Goal: Task Accomplishment & Management: Use online tool/utility

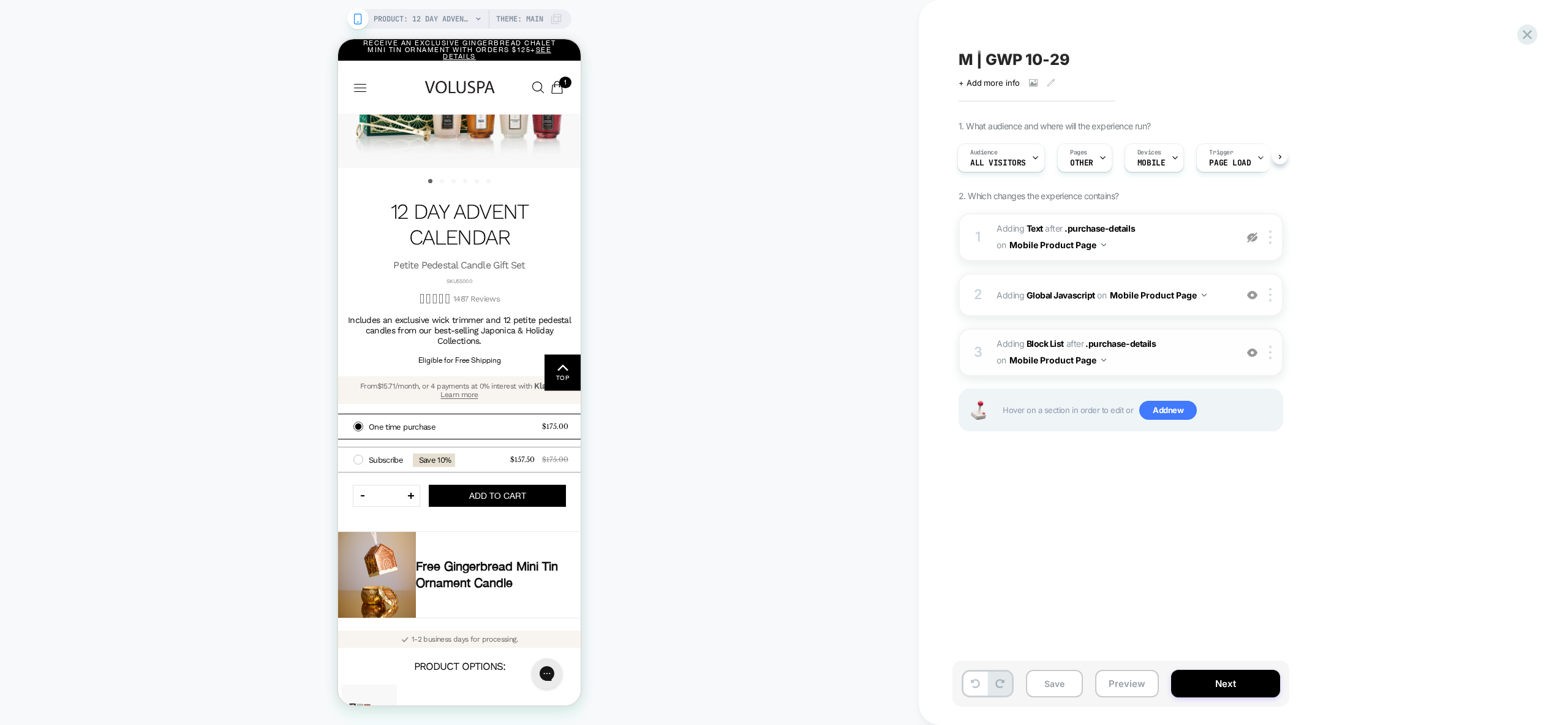
click at [1250, 354] on img at bounding box center [1252, 352] width 11 height 11
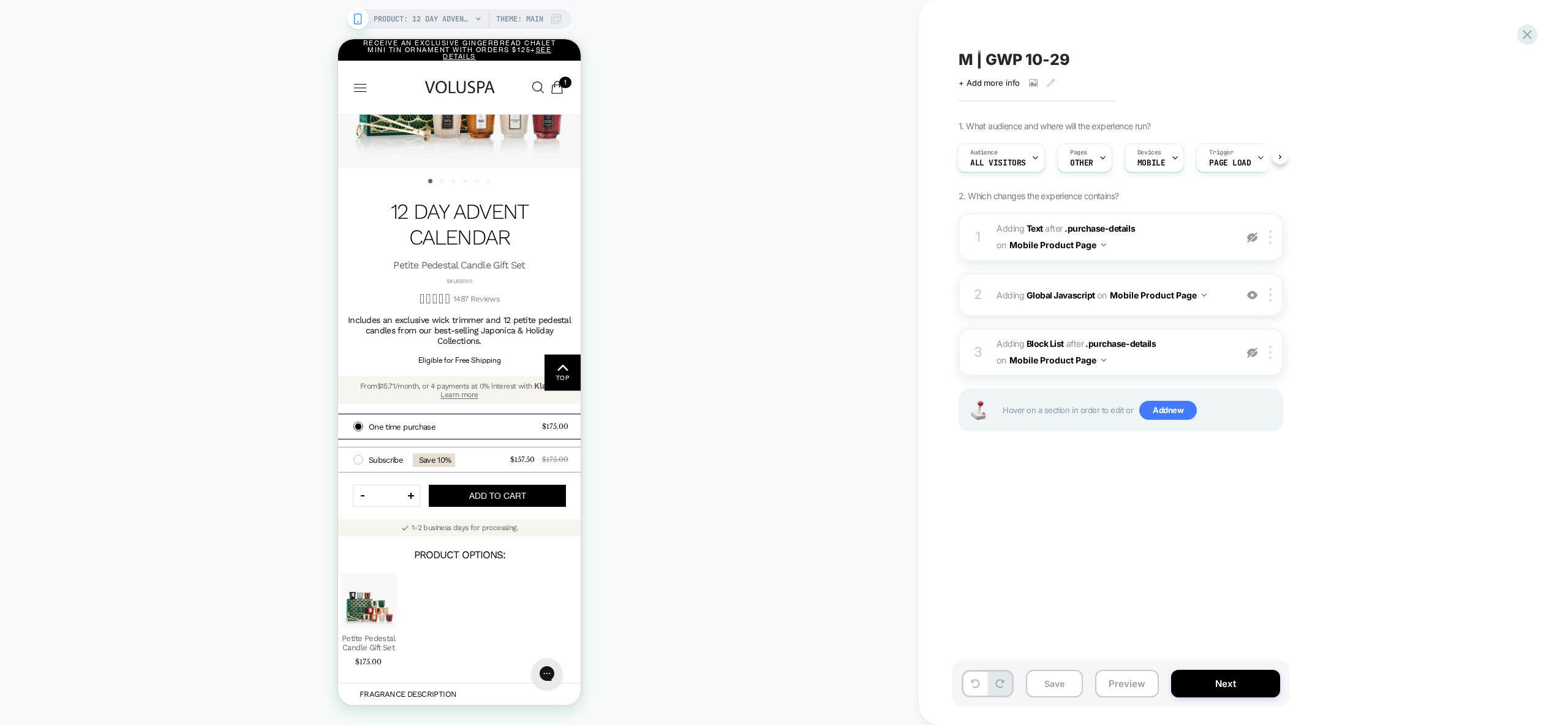
click at [1250, 354] on img at bounding box center [1252, 352] width 11 height 11
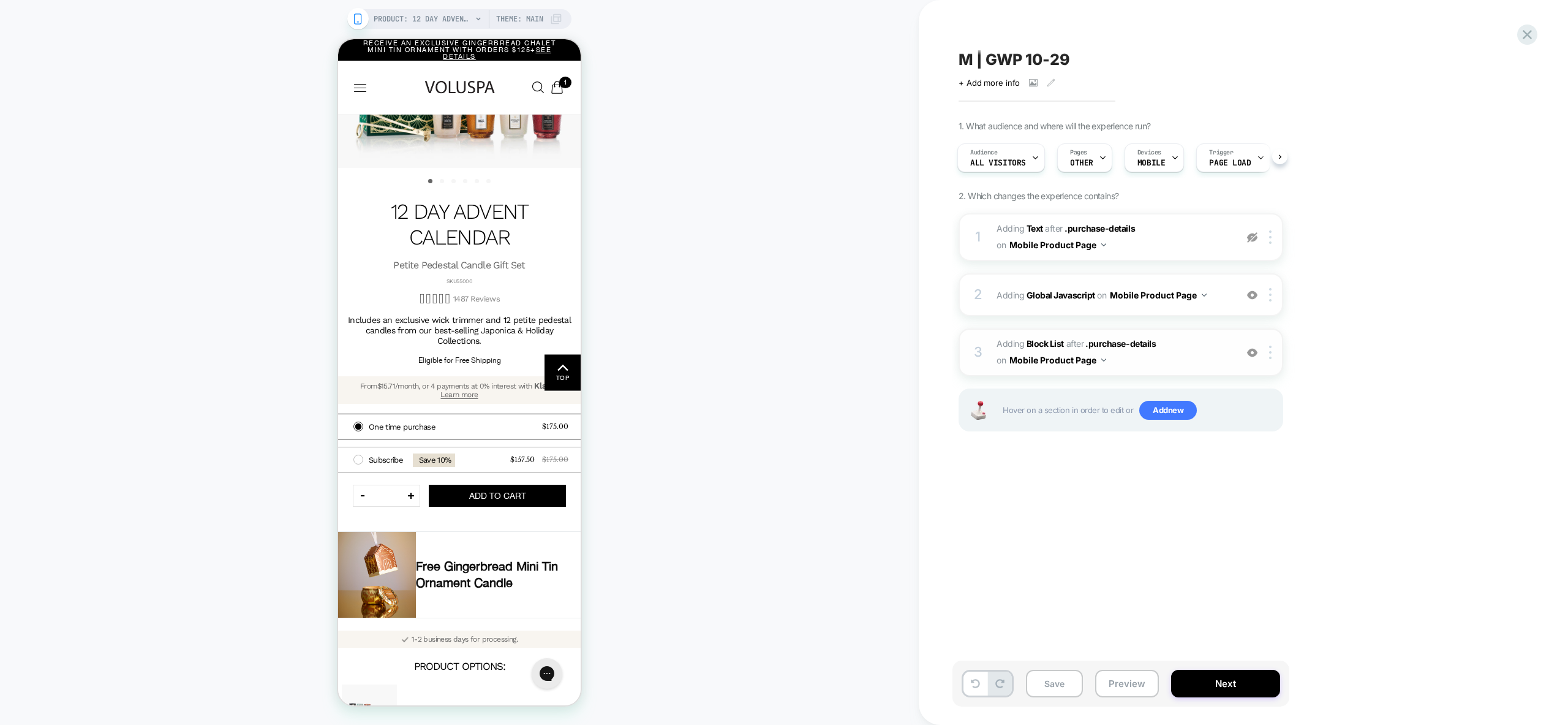
click at [1176, 362] on span "#_loomi_addon_1760087712300 Adding Block List AFTER .purchase-details .purchase…" at bounding box center [1113, 352] width 233 height 33
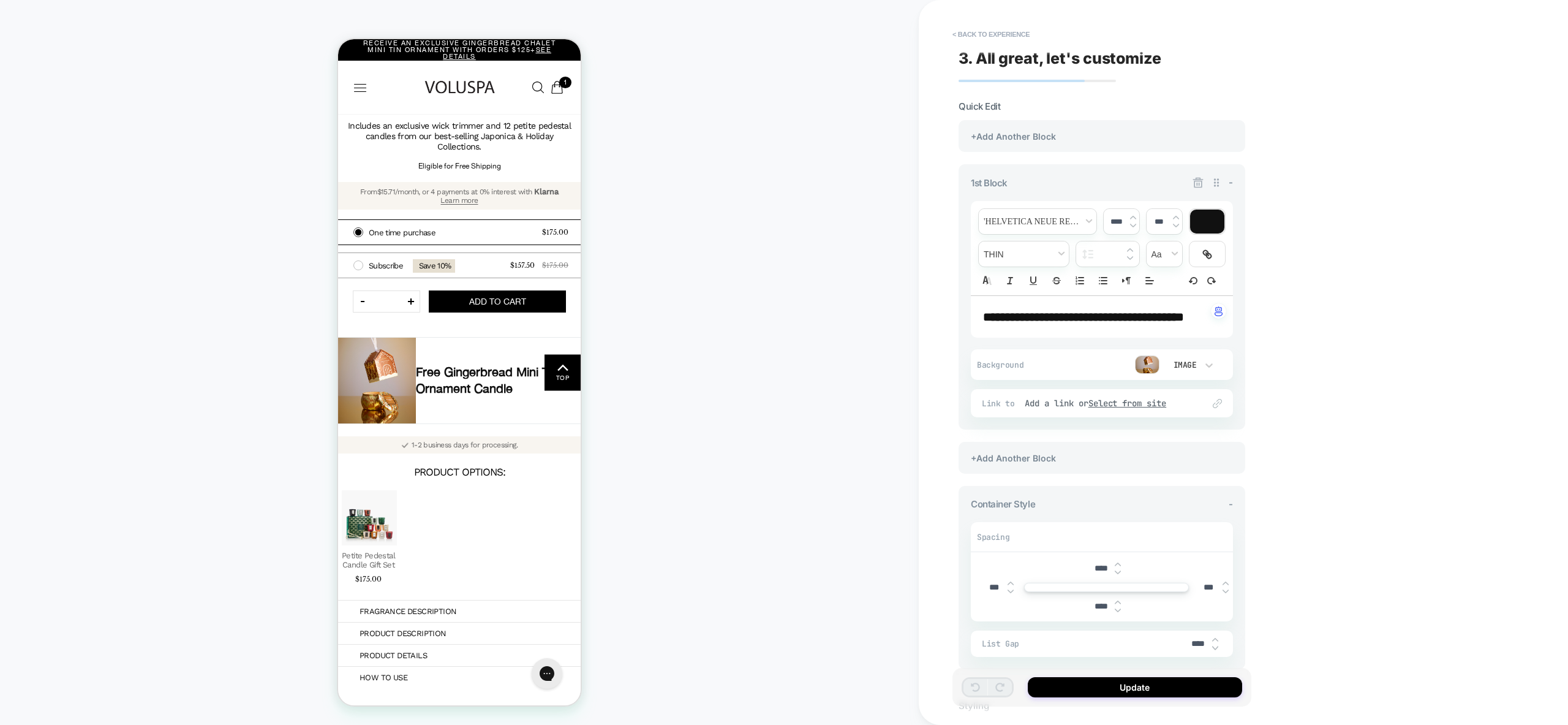
scroll to position [392, 0]
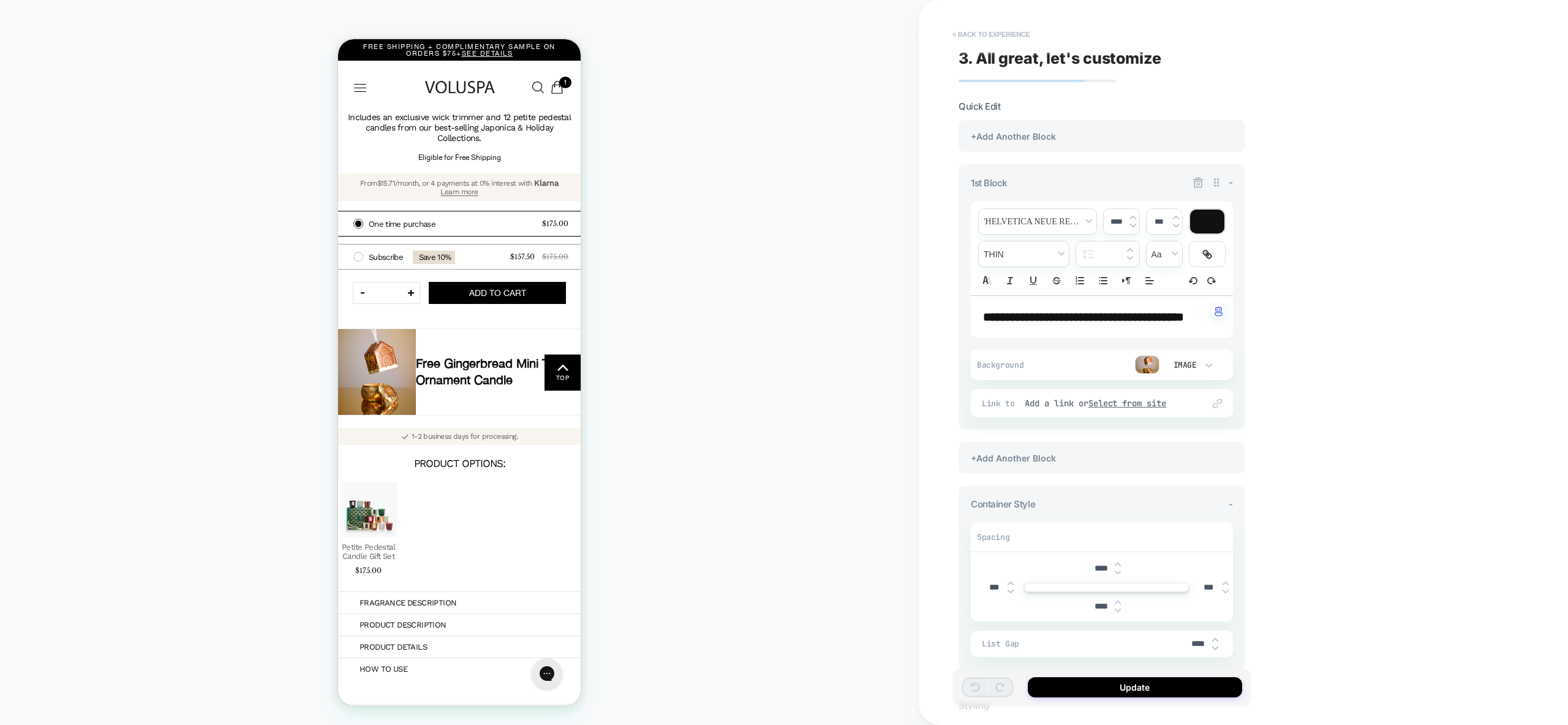
click at [974, 30] on button "< Back to experience" at bounding box center [991, 34] width 90 height 19
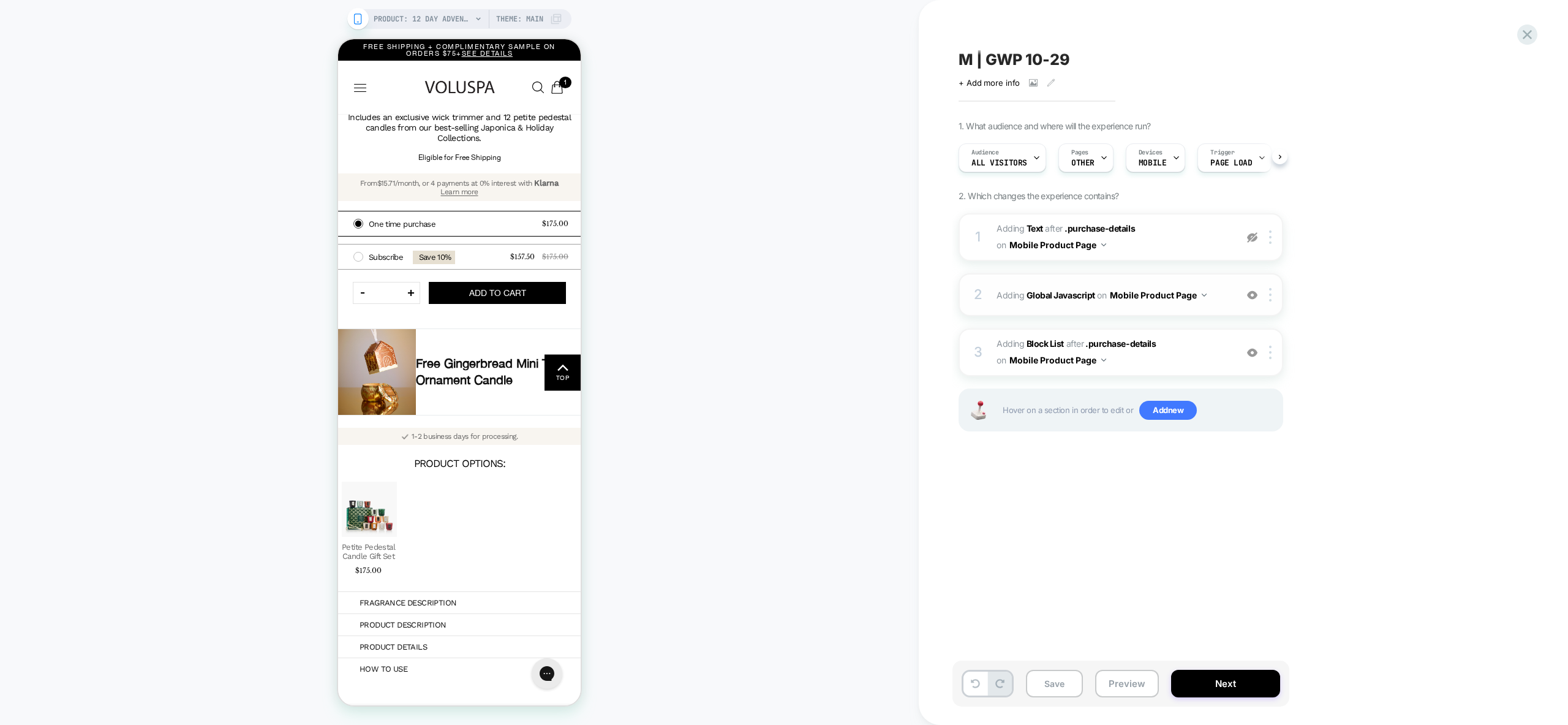
scroll to position [0, 1]
click at [1164, 309] on div "2 Adding Global Javascript on Mobile Product Page Add Before Add After Copy to …" at bounding box center [1121, 295] width 324 height 43
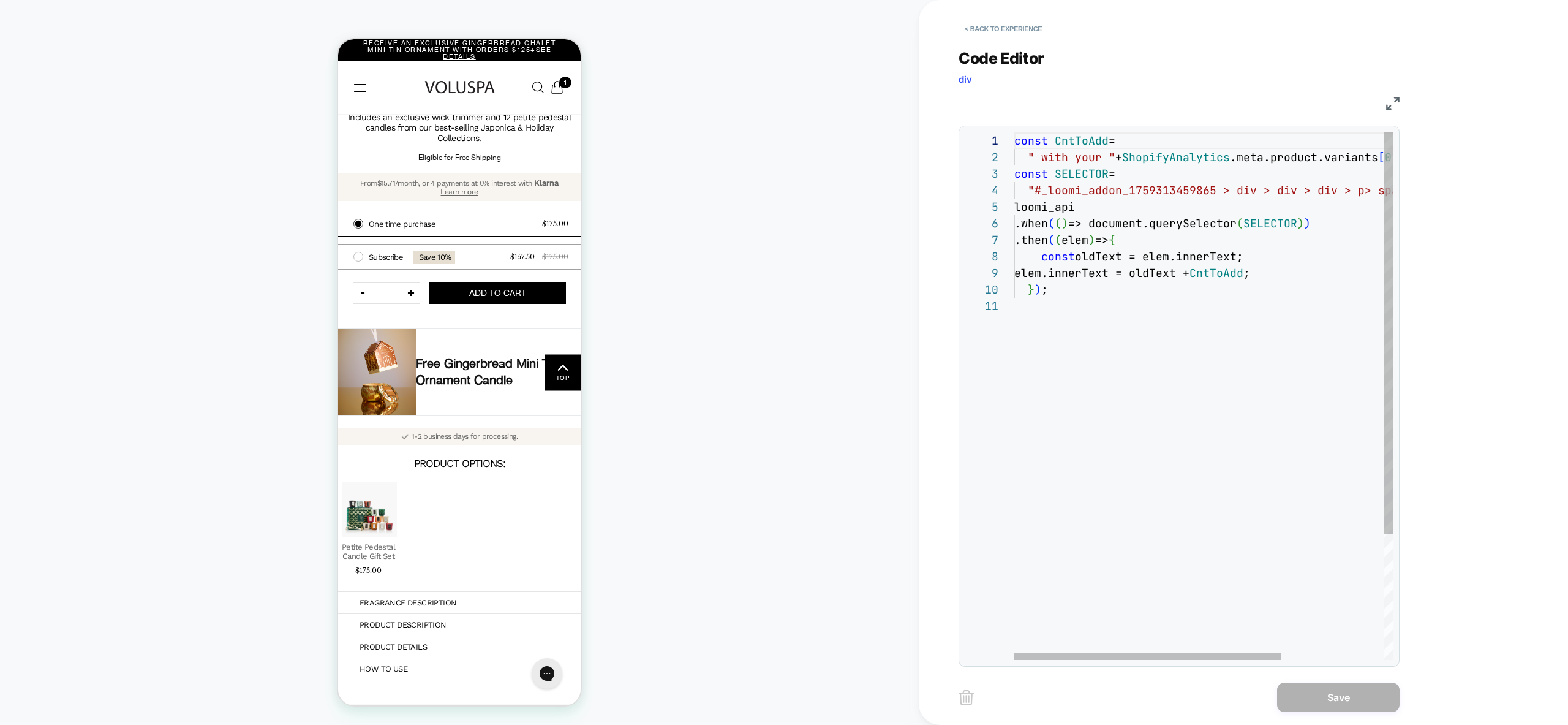
scroll to position [0, 0]
click at [1041, 362] on div "const CntToAdd = " with your " + ShopifyAnalytics .meta.product.variants [ 0 ] …" at bounding box center [1277, 479] width 524 height 693
type textarea "**********"
click at [1244, 277] on div "const CntToAdd = " with your " + ShopifyAnalytics .meta.product.variants [ 0 ] …" at bounding box center [1277, 479] width 524 height 693
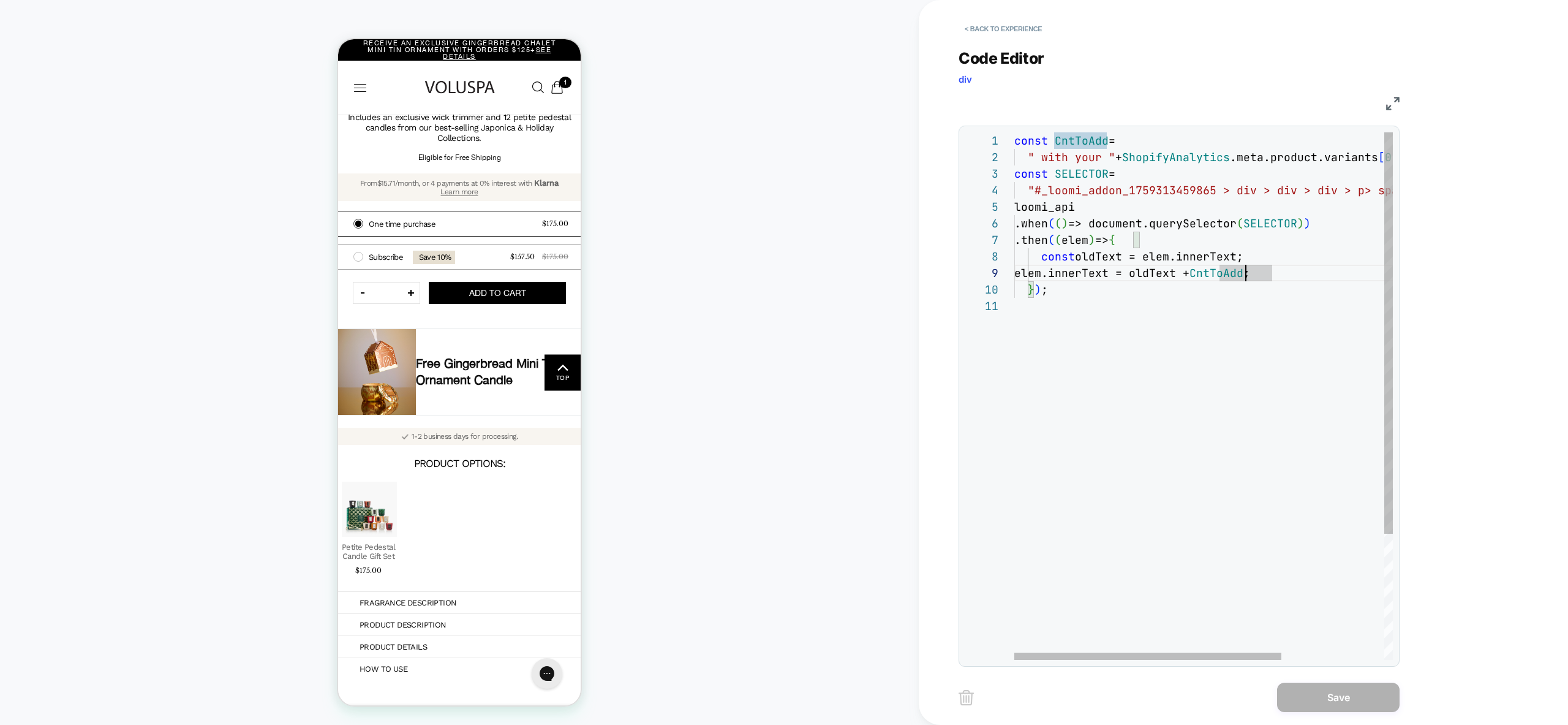
click at [1197, 358] on div "const CntToAdd = " with your " + ShopifyAnalytics .meta.product.variants [ 0 ] …" at bounding box center [1277, 479] width 524 height 693
type textarea "**********"
click at [1101, 186] on div "const CntToAdd = " with your " + ShopifyAnalytics .meta.product.variants [ 0 ] …" at bounding box center [1277, 479] width 524 height 693
click at [1078, 169] on div "const CntToAdd = " with your " + ShopifyAnalytics .meta.product.variants [ 0 ] …" at bounding box center [1277, 479] width 524 height 693
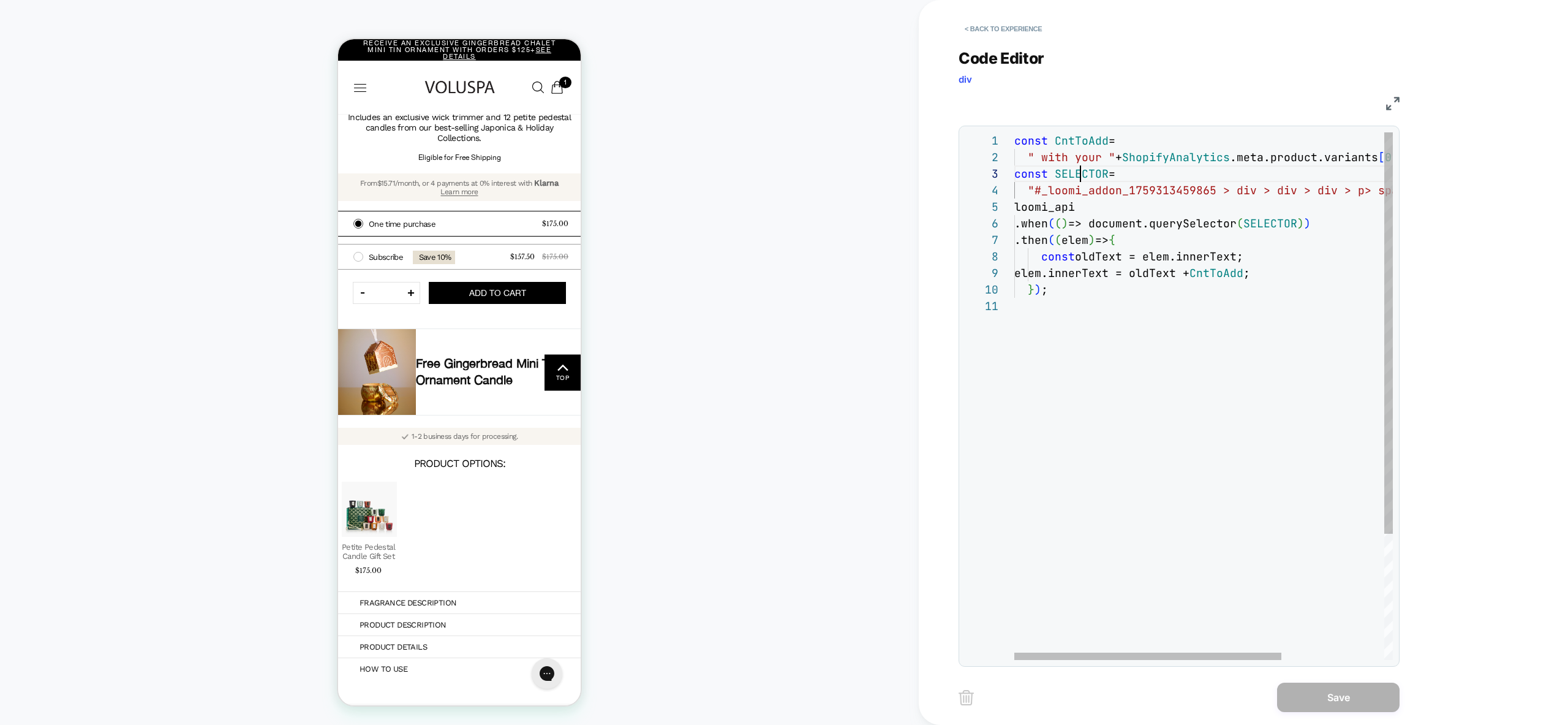
click at [1078, 169] on div "const CntToAdd = " with your " + ShopifyAnalytics .meta.product.variants [ 0 ] …" at bounding box center [1277, 479] width 524 height 693
drag, startPoint x: 1240, startPoint y: 246, endPoint x: 1149, endPoint y: 231, distance: 92.2
click at [1240, 244] on div "const CntToAdd = " with your " + ShopifyAnalytics .meta.product.variants [ 0 ] …" at bounding box center [1277, 479] width 524 height 693
click at [1054, 220] on div "const CntToAdd = " with your " + ShopifyAnalytics .meta.product.variants [ 0 ] …" at bounding box center [1277, 479] width 524 height 693
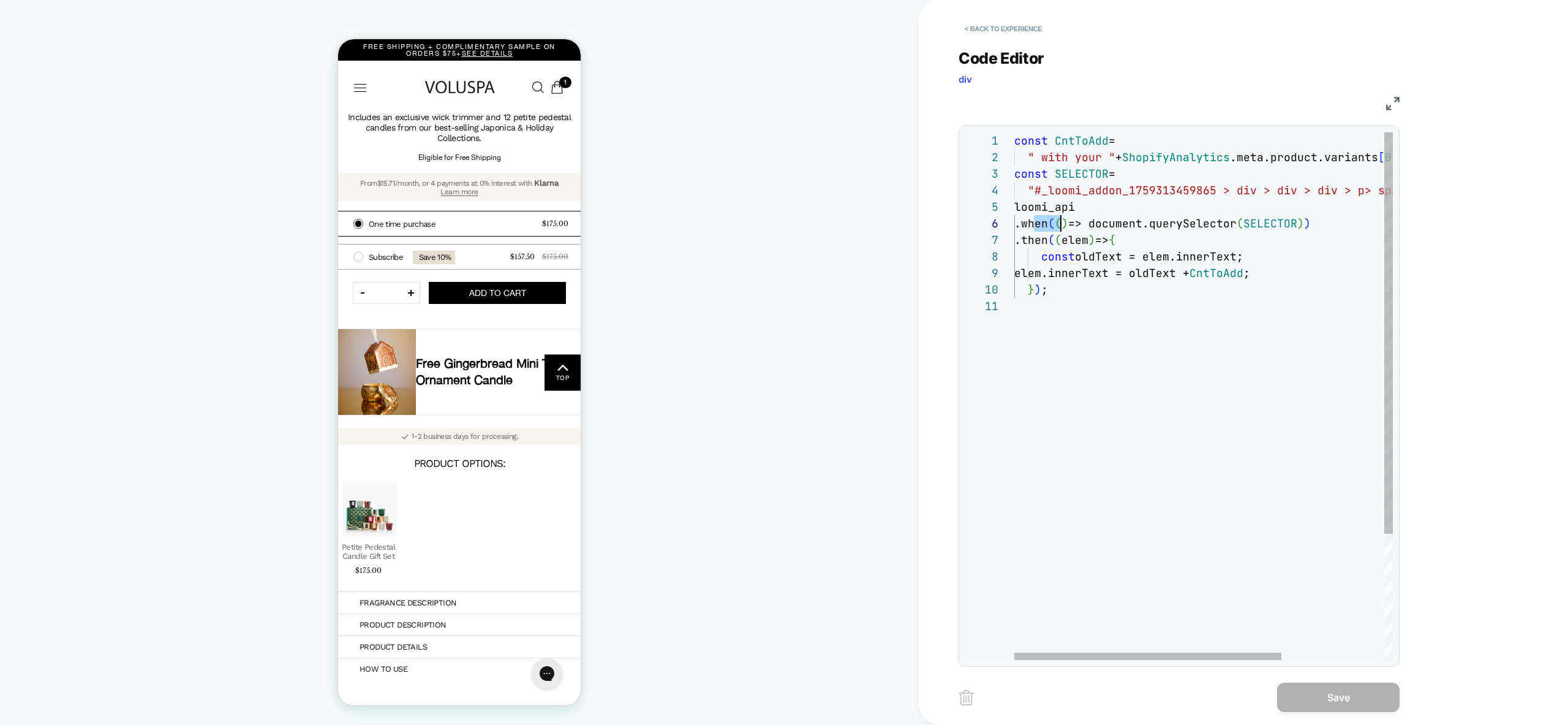
click at [1159, 228] on div "const CntToAdd = " with your " + ShopifyAnalytics .meta.product.variants [ 0 ] …" at bounding box center [1277, 479] width 524 height 693
click at [1109, 279] on div "const CntToAdd = " with your " + ShopifyAnalytics .meta.product.variants [ 0 ] …" at bounding box center [1277, 479] width 524 height 693
click at [1073, 240] on div "const CntToAdd = " with your " + ShopifyAnalytics .meta.product.variants [ 0 ] …" at bounding box center [1277, 479] width 524 height 693
click at [1082, 239] on div "const CntToAdd = " with your " + ShopifyAnalytics .meta.product.variants [ 0 ] …" at bounding box center [1277, 479] width 524 height 693
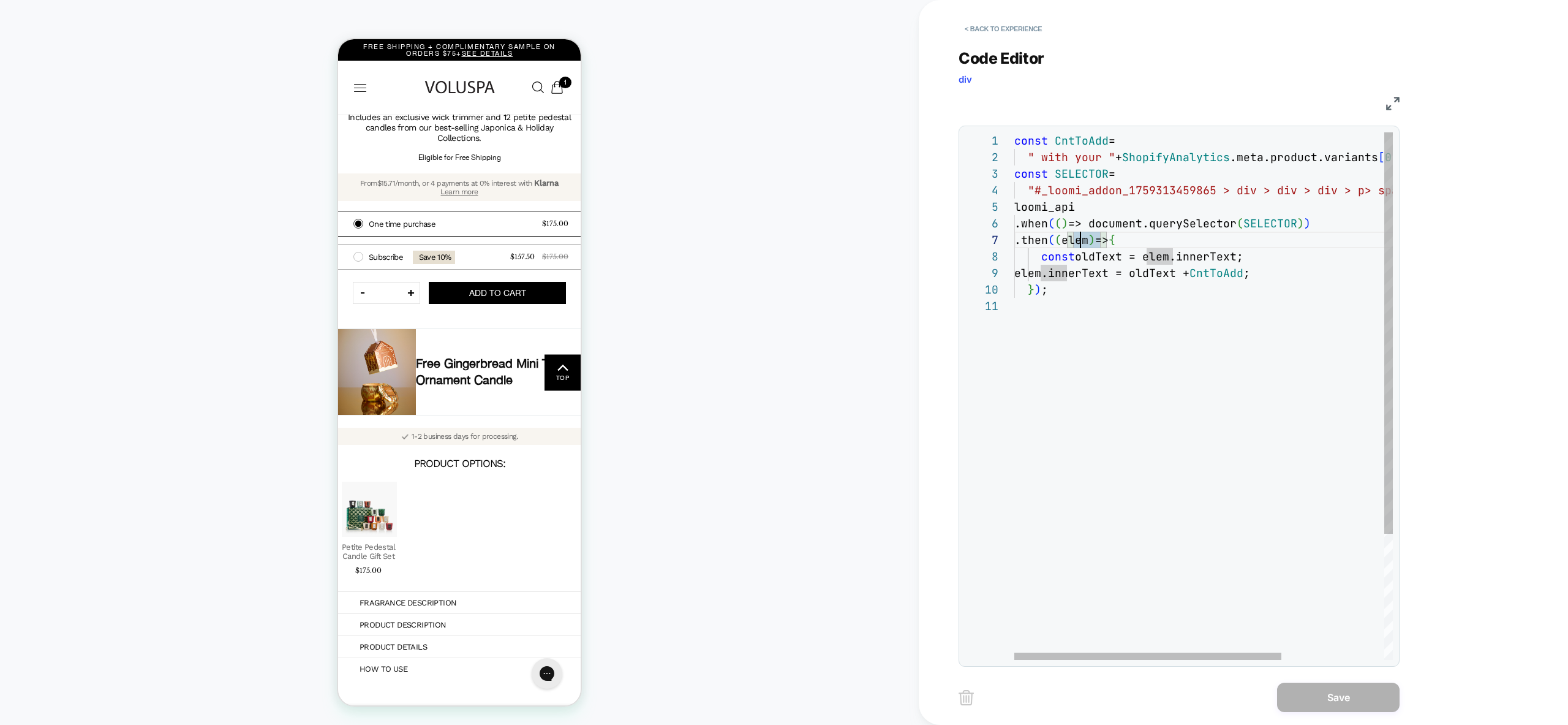
click at [1082, 239] on div "const CntToAdd = " with your " + ShopifyAnalytics .meta.product.variants [ 0 ] …" at bounding box center [1277, 479] width 524 height 693
click at [1142, 307] on div "const CntToAdd = " with your " + ShopifyAnalytics .meta.product.variants [ 0 ] …" at bounding box center [1277, 479] width 524 height 693
type textarea "**********"
click at [1056, 257] on div "const CntToAdd = " with your " + ShopifyAnalytics .meta.product.variants [ 0 ] …" at bounding box center [1277, 479] width 524 height 693
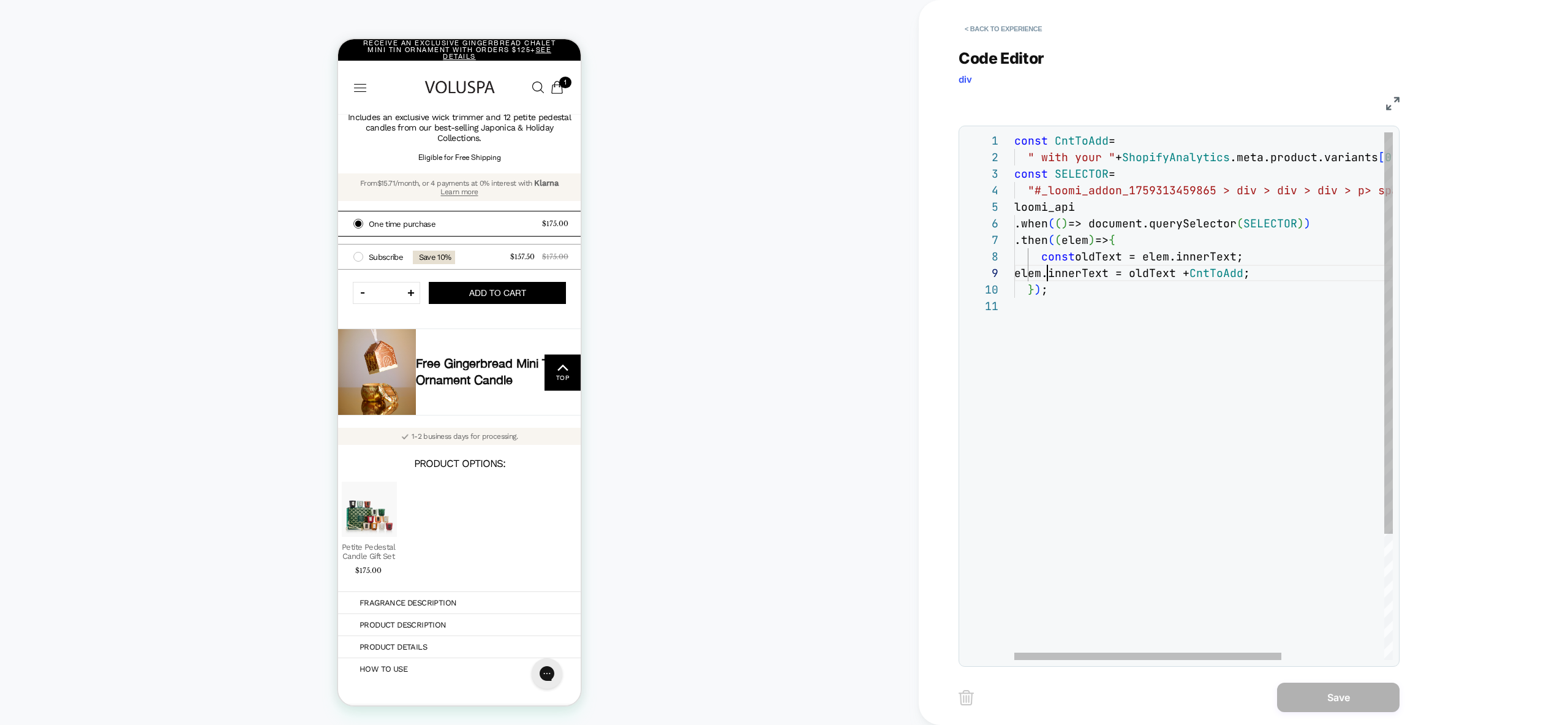
click at [1050, 270] on div "const CntToAdd = " with your " + ShopifyAnalytics .meta.product.variants [ 0 ] …" at bounding box center [1277, 479] width 524 height 693
click at [1105, 276] on div "const CntToAdd = " with your " + ShopifyAnalytics .meta.product.variants [ 0 ] …" at bounding box center [1277, 479] width 524 height 693
click at [1176, 273] on div "const CntToAdd = " with your " + ShopifyAnalytics .meta.product.variants [ 0 ] …" at bounding box center [1277, 479] width 524 height 693
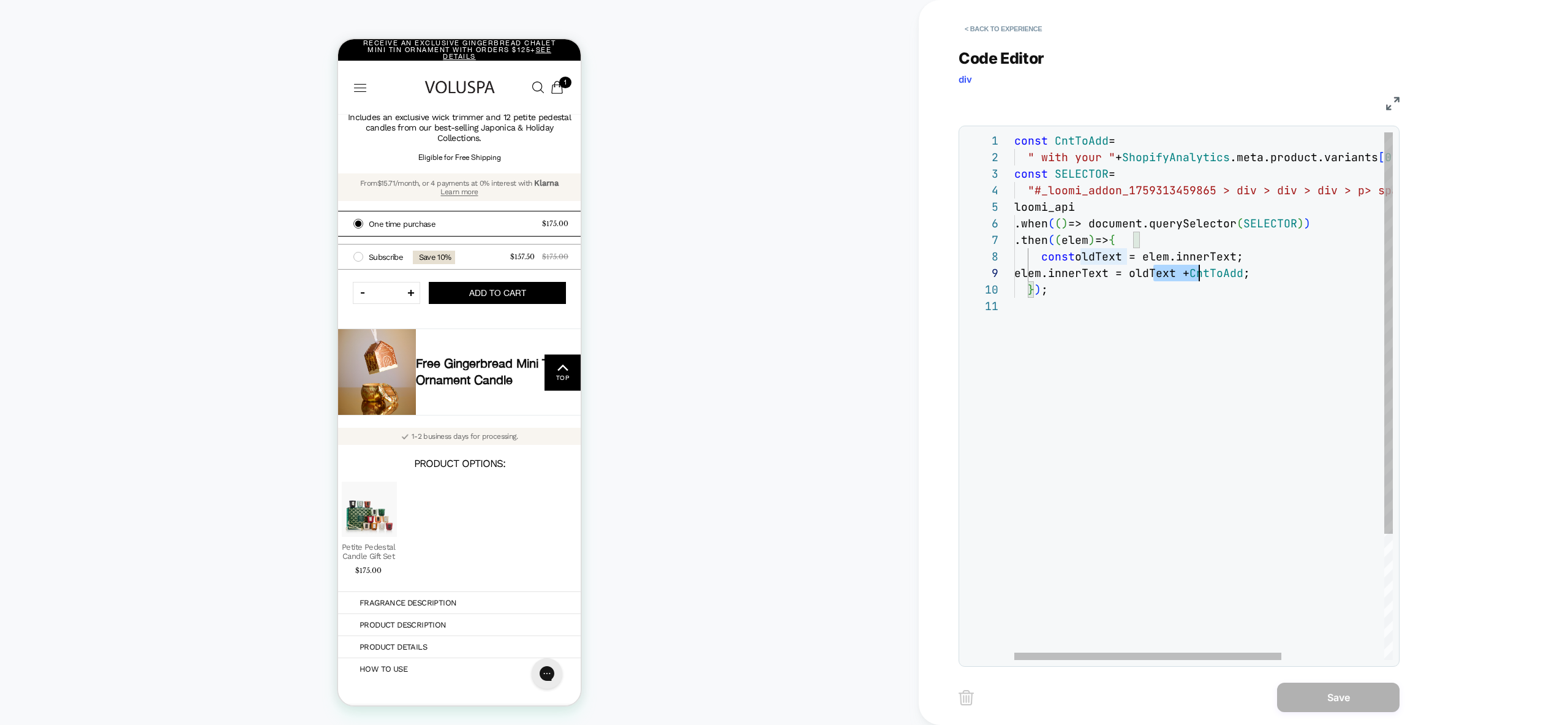
click at [1176, 273] on div "const CntToAdd = " with your " + ShopifyAnalytics .meta.product.variants [ 0 ] …" at bounding box center [1277, 479] width 524 height 693
click at [1254, 278] on div "const CntToAdd = " with your " + ShopifyAnalytics .meta.product.variants [ 0 ] …" at bounding box center [1277, 479] width 524 height 693
click at [1214, 318] on div "const CntToAdd = " with your " + ShopifyAnalytics .meta.product.variants [ 0 ] …" at bounding box center [1277, 479] width 524 height 693
type textarea "**********"
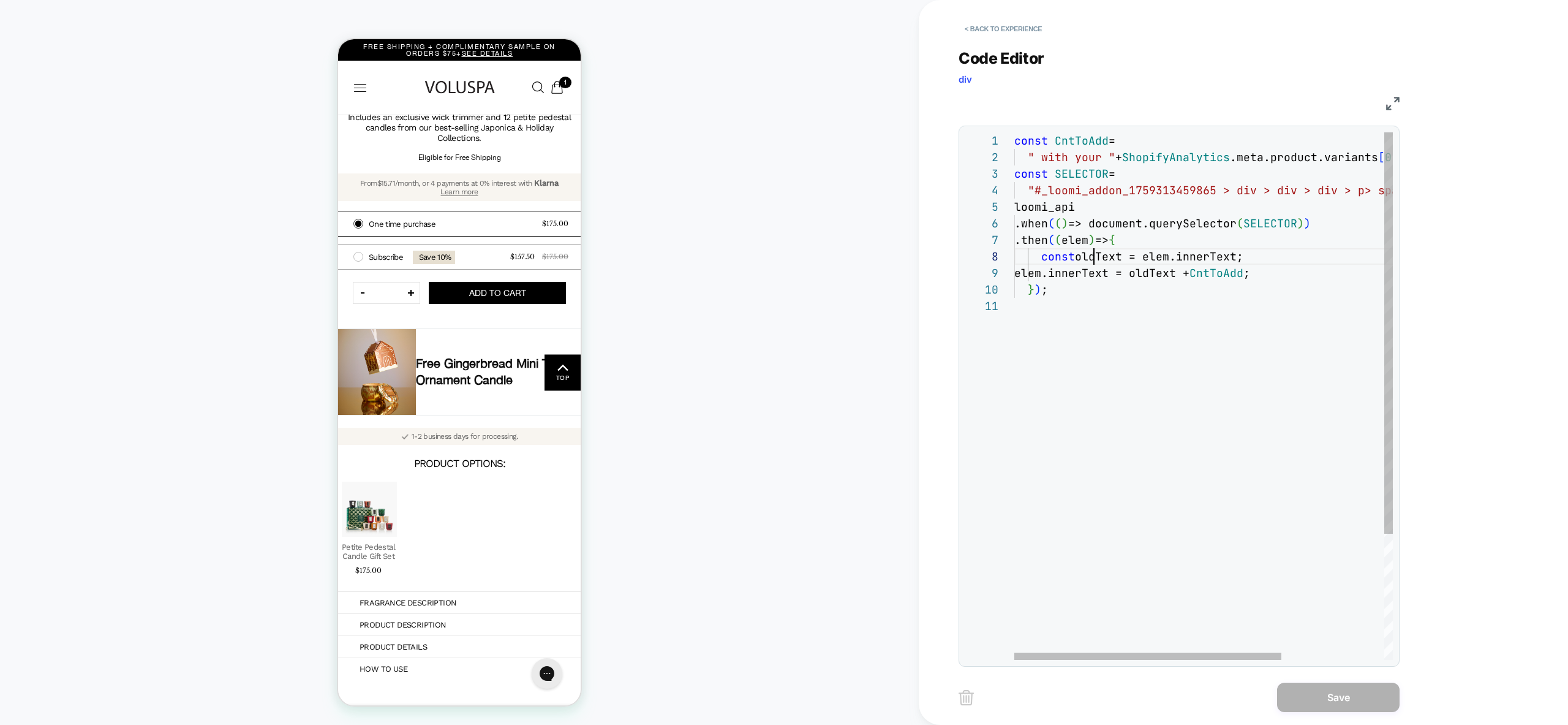
click at [1093, 253] on div "const CntToAdd = " with your " + ShopifyAnalytics .meta.product.variants [ 0 ] …" at bounding box center [1277, 479] width 524 height 693
click at [1161, 262] on div "const CntToAdd = " with your " + ShopifyAnalytics .meta.product.variants [ 0 ] …" at bounding box center [1277, 479] width 524 height 693
click at [1161, 261] on div "const CntToAdd = " with your " + ShopifyAnalytics .meta.product.variants [ 0 ] …" at bounding box center [1277, 479] width 524 height 693
click at [1223, 259] on div "const CntToAdd = " with your " + ShopifyAnalytics .meta.product.variants [ 0 ] …" at bounding box center [1277, 479] width 524 height 693
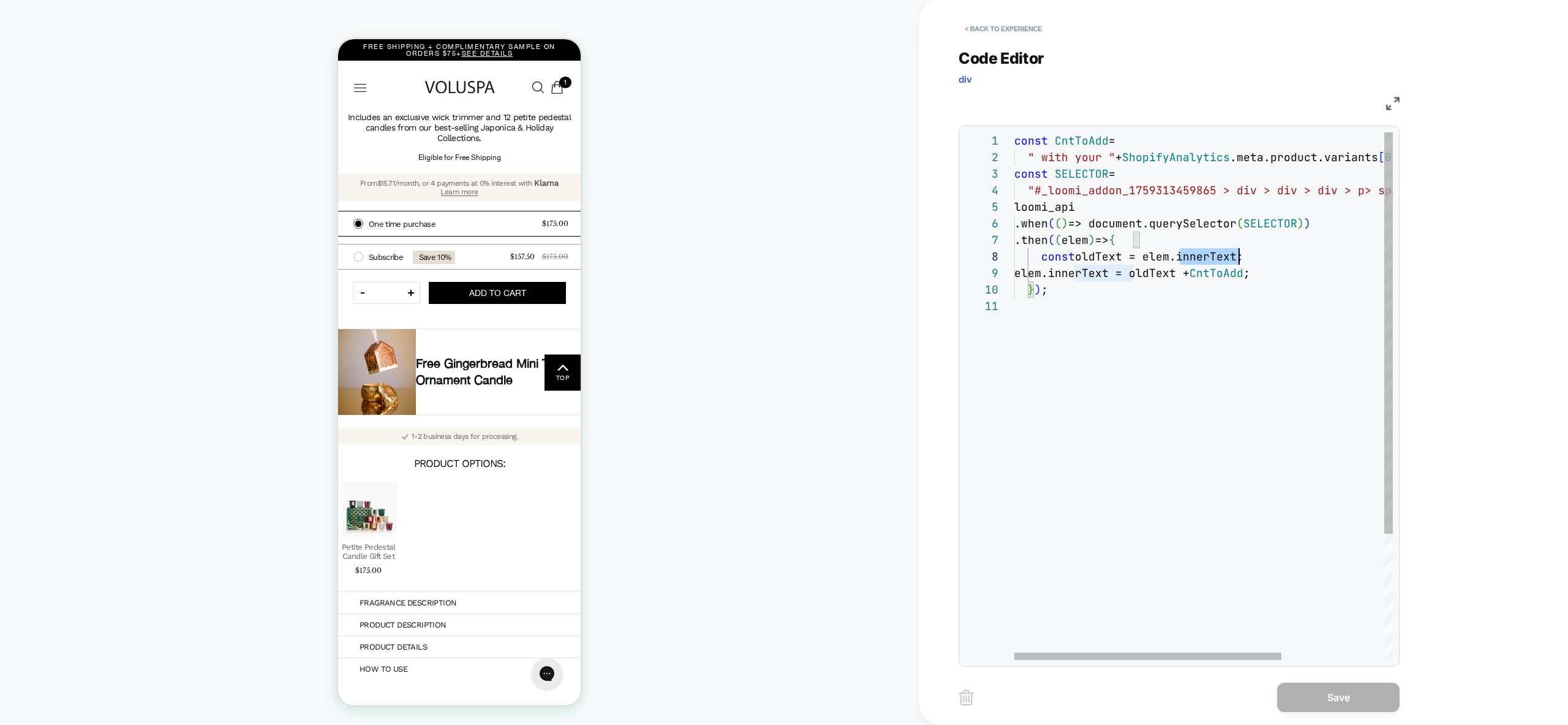
click at [1223, 259] on div "const CntToAdd = " with your " + ShopifyAnalytics .meta.product.variants [ 0 ] …" at bounding box center [1277, 479] width 524 height 693
click at [1157, 276] on div "const CntToAdd = " with your " + ShopifyAnalytics .meta.product.variants [ 0 ] …" at bounding box center [1277, 479] width 524 height 693
click at [1231, 278] on div "const CntToAdd = " with your " + ShopifyAnalytics .meta.product.variants [ 0 ] …" at bounding box center [1277, 479] width 524 height 693
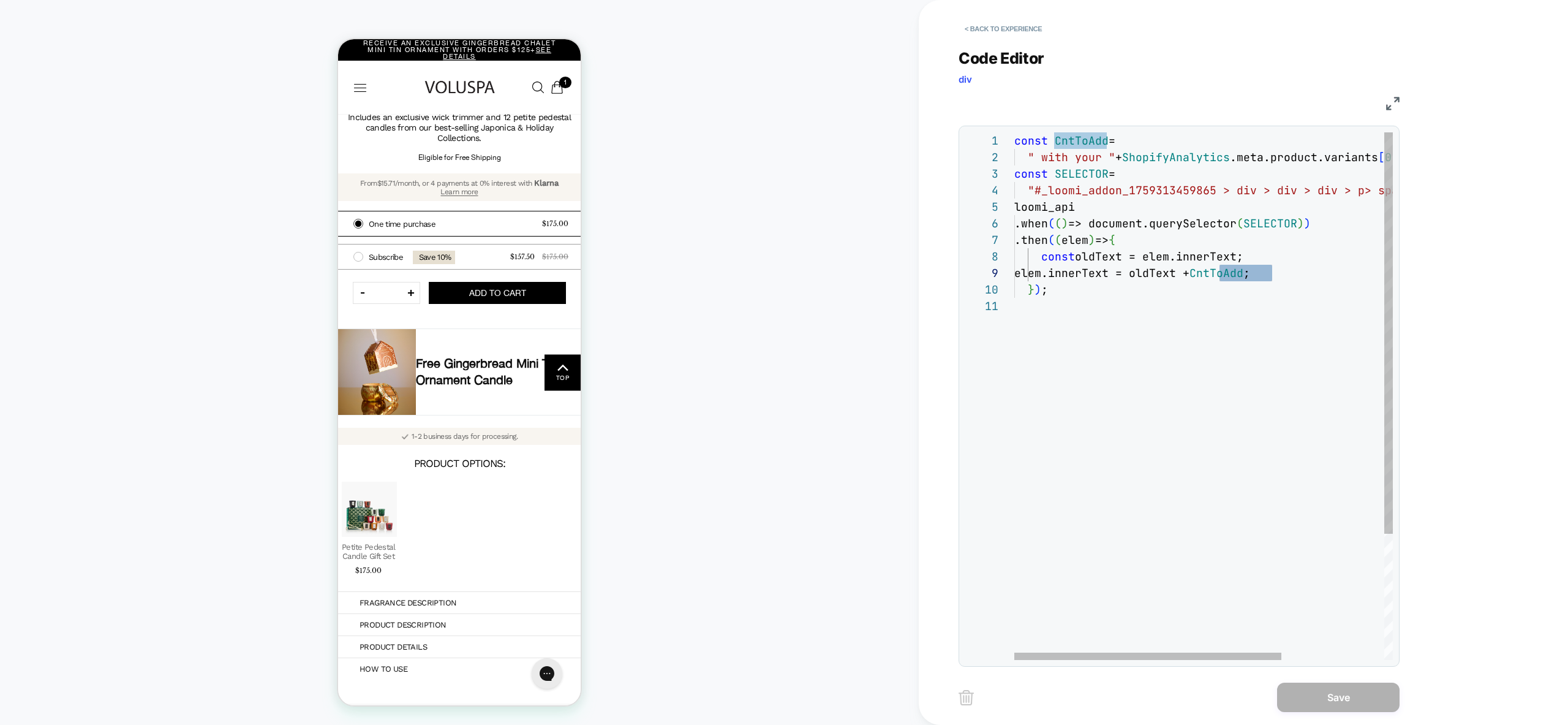
click at [1227, 167] on div "const CntToAdd = " with your " + ShopifyAnalytics .meta.product.variants [ 0 ] …" at bounding box center [1277, 479] width 524 height 693
click at [1294, 159] on div "const CntToAdd = " with your " + ShopifyAnalytics .meta.product.variants [ 0 ] …" at bounding box center [1277, 479] width 524 height 693
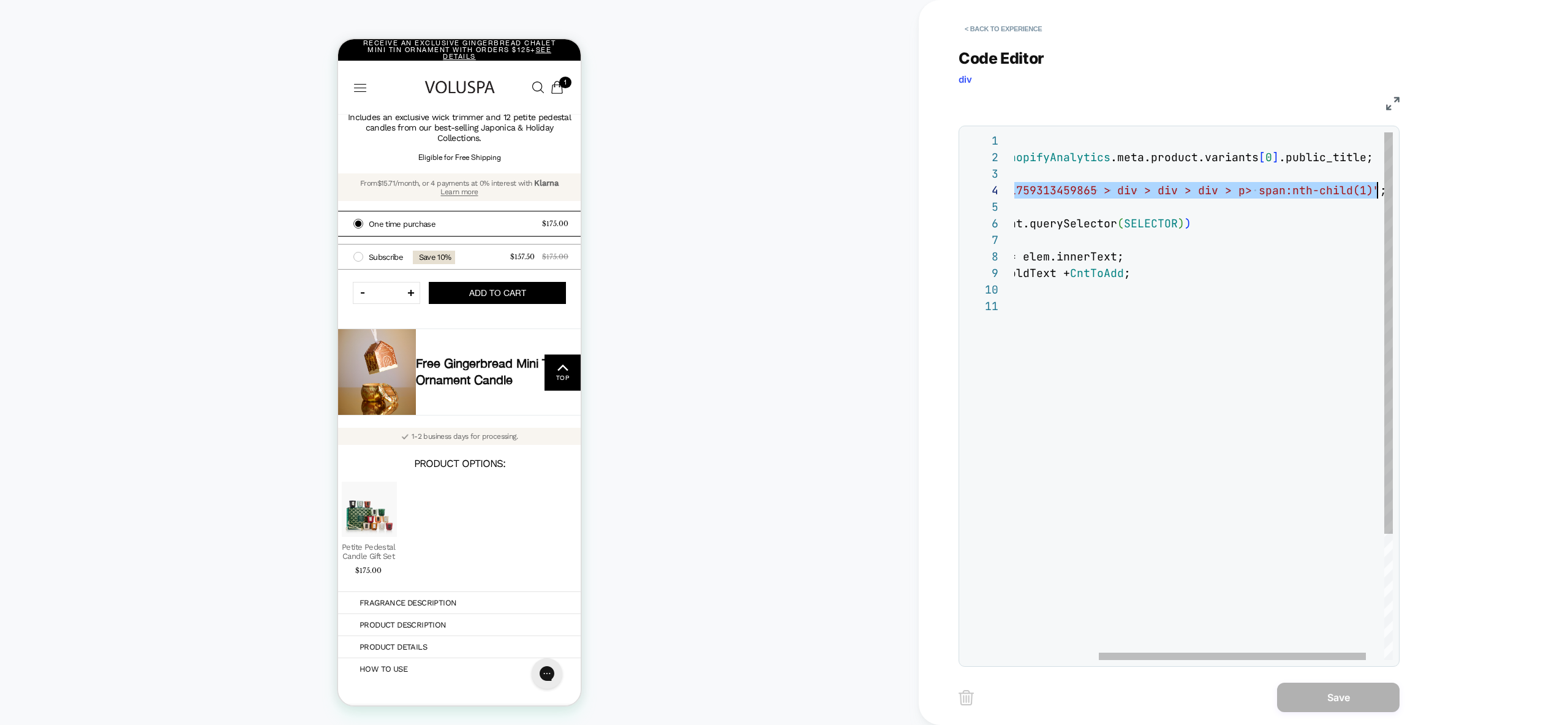
scroll to position [49, 477]
drag, startPoint x: 1036, startPoint y: 187, endPoint x: 1373, endPoint y: 193, distance: 337.1
click at [1373, 193] on div "const CntToAdd = " with your " + ShopifyAnalytics .meta.product.variants [ 0 ] …" at bounding box center [1157, 479] width 524 height 693
click at [1211, 273] on div "const CntToAdd = " with your " + ShopifyAnalytics .meta.product.variants [ 0 ] …" at bounding box center [1157, 479] width 524 height 693
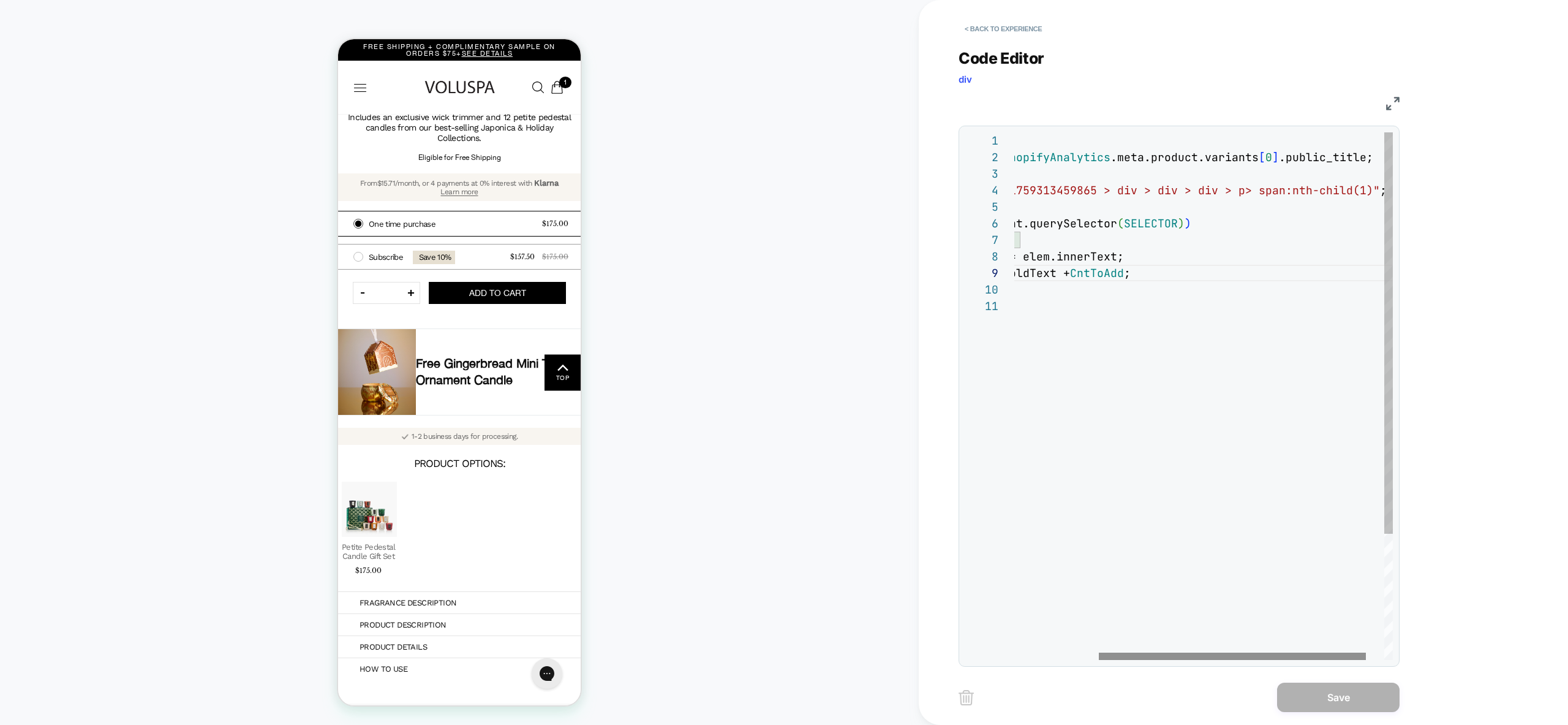
click at [1099, 652] on div at bounding box center [1232, 655] width 267 height 7
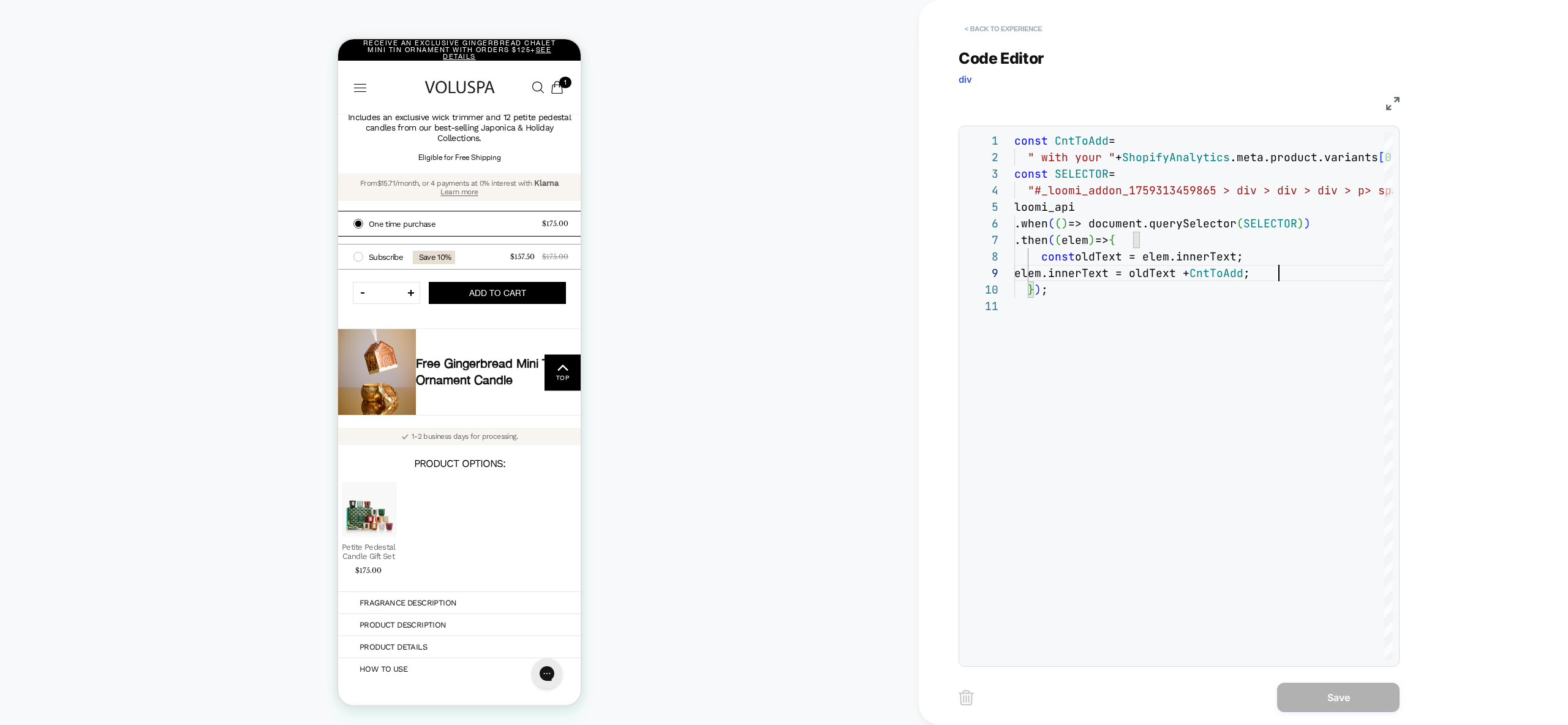
click at [968, 34] on button "< Back to experience" at bounding box center [1003, 28] width 90 height 19
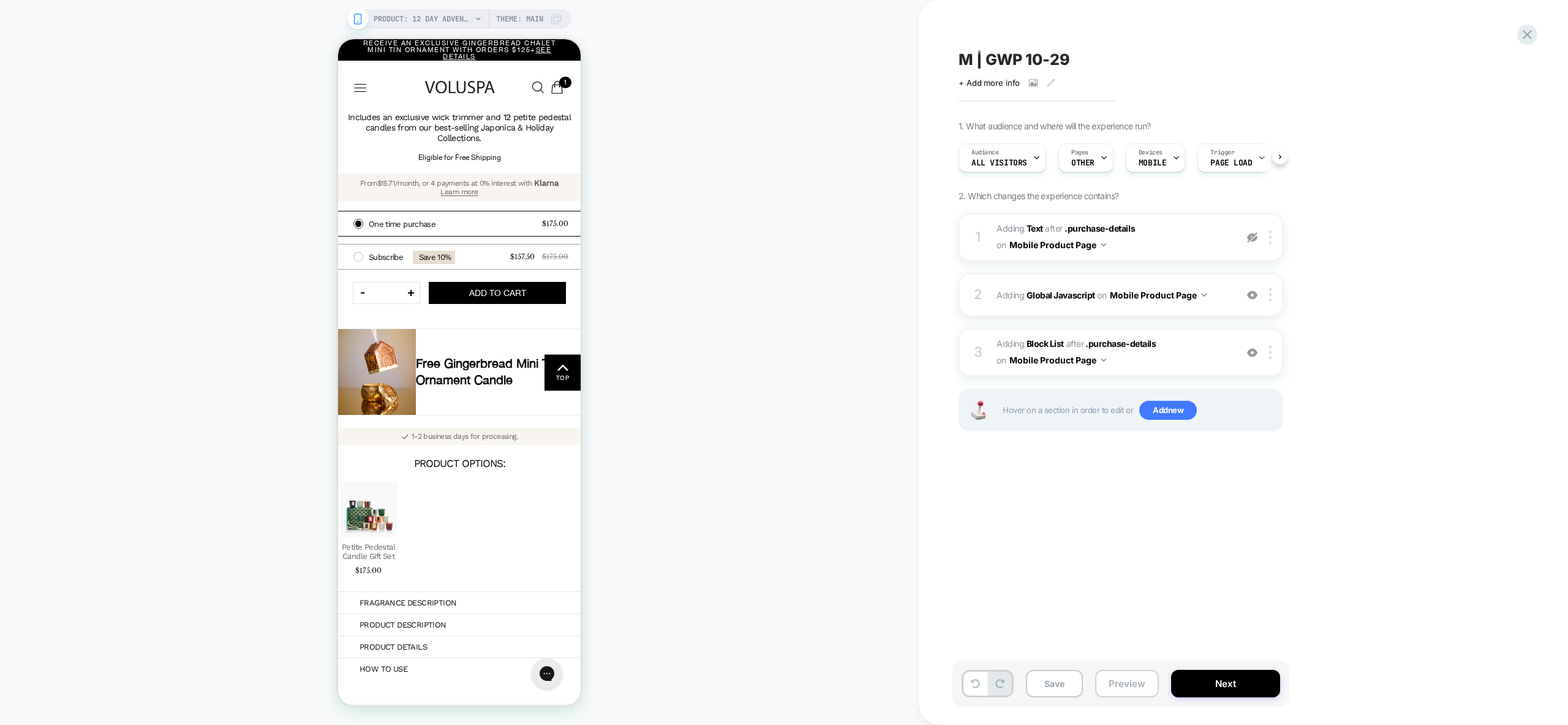
scroll to position [0, 1]
click at [1253, 235] on img at bounding box center [1252, 237] width 11 height 11
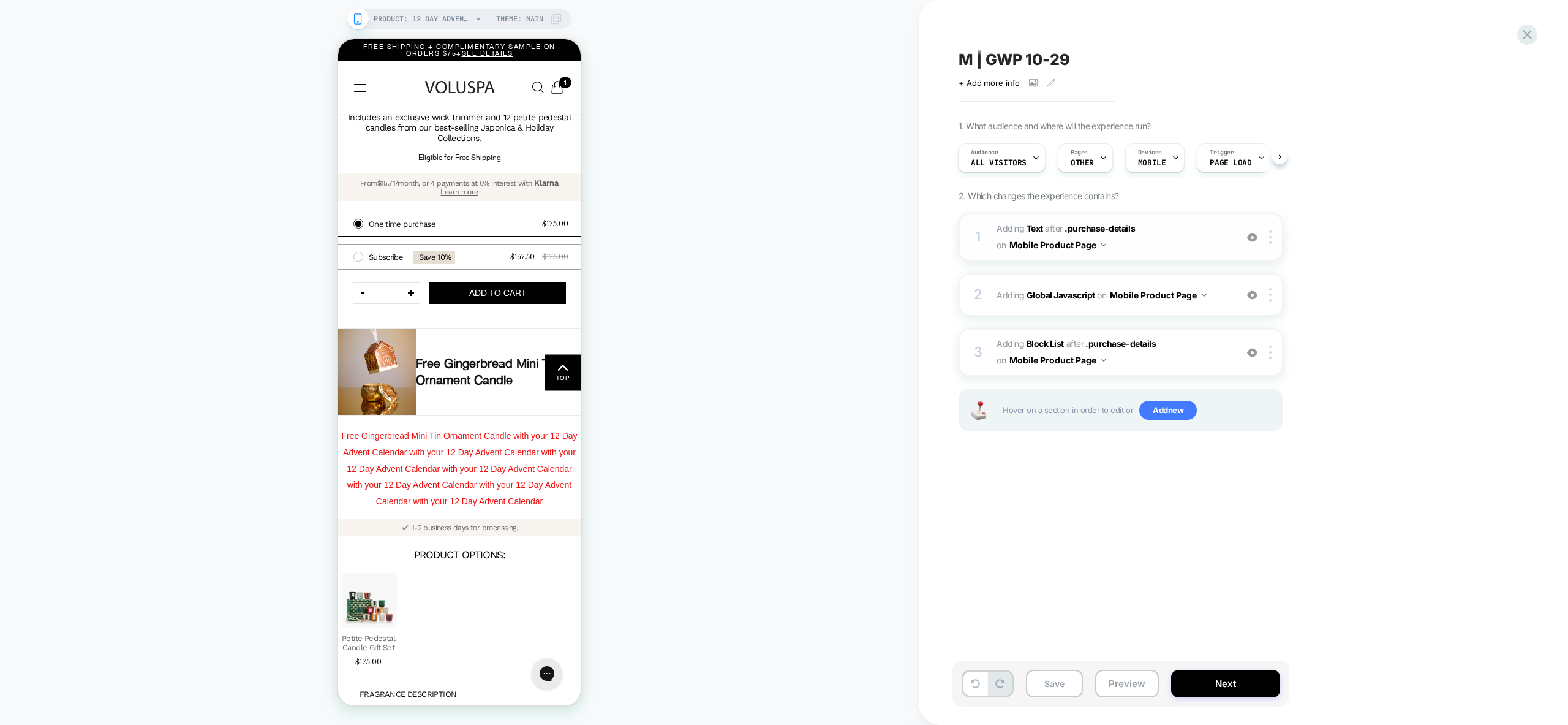
click at [1253, 235] on img at bounding box center [1252, 237] width 11 height 11
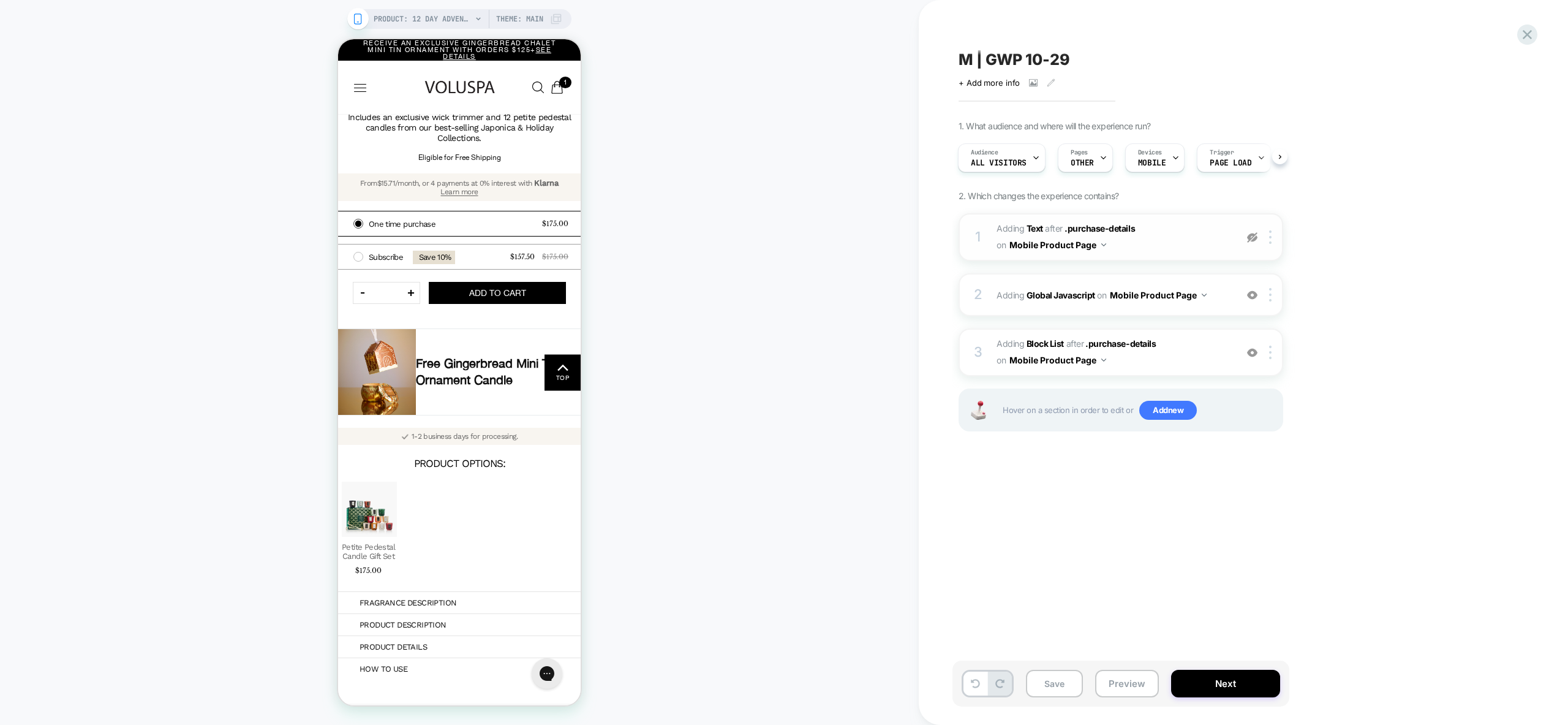
click at [1253, 235] on img at bounding box center [1252, 237] width 11 height 11
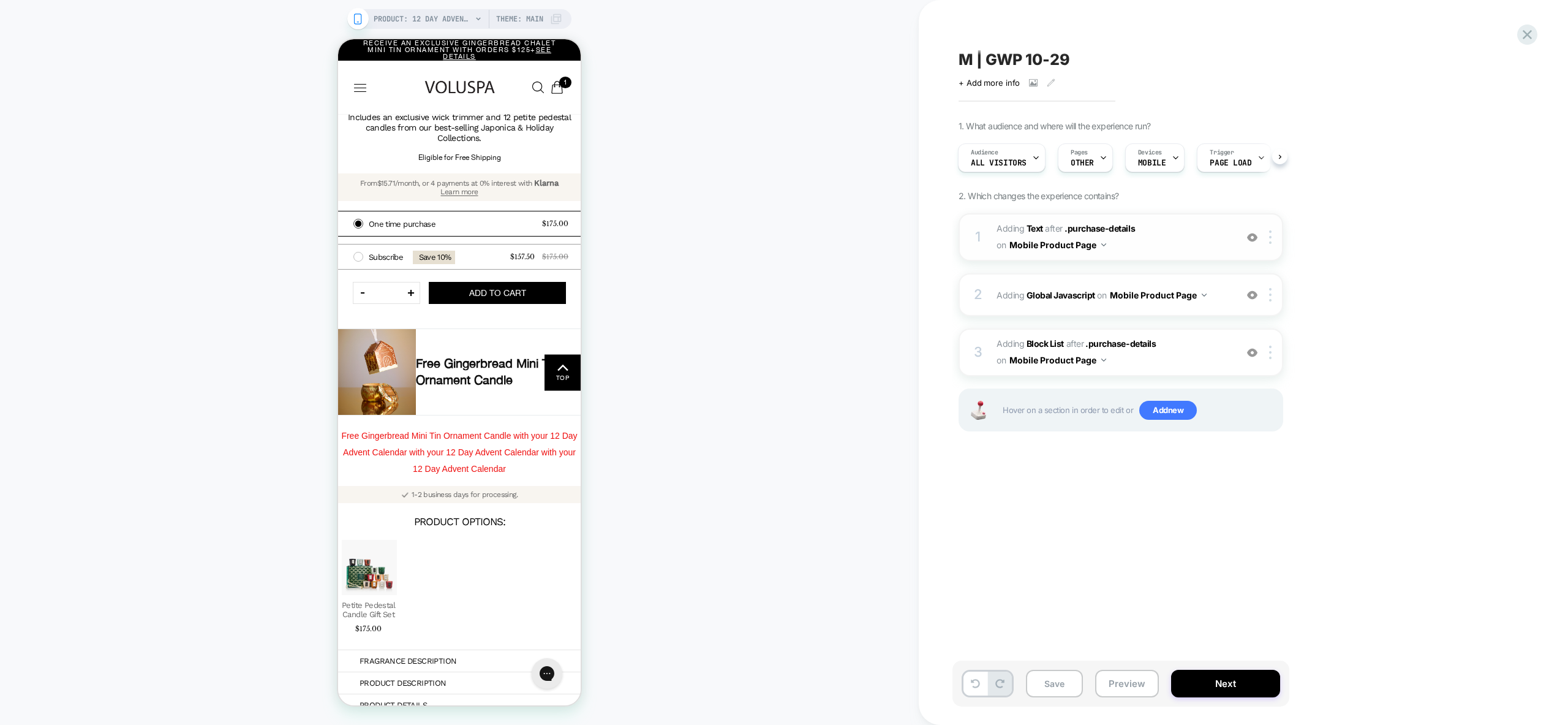
click at [1252, 242] on div at bounding box center [1252, 237] width 20 height 14
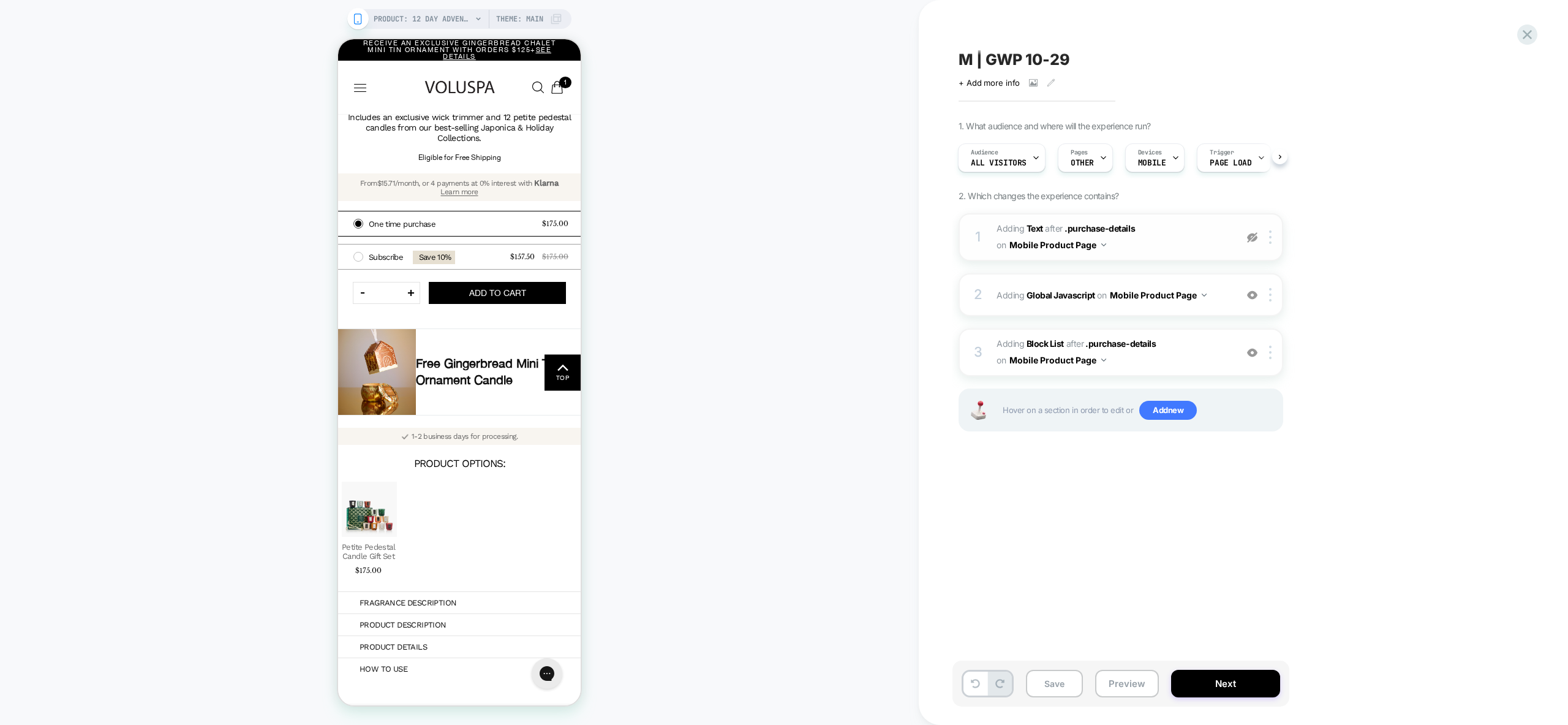
click at [1252, 242] on div at bounding box center [1252, 237] width 20 height 14
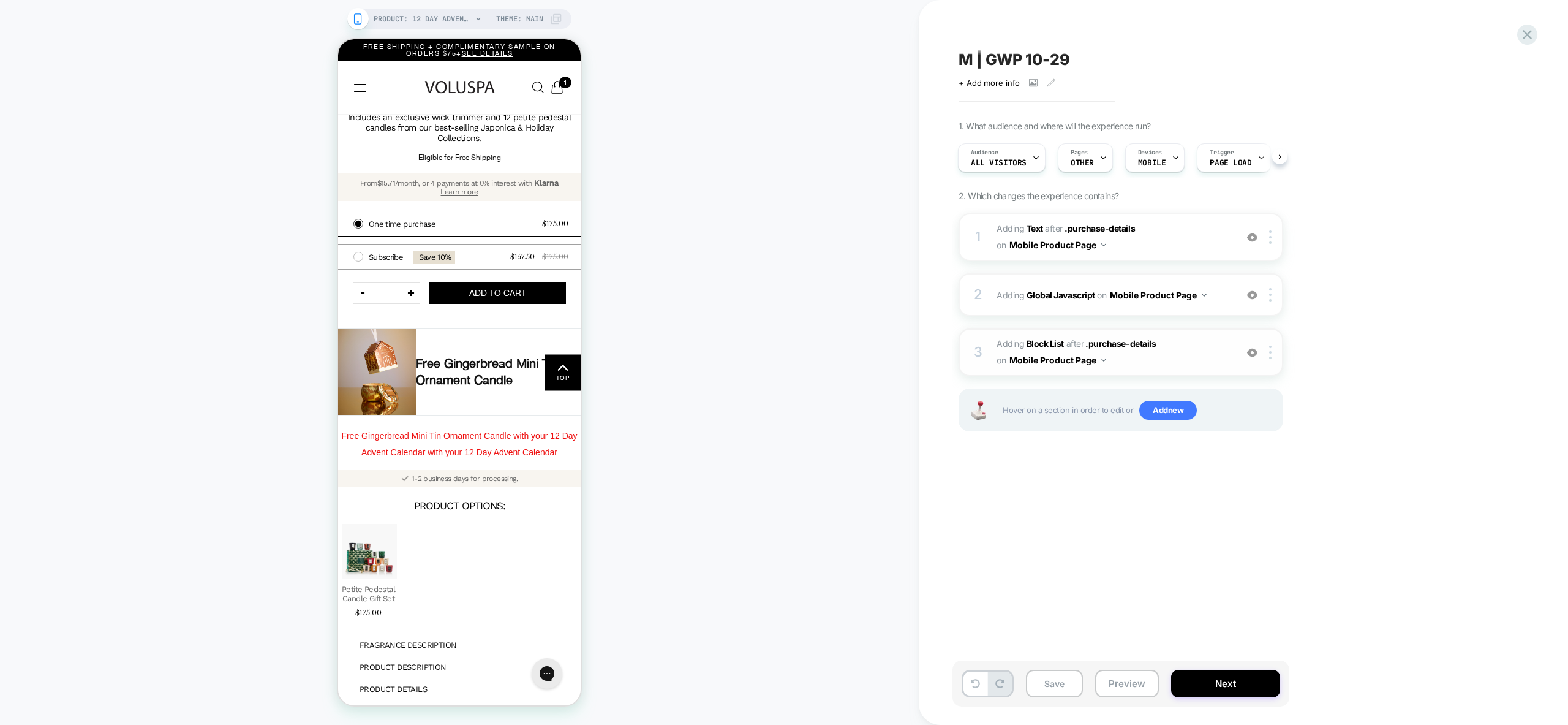
click at [1185, 361] on span "#_loomi_addon_1760087712300 Adding Block List AFTER .purchase-details .purchase…" at bounding box center [1113, 352] width 233 height 33
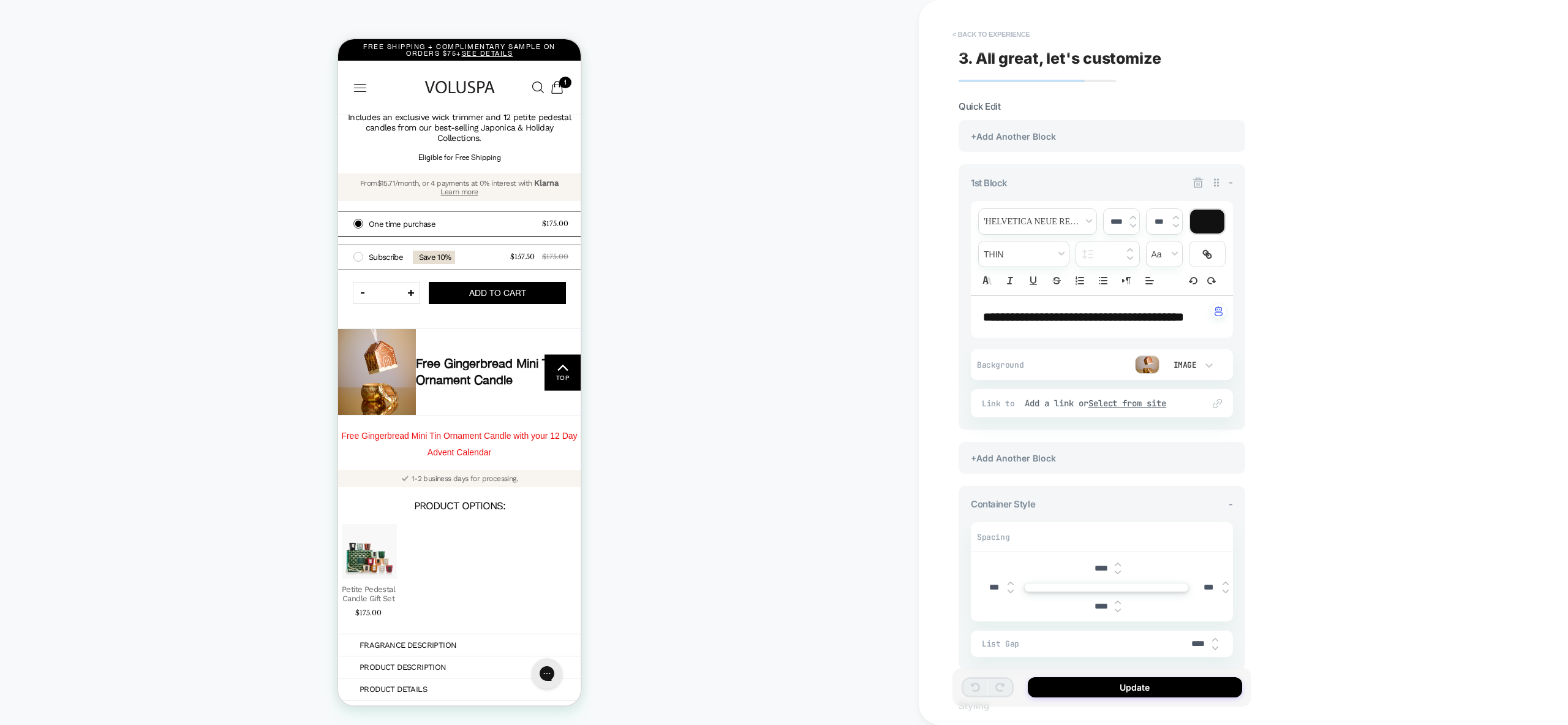
click at [994, 29] on button "< Back to experience" at bounding box center [991, 34] width 90 height 19
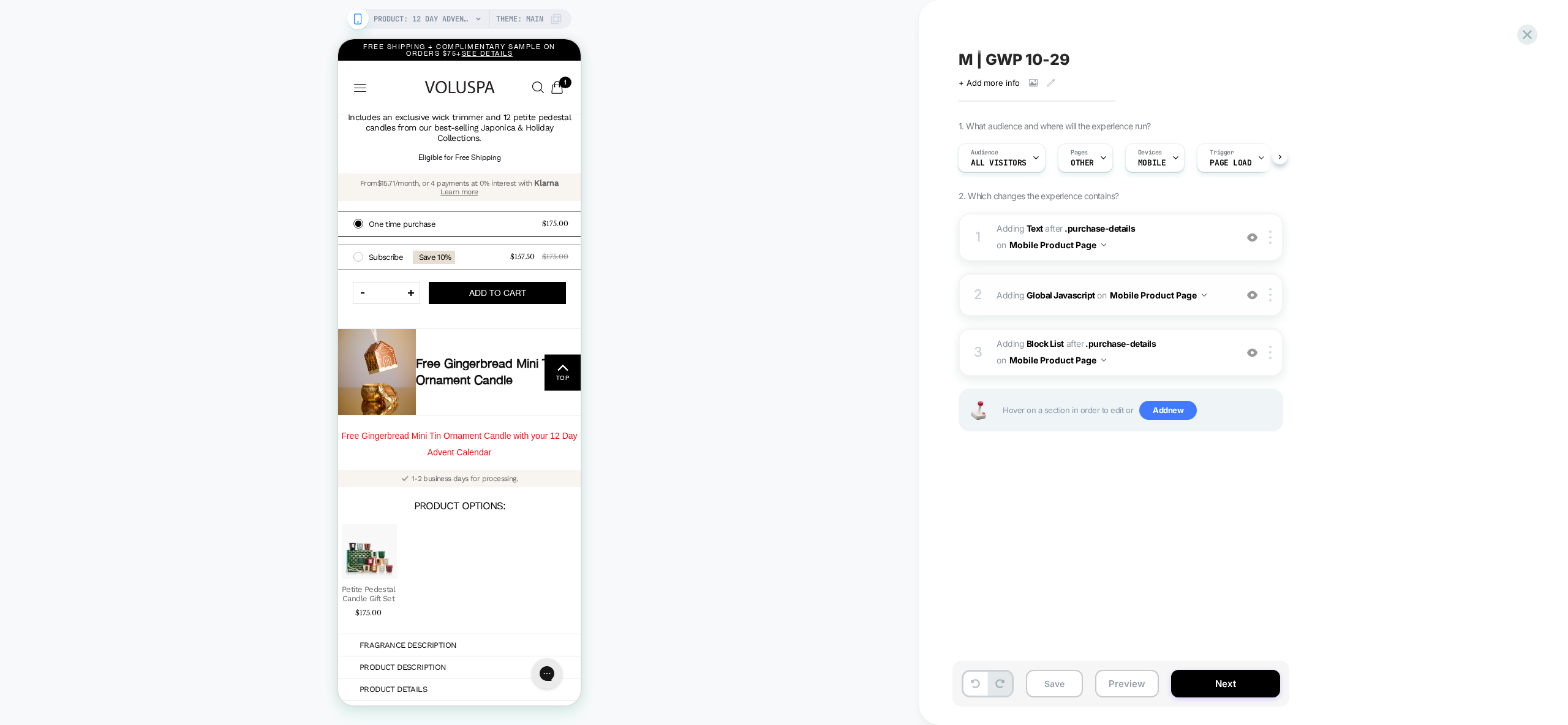
click at [1214, 307] on div "2 Adding Global Javascript on Mobile Product Page Add Before Add After Copy to …" at bounding box center [1121, 295] width 324 height 43
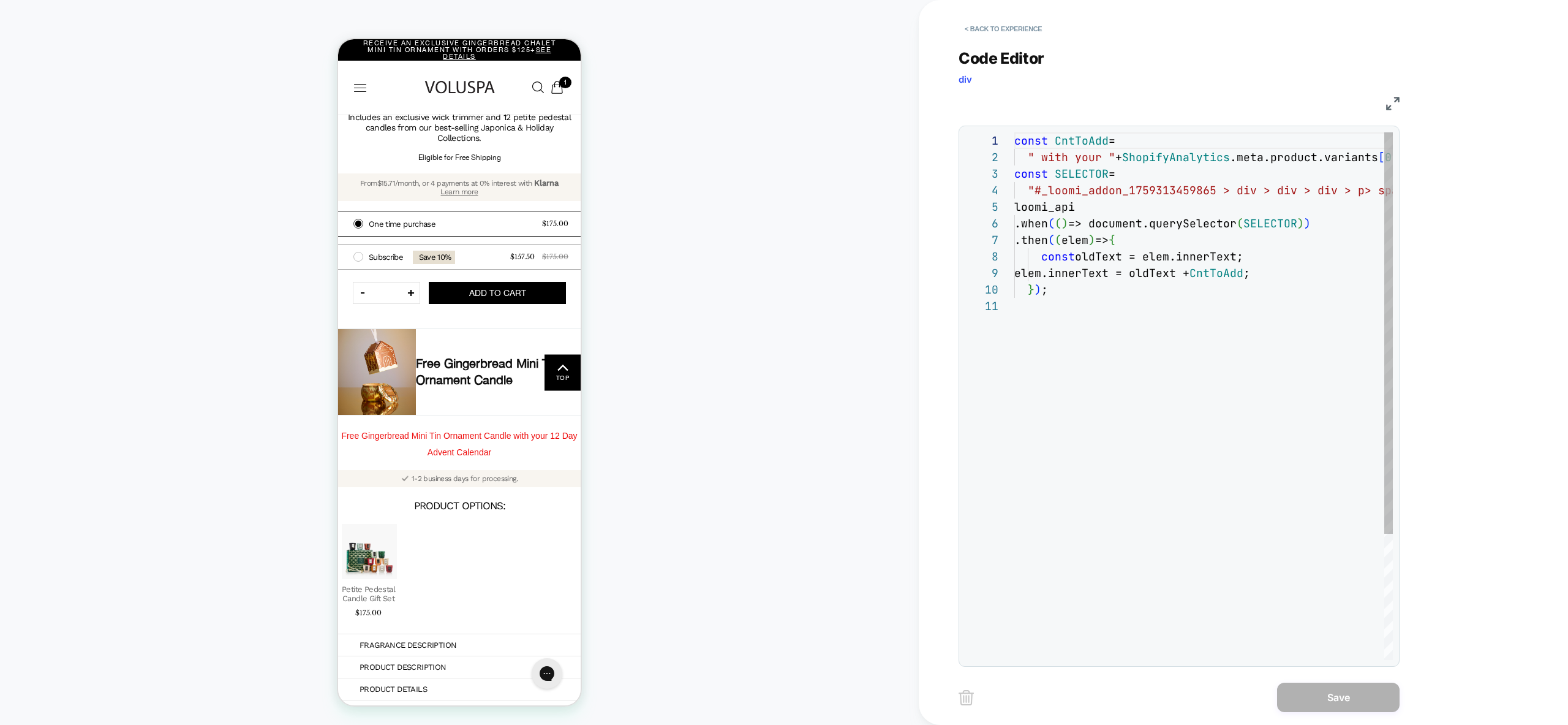
scroll to position [165, 0]
click at [1188, 321] on div "const CntToAdd = " with your " + ShopifyAnalytics .meta.product.variants [ 0 ] …" at bounding box center [1277, 479] width 524 height 693
click at [1288, 276] on div "const CntToAdd = " with your " + ShopifyAnalytics .meta.product.variants [ 0 ] …" at bounding box center [1277, 479] width 524 height 693
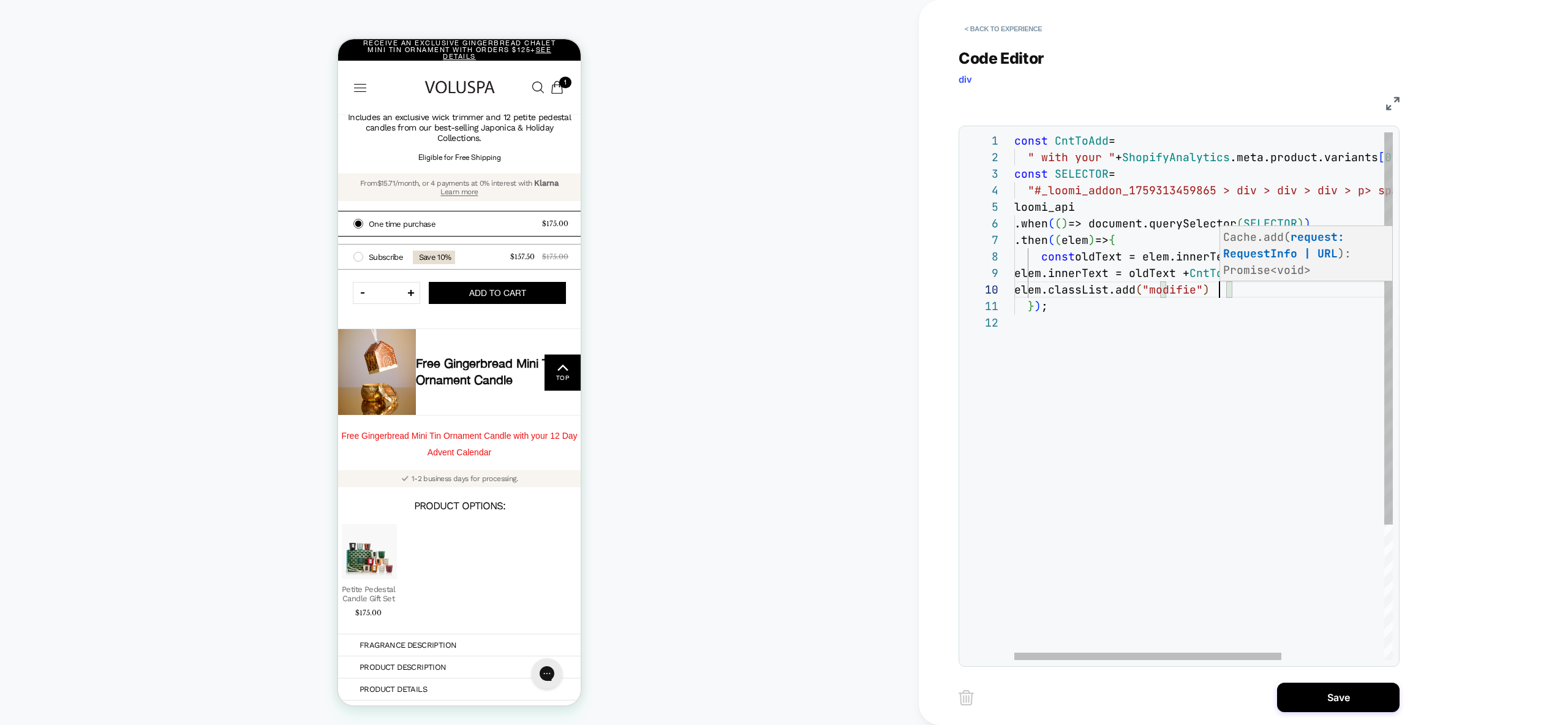
scroll to position [149, 212]
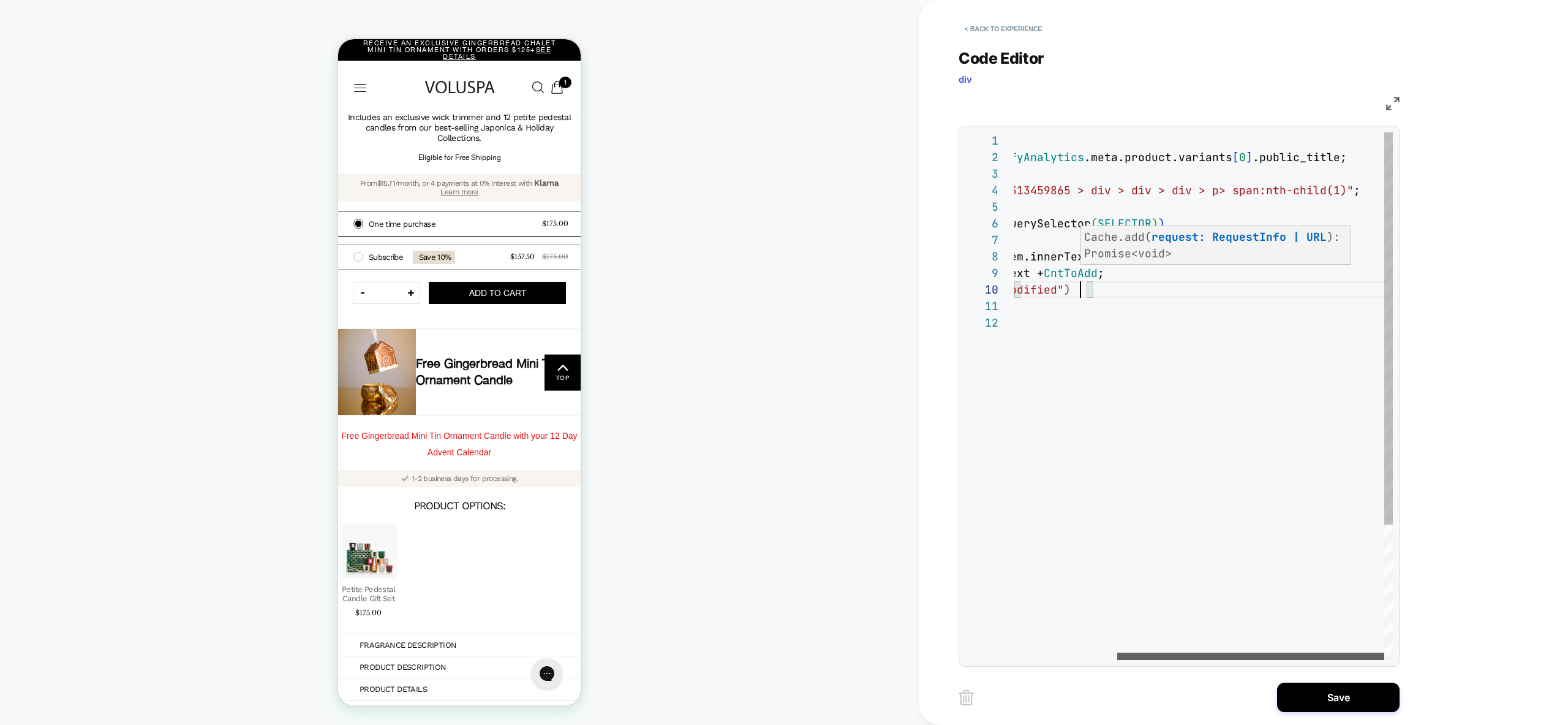
click at [1274, 659] on div at bounding box center [1251, 655] width 267 height 7
click at [1344, 190] on div "const CntToAdd = " with your " + ShopifyAnalytics .meta.product.variants [ 0 ] …" at bounding box center [1131, 487] width 524 height 710
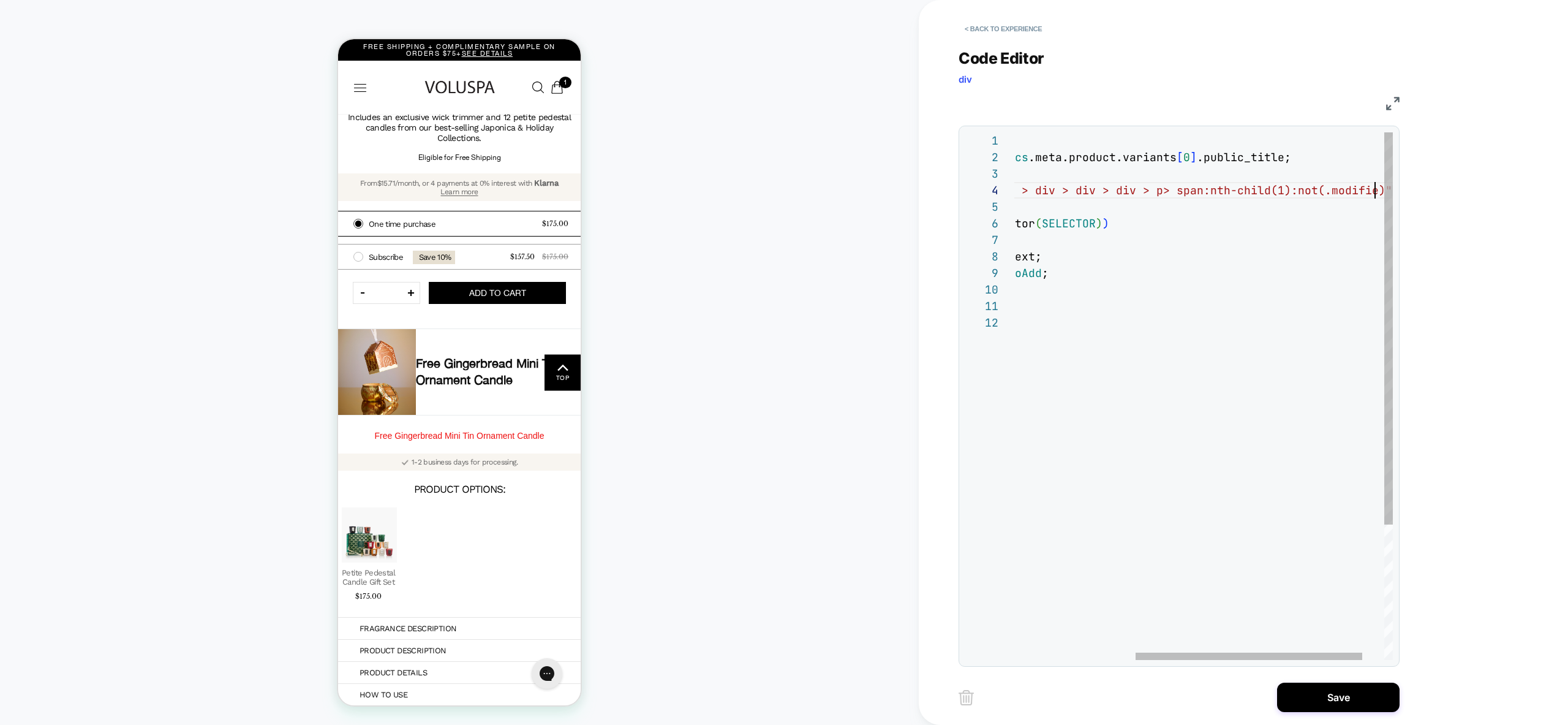
scroll to position [49, 569]
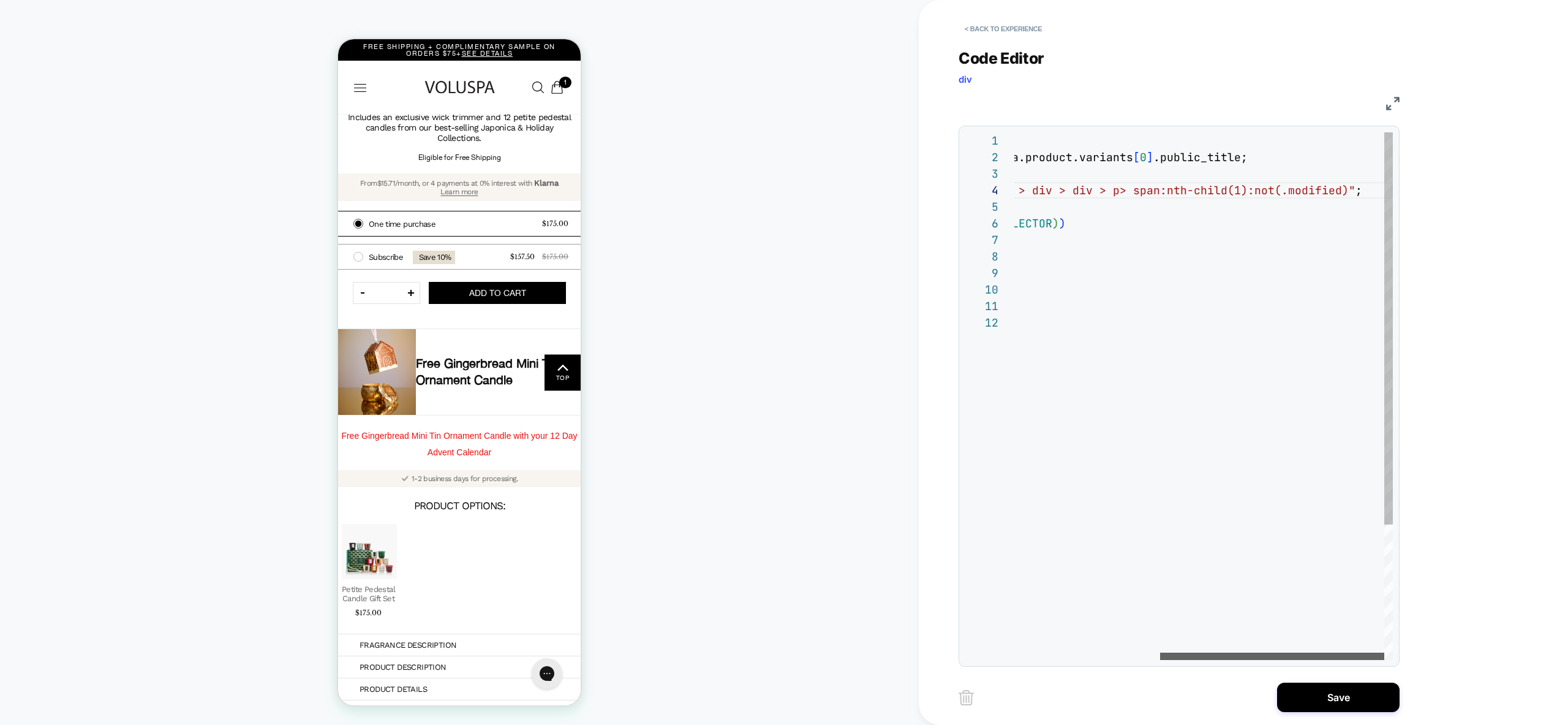
click at [1276, 659] on div at bounding box center [1272, 655] width 224 height 7
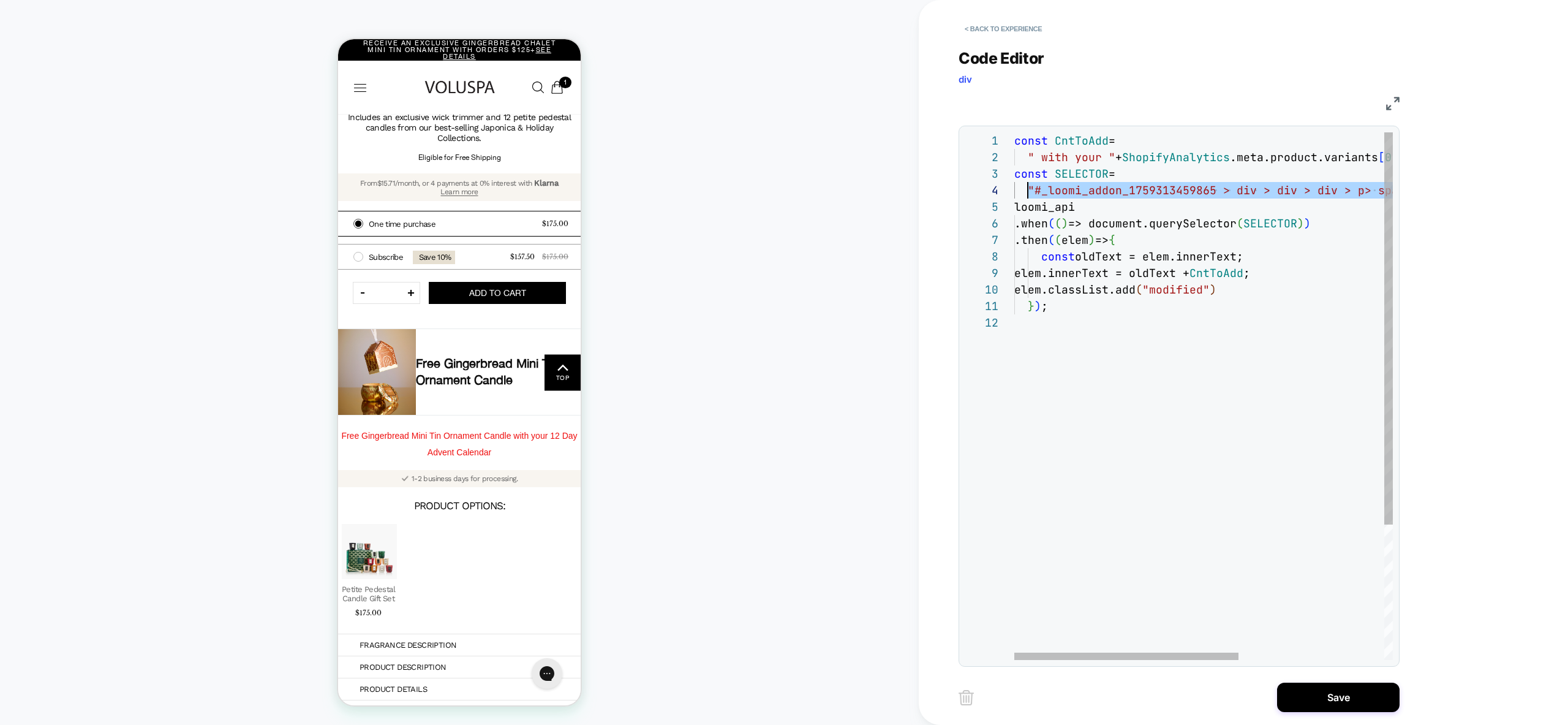
scroll to position [49, 19]
drag, startPoint x: 1347, startPoint y: 193, endPoint x: 1032, endPoint y: 192, distance: 315.0
click at [1032, 192] on div "const CntToAdd = " with your " + ShopifyAnalytics .meta.product.variants [ 0 ] …" at bounding box center [1326, 487] width 624 height 710
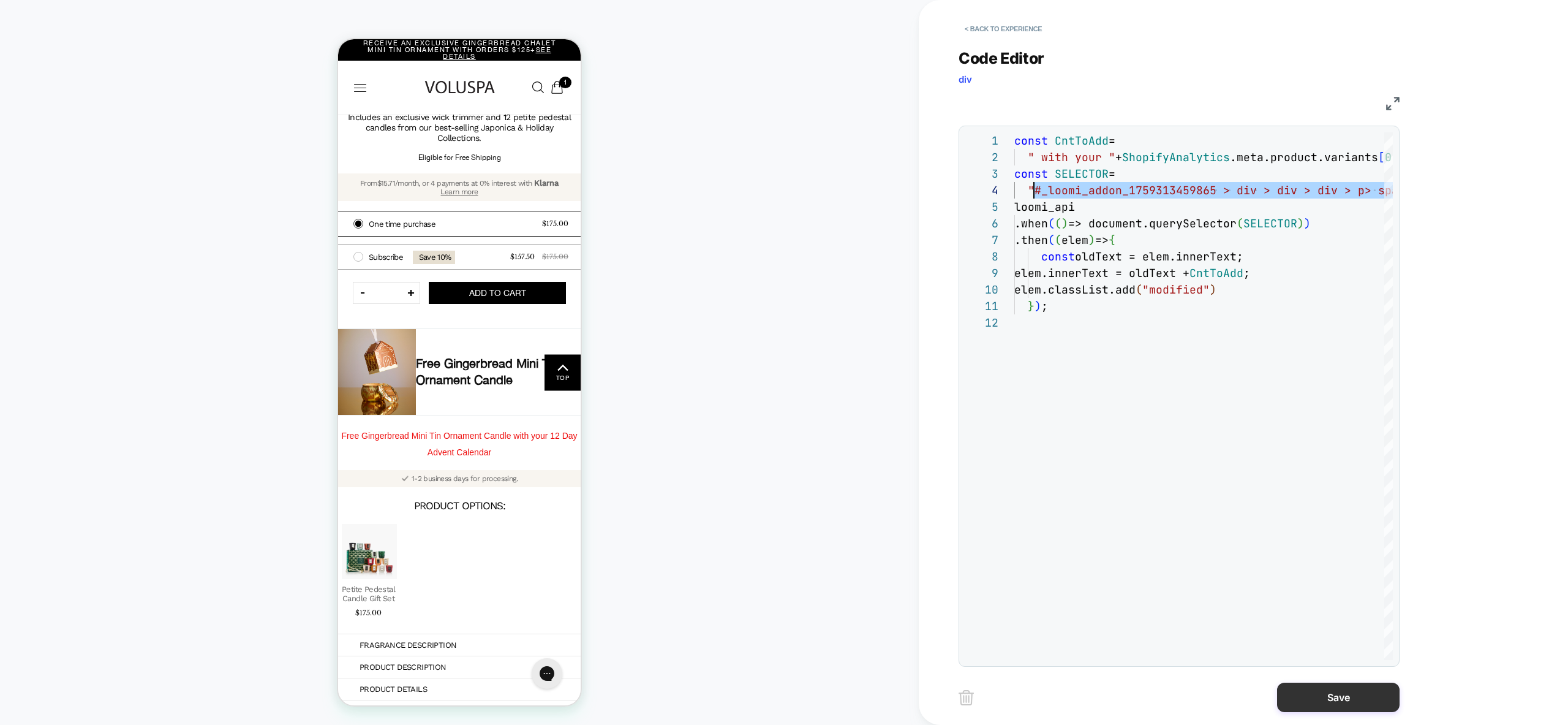
type textarea "**********"
click at [1348, 708] on button "Save" at bounding box center [1338, 697] width 122 height 29
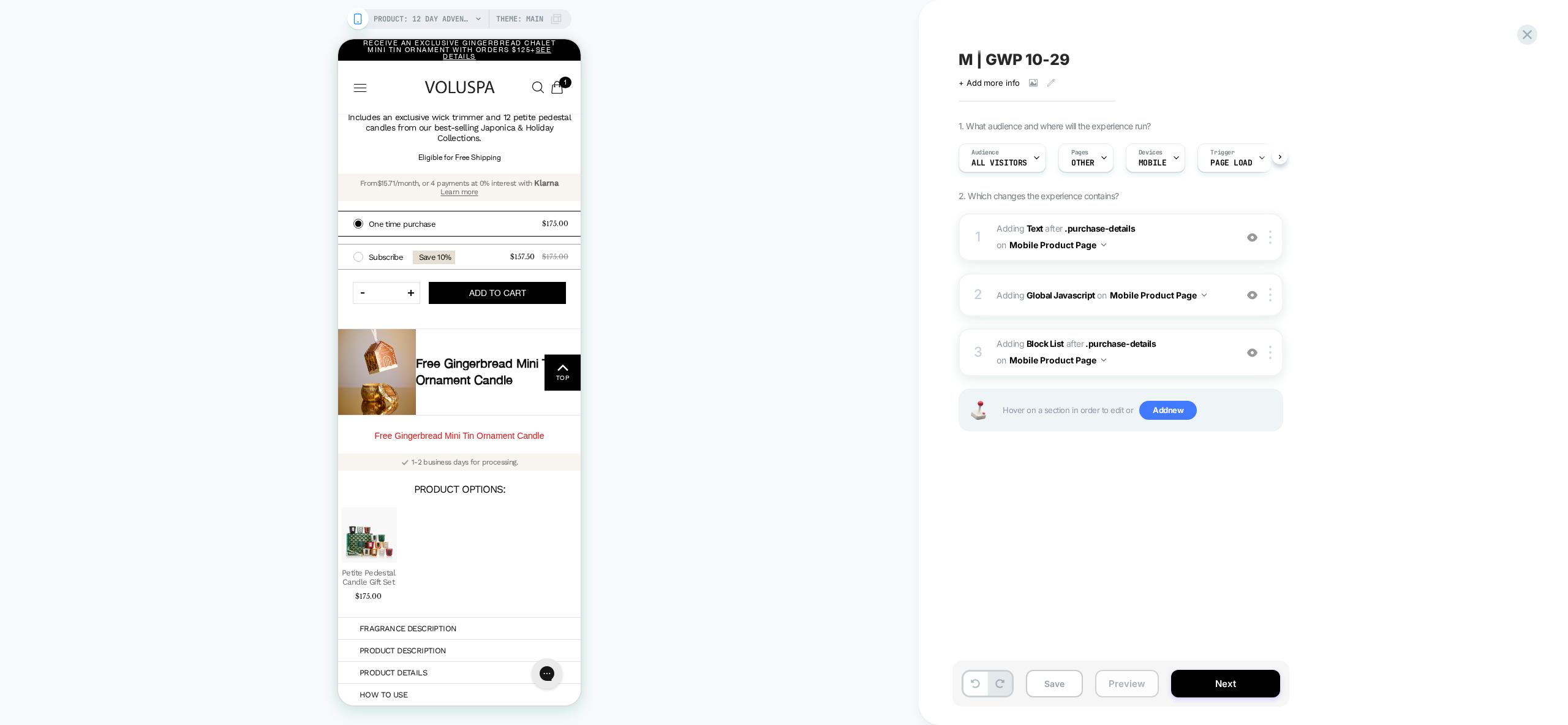
scroll to position [0, 1]
click at [1117, 678] on button "Preview" at bounding box center [1127, 684] width 64 height 28
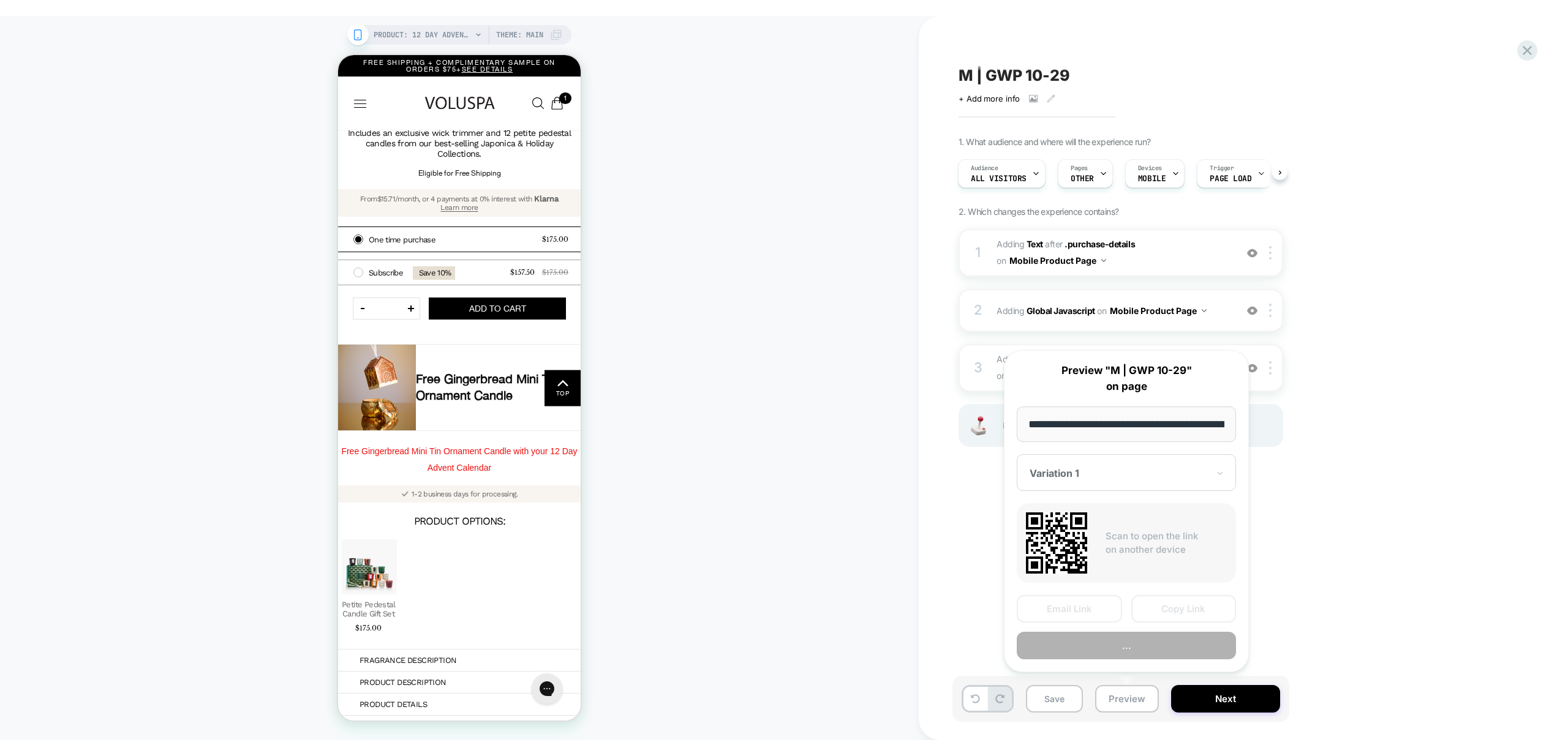
scroll to position [0, 315]
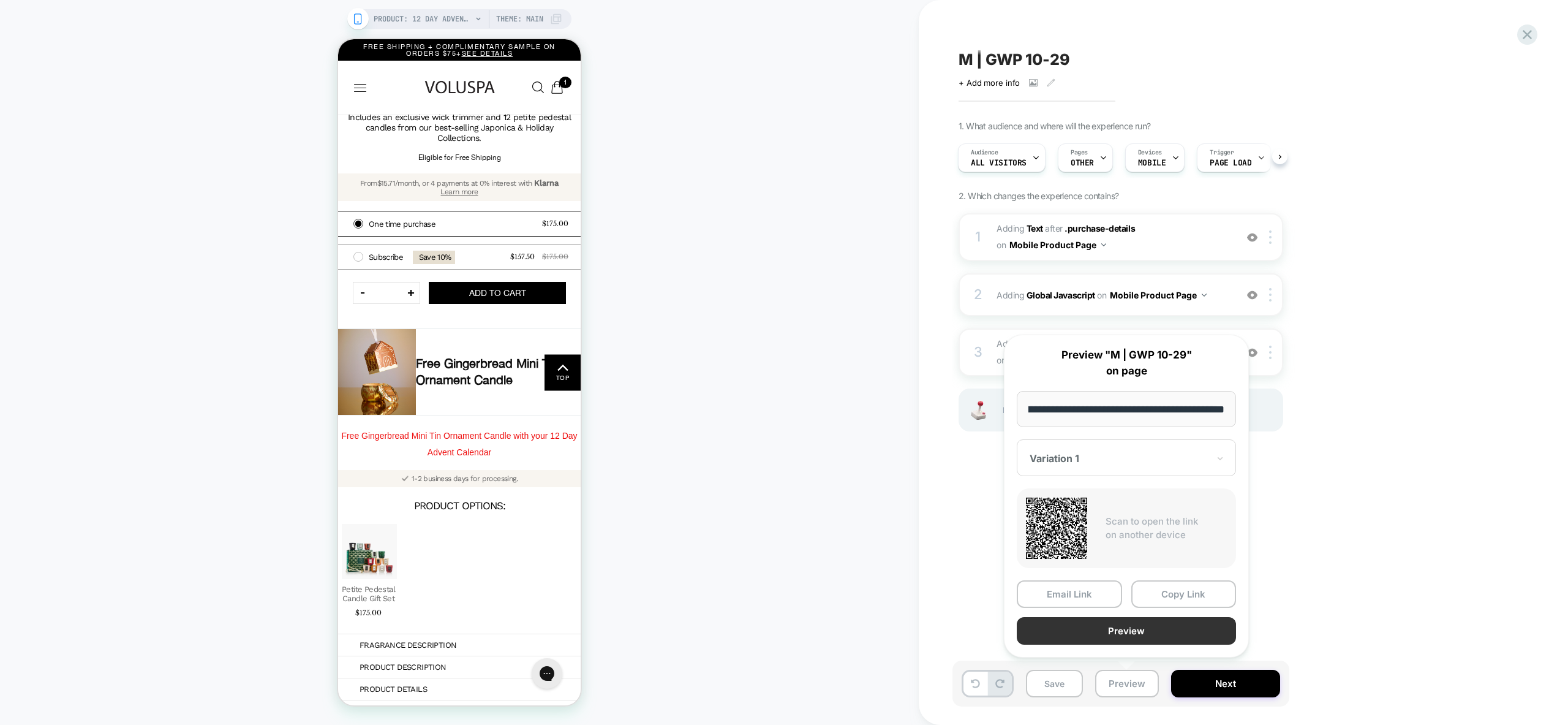
click at [1151, 634] on button "Preview" at bounding box center [1126, 630] width 219 height 28
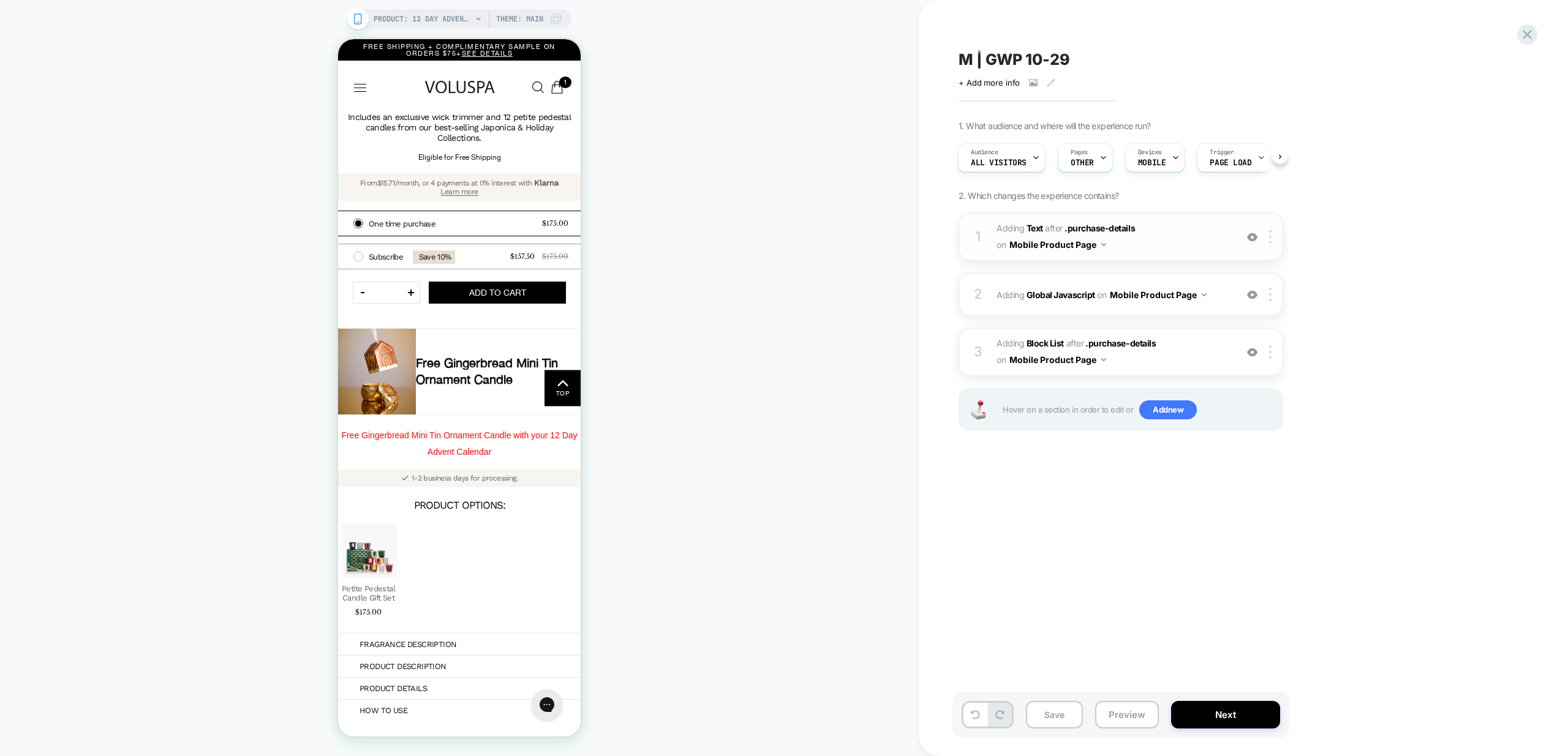
click at [1251, 236] on img at bounding box center [1252, 237] width 11 height 11
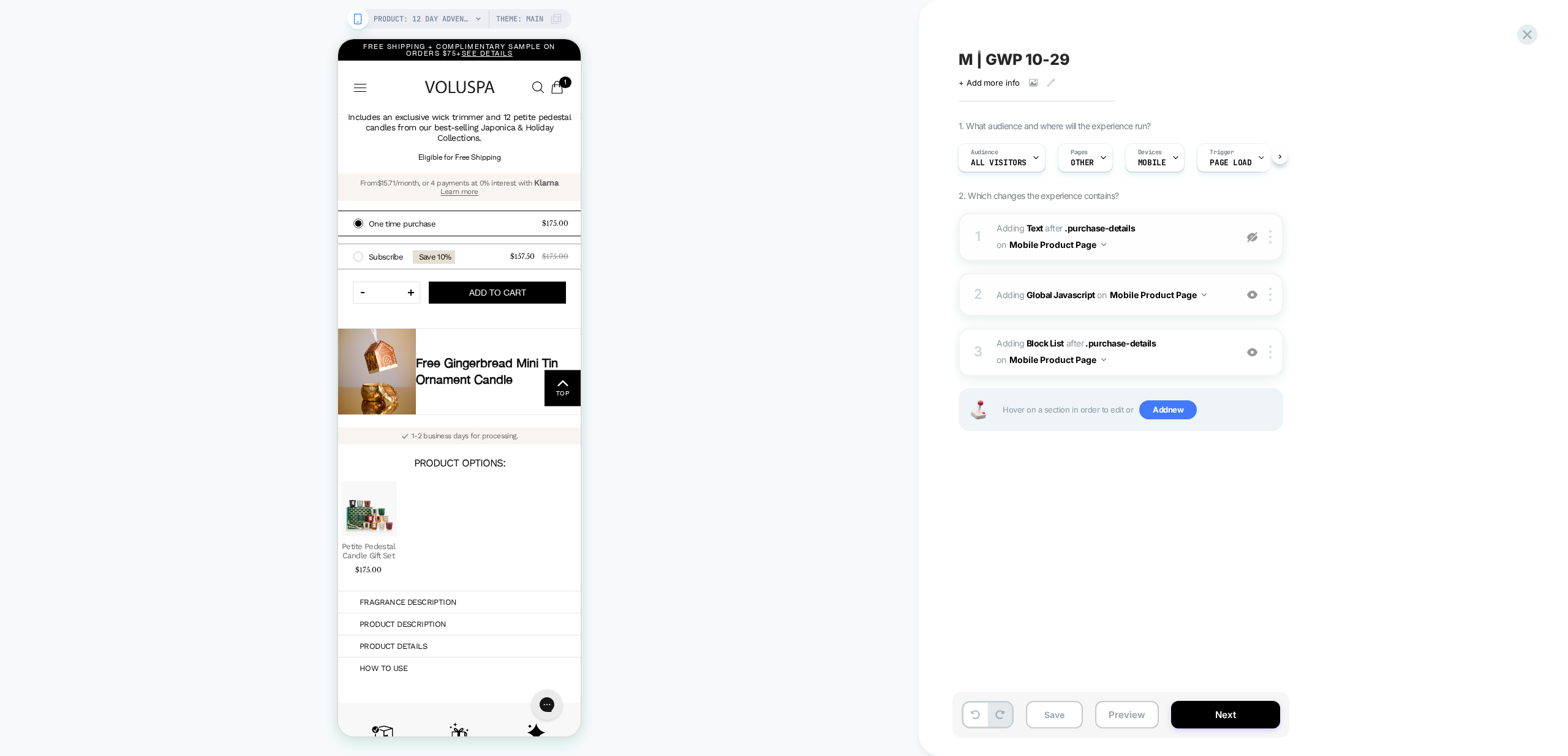
click at [1212, 306] on div "2 Adding Global Javascript on Mobile Product Page Add Before Add After Copy to …" at bounding box center [1121, 294] width 324 height 43
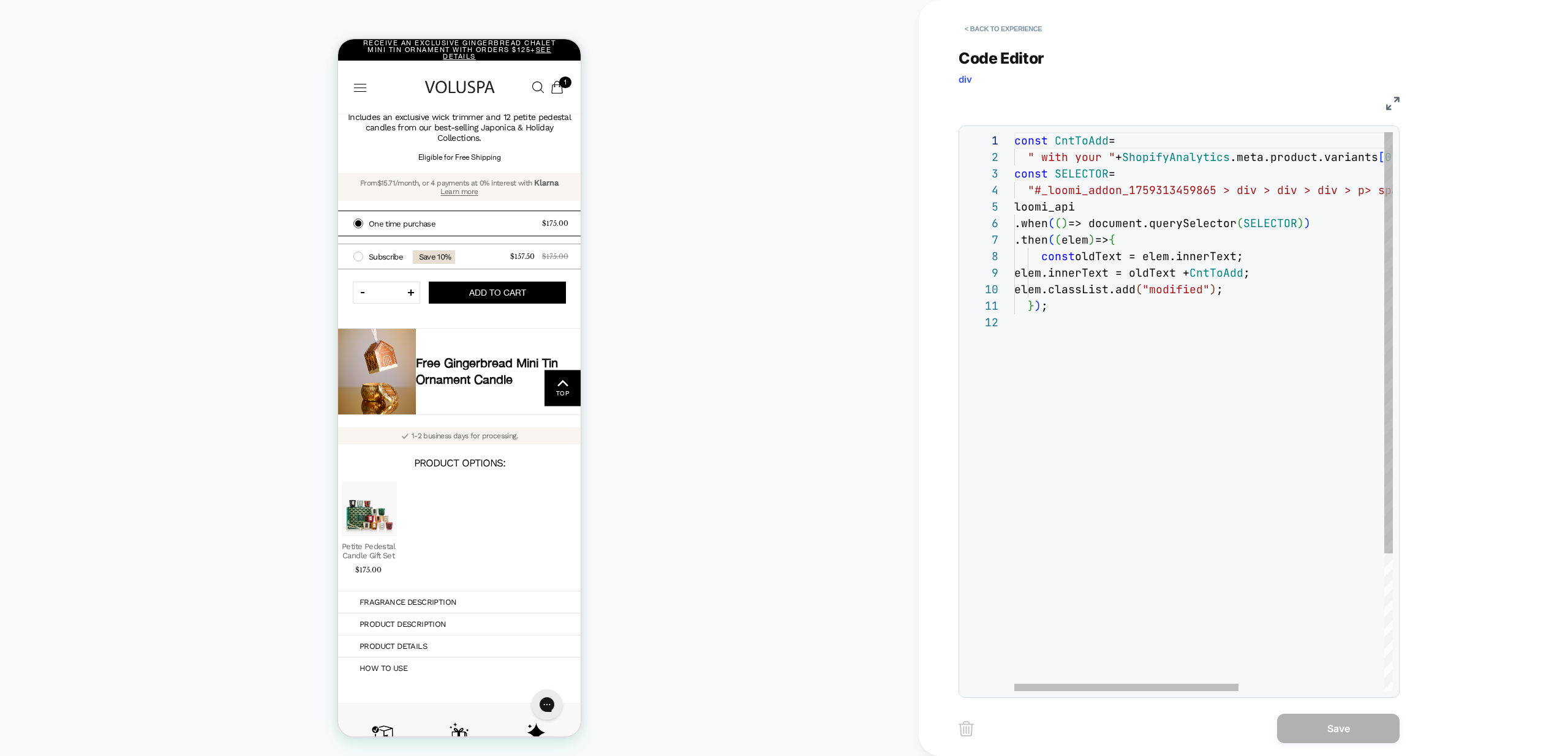
scroll to position [16, 0]
click at [1194, 327] on div "const CntToAdd = " with your " + ShopifyAnalytics .meta.product.variants [ 0 ] …" at bounding box center [1326, 503] width 624 height 741
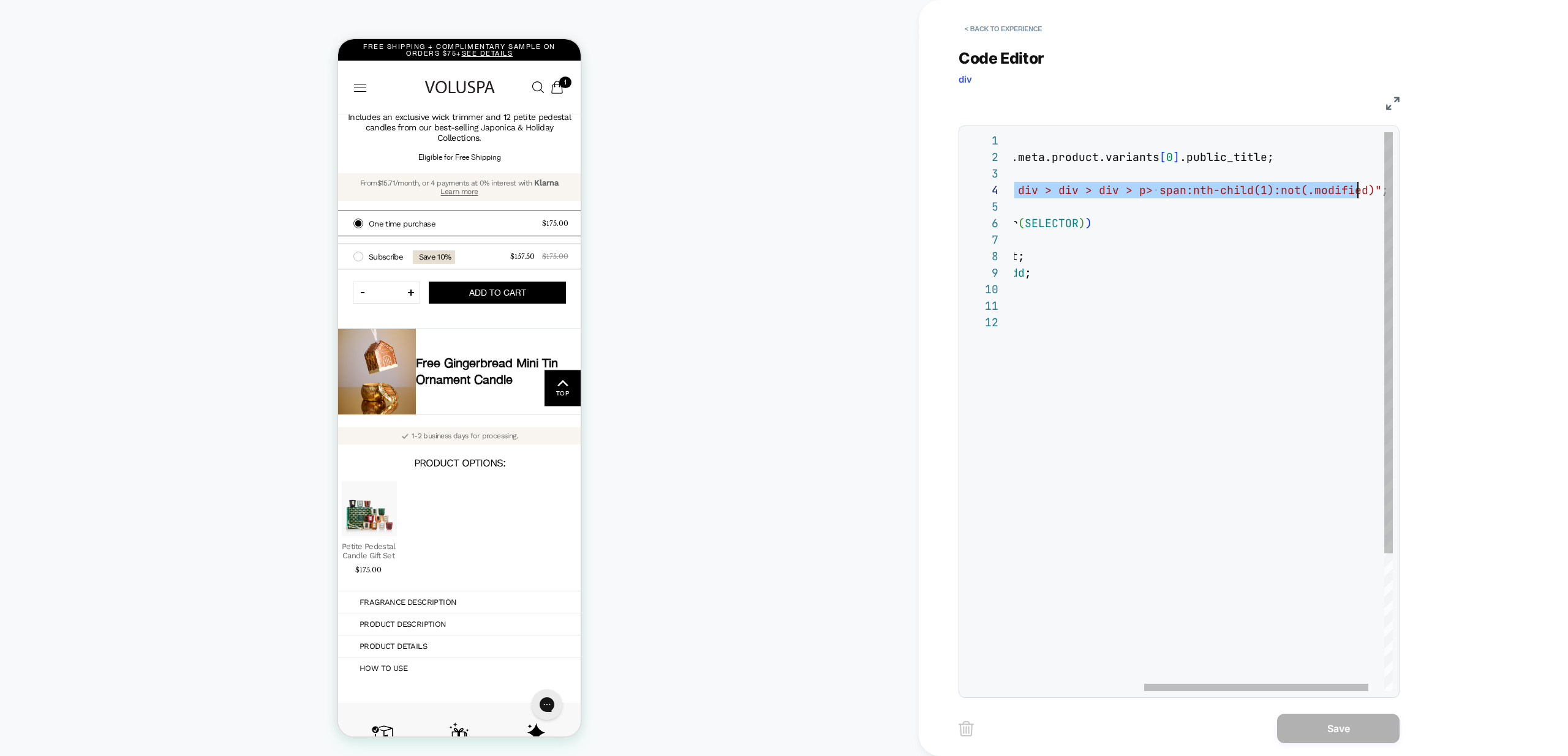
scroll to position [49, 477]
drag, startPoint x: 1036, startPoint y: 190, endPoint x: 1272, endPoint y: 192, distance: 236.0
click at [1272, 192] on div "const CntToAdd = " with your " + ShopifyAnalytics .meta.product.variants [ 0 ] …" at bounding box center [1107, 503] width 624 height 741
type textarea "**********"
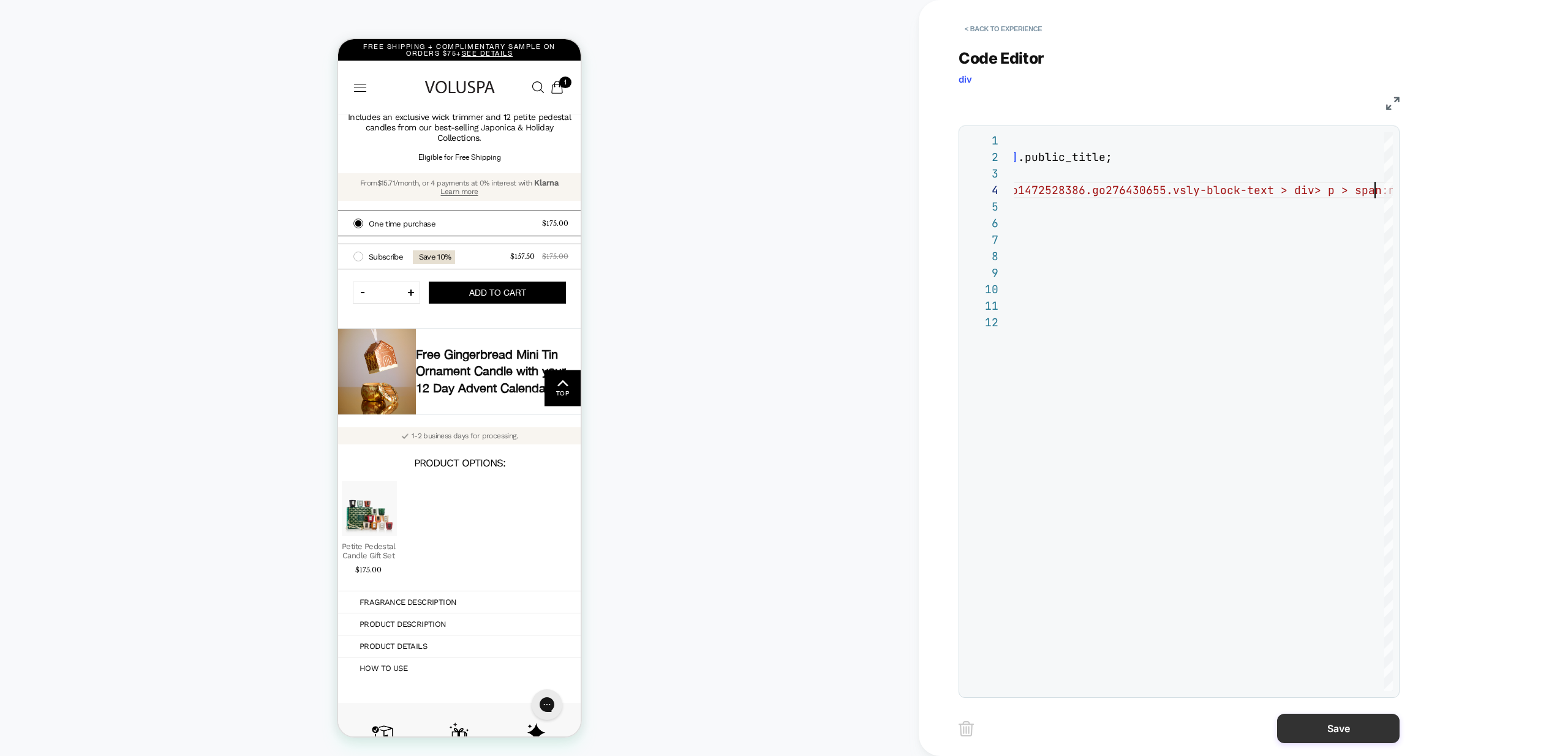
click at [1343, 724] on button "Save" at bounding box center [1338, 729] width 122 height 29
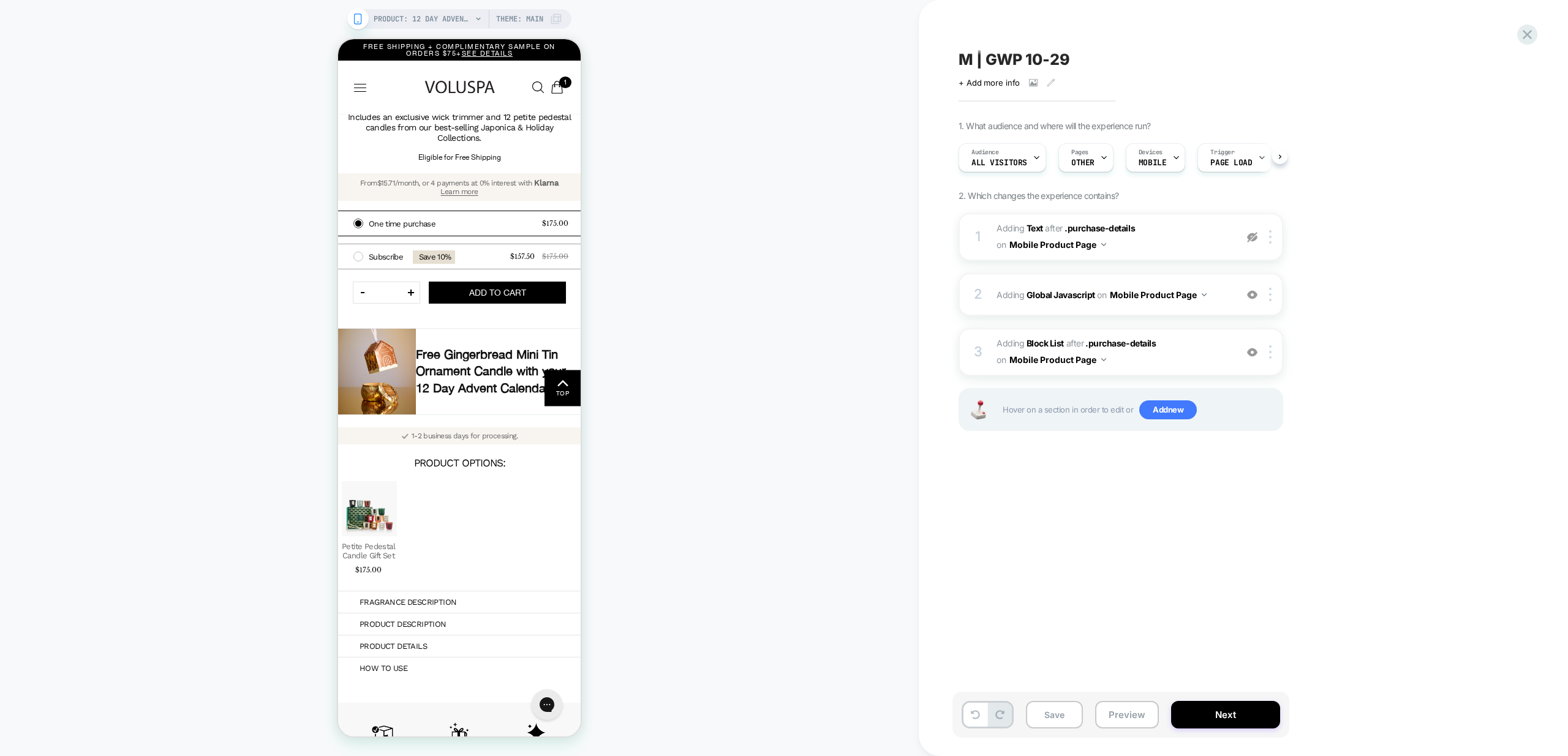
scroll to position [0, 1]
click at [1120, 724] on button "Preview" at bounding box center [1127, 715] width 64 height 27
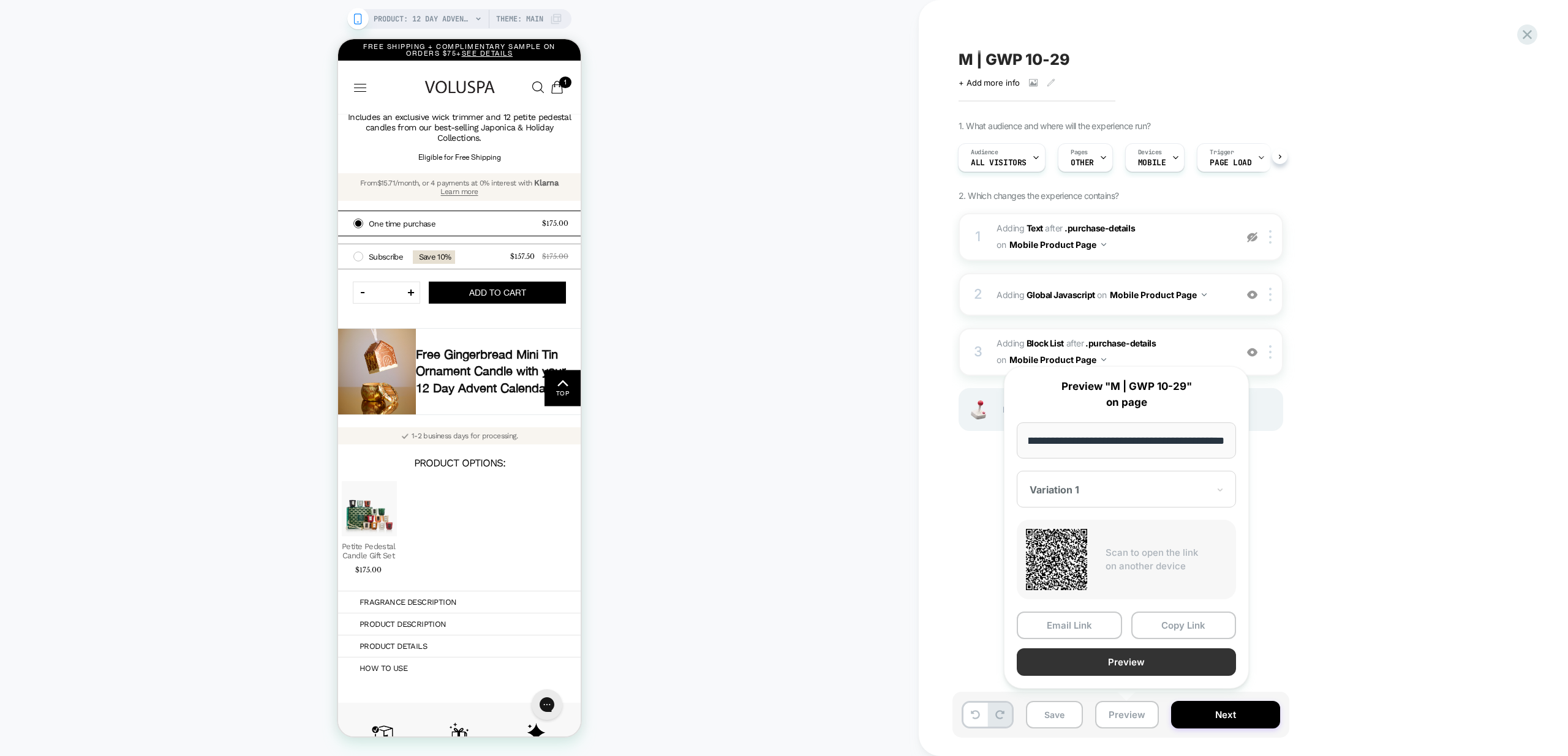
scroll to position [0, 0]
click at [1148, 663] on button "Preview" at bounding box center [1126, 662] width 219 height 27
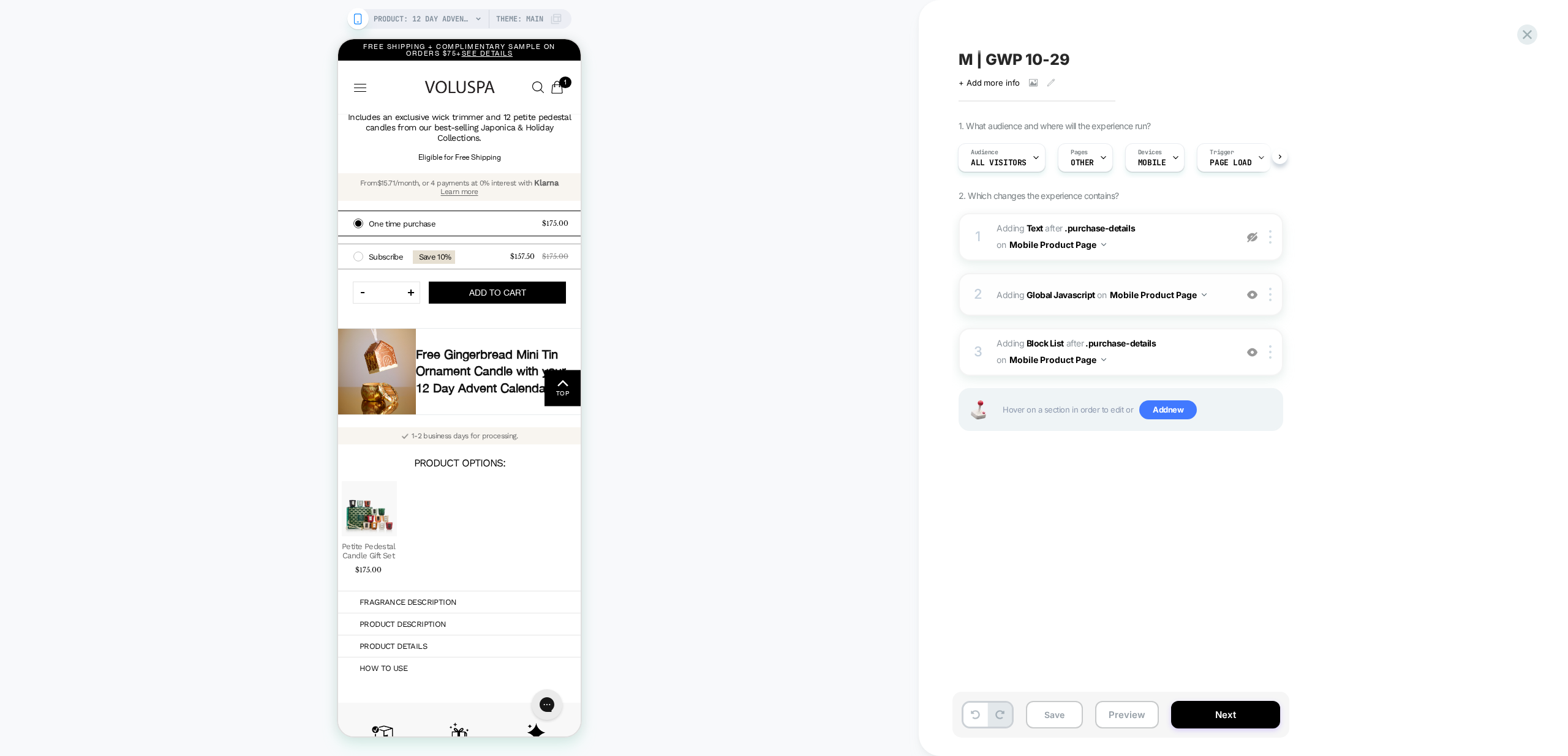
click at [1207, 309] on div "2 Adding Global Javascript on Mobile Product Page Add Before Add After Copy to …" at bounding box center [1121, 294] width 324 height 43
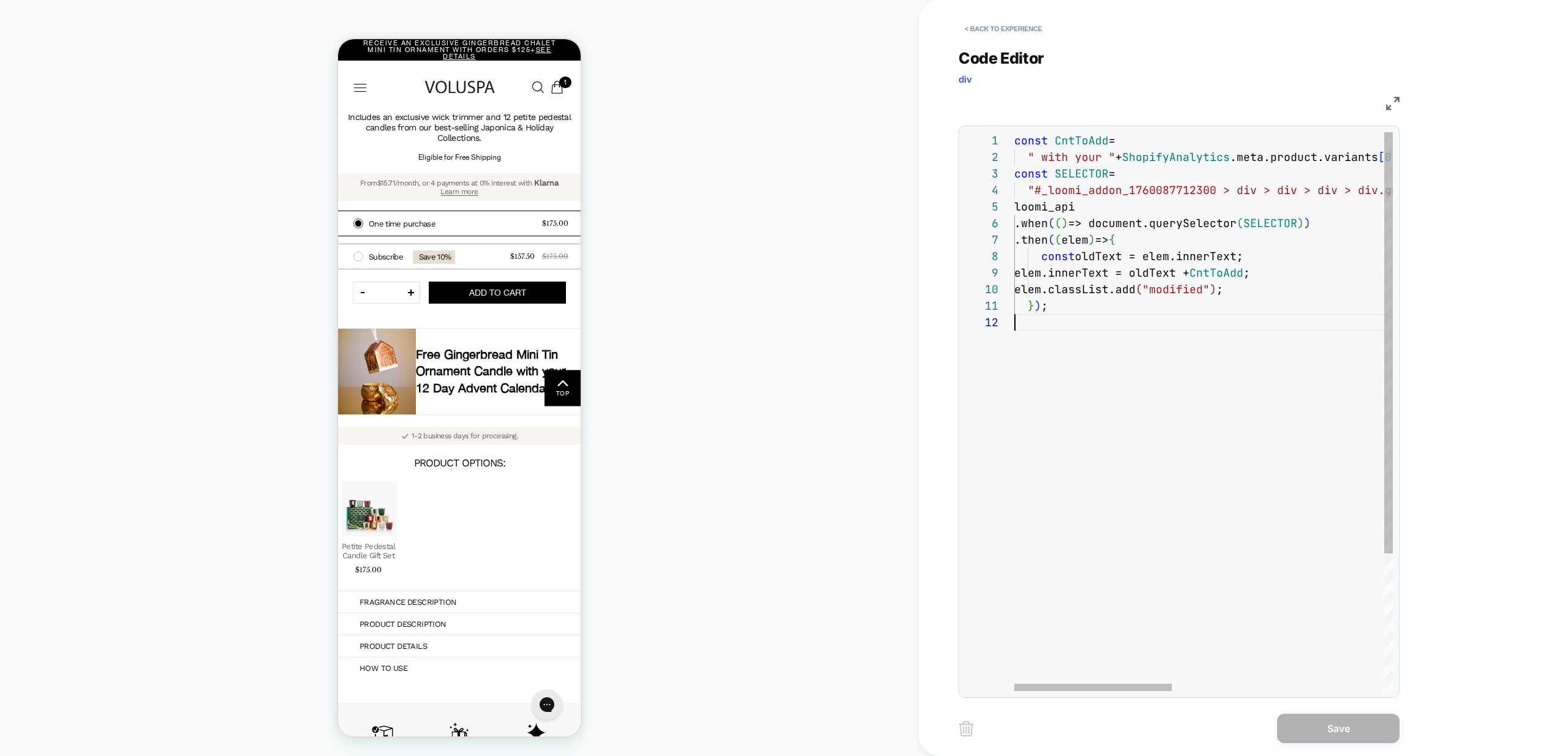
scroll to position [16, 0]
click at [1129, 384] on div "const CntToAdd = " with your " + ShopifyAnalytics .meta.product.variants [ 0 ] …" at bounding box center [1459, 503] width 888 height 741
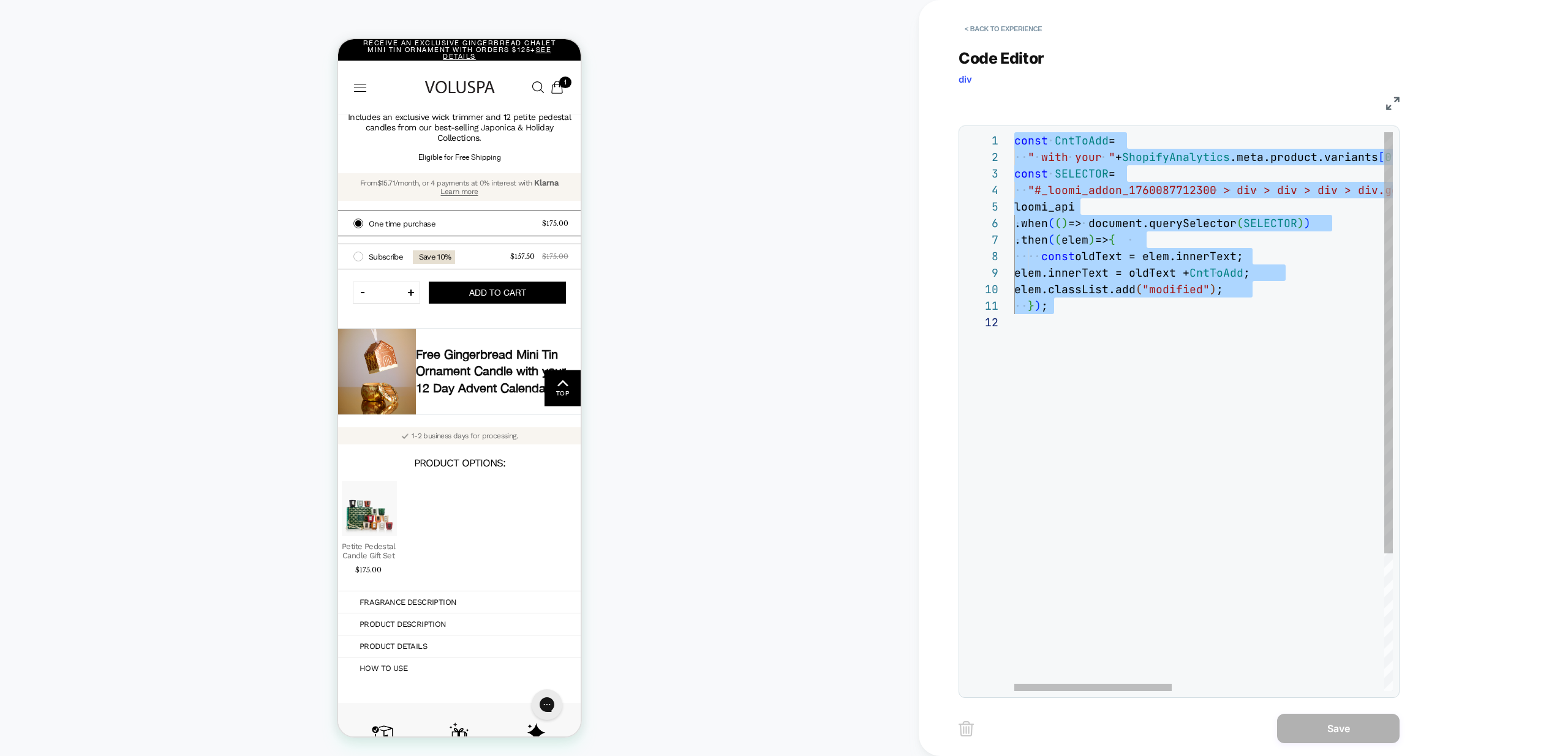
type textarea "***"
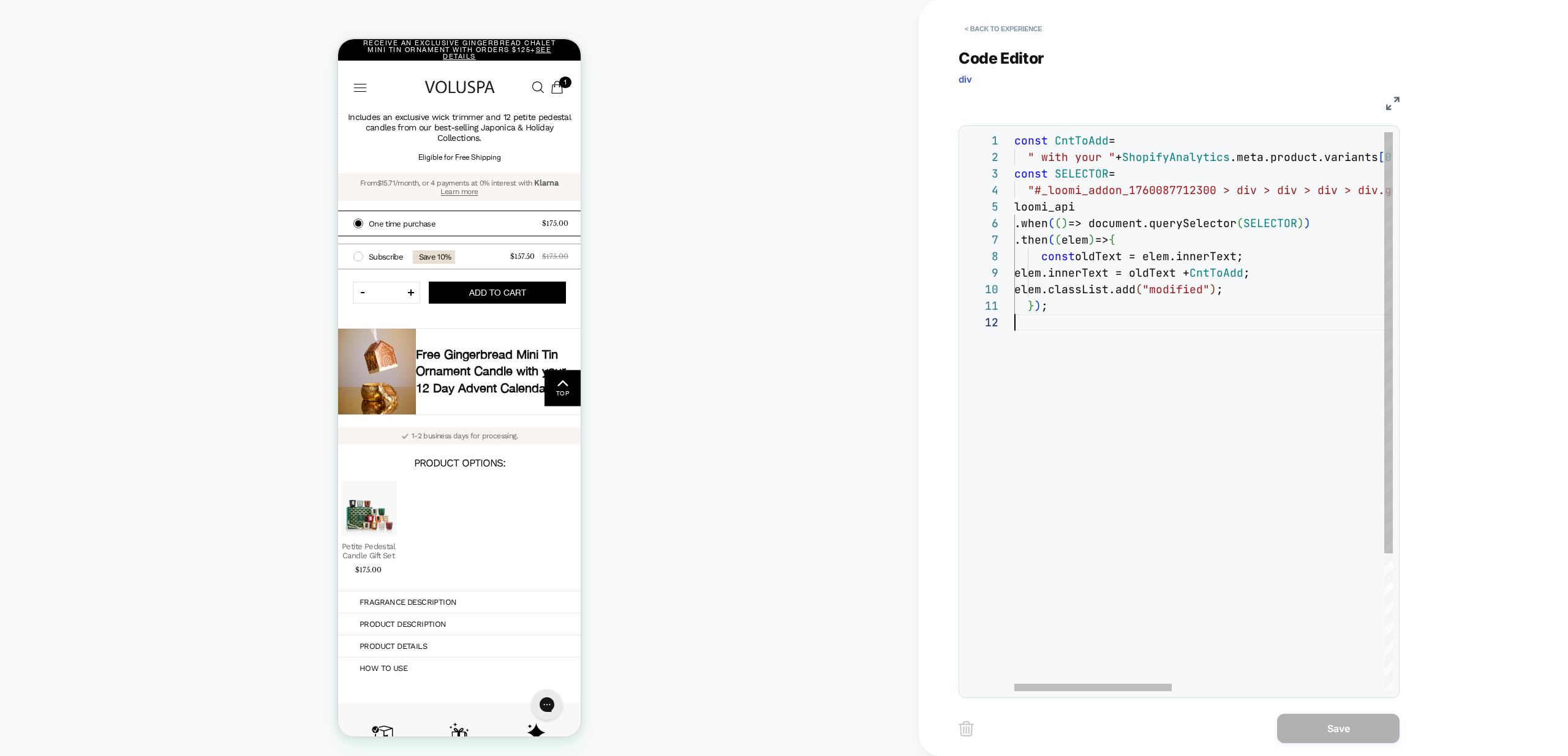
click at [1210, 528] on div "const CntToAdd = " with your " + ShopifyAnalytics .meta.product.variants [ 0 ] …" at bounding box center [1459, 503] width 888 height 741
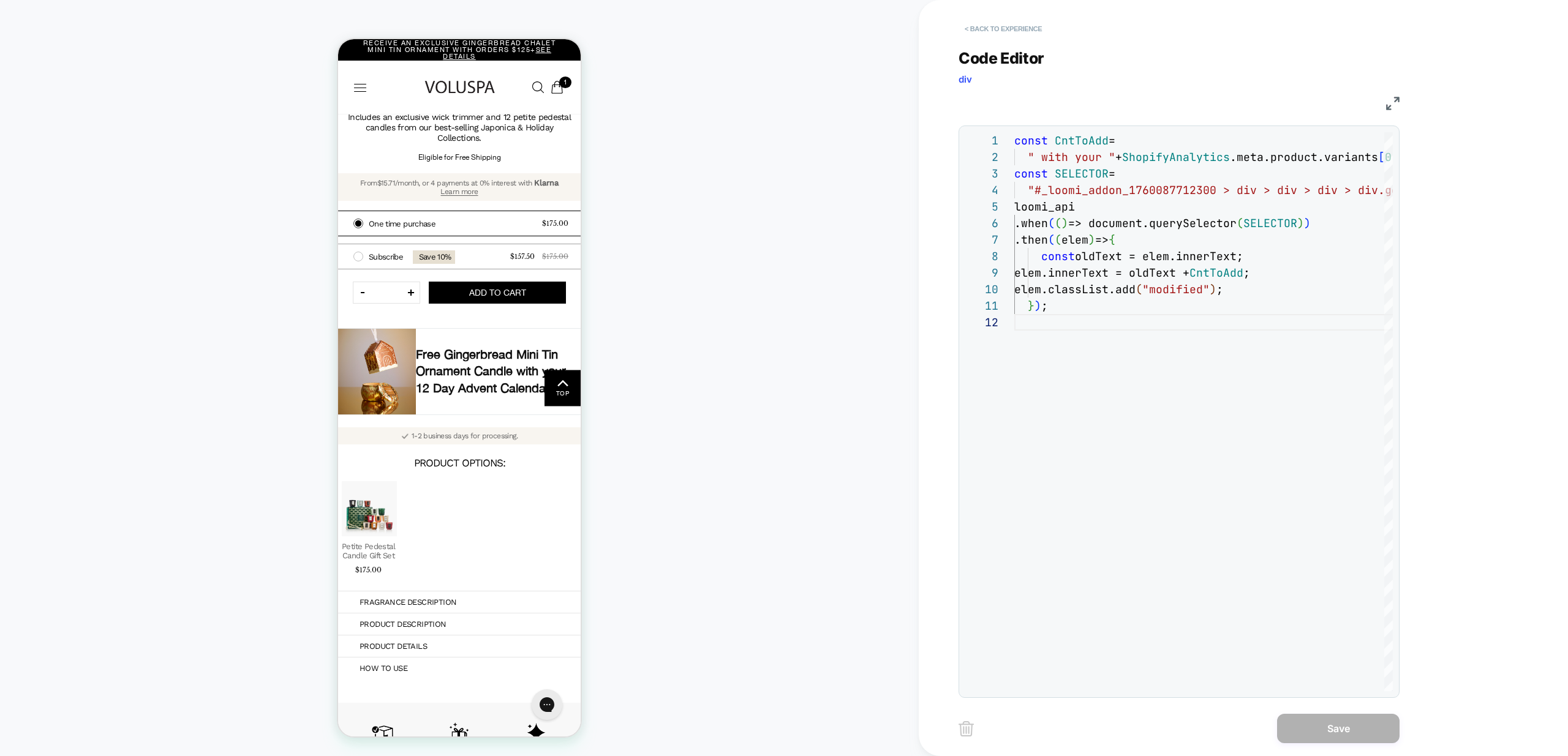
click at [998, 36] on button "< Back to experience" at bounding box center [1003, 28] width 90 height 19
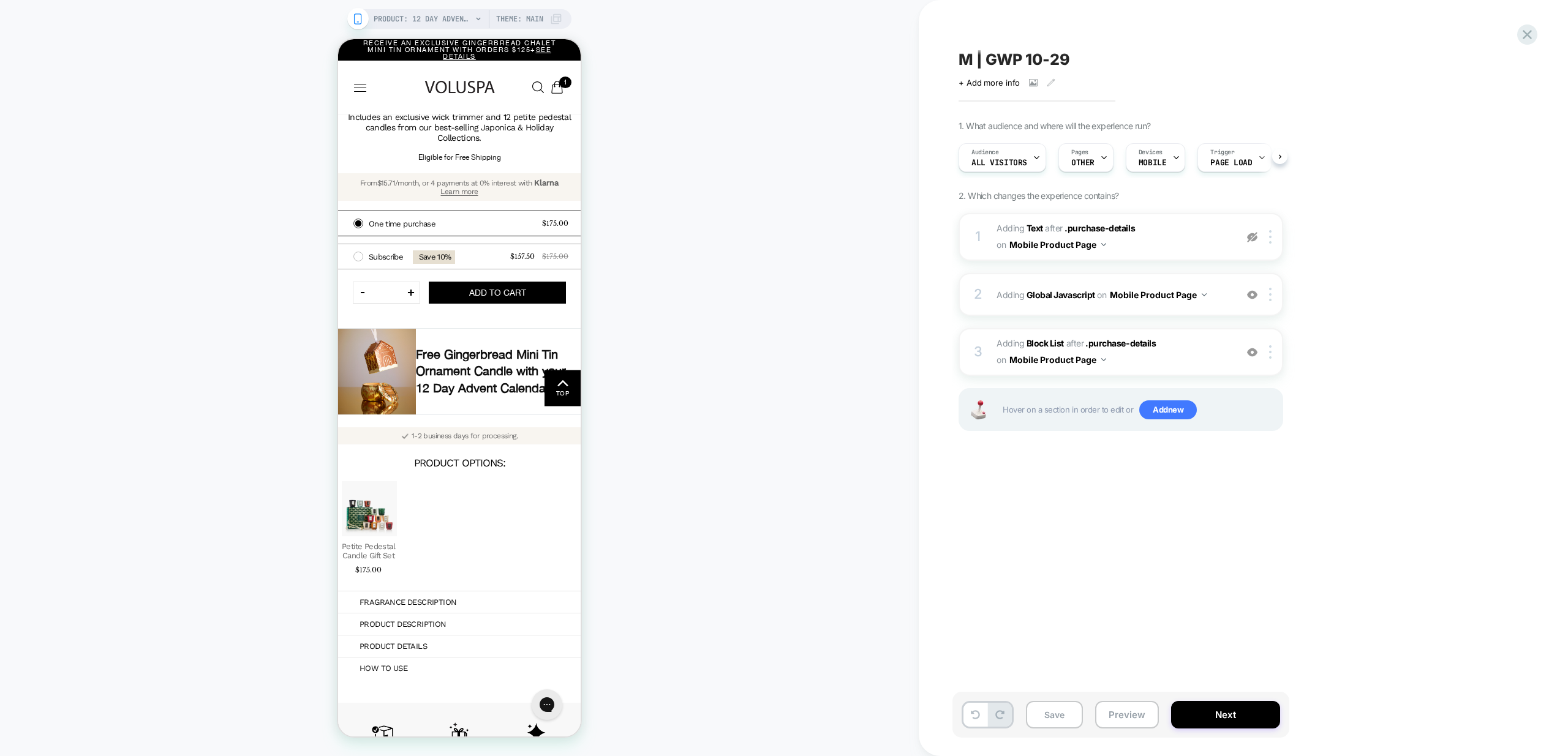
scroll to position [0, 1]
click at [1054, 712] on button "Save" at bounding box center [1054, 715] width 57 height 27
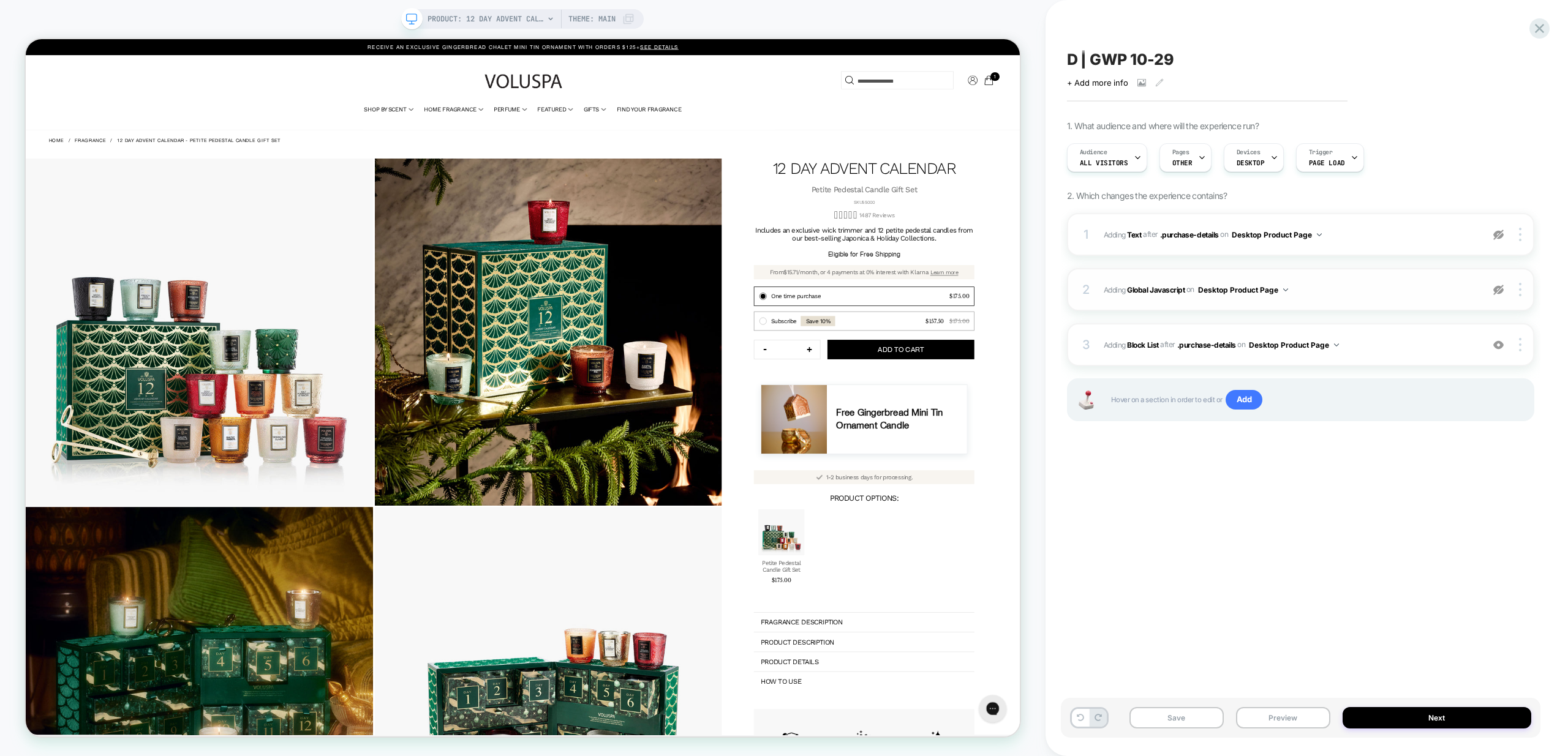
click at [1502, 291] on img at bounding box center [1498, 289] width 11 height 11
click at [1401, 296] on span "Adding Global Javascript on Desktop Product Page" at bounding box center [1290, 289] width 372 height 15
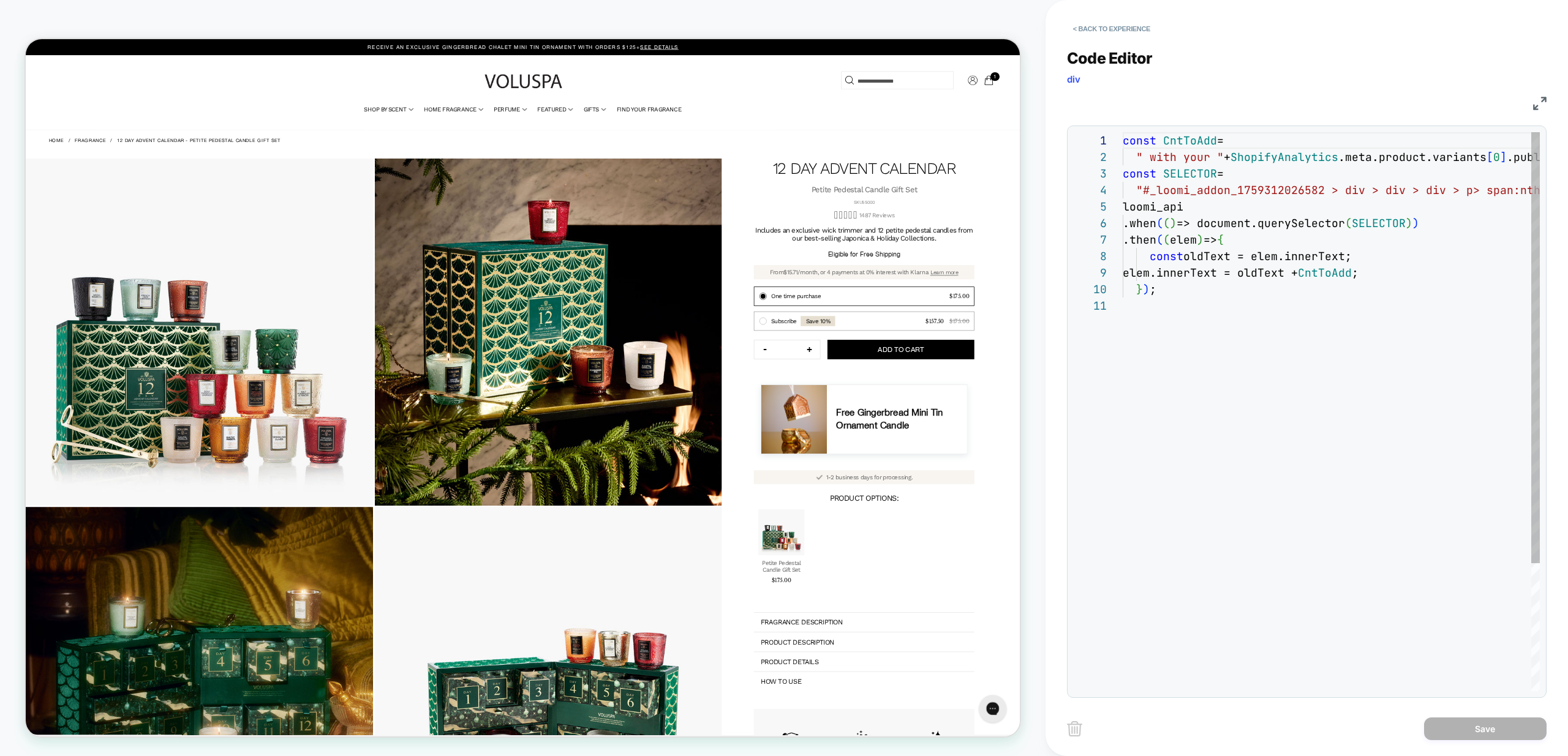
scroll to position [165, 0]
click at [1249, 366] on div "const CntToAdd = " with your " + ShopifyAnalytics .meta.product.variants [ 0 ] …" at bounding box center [1385, 495] width 524 height 724
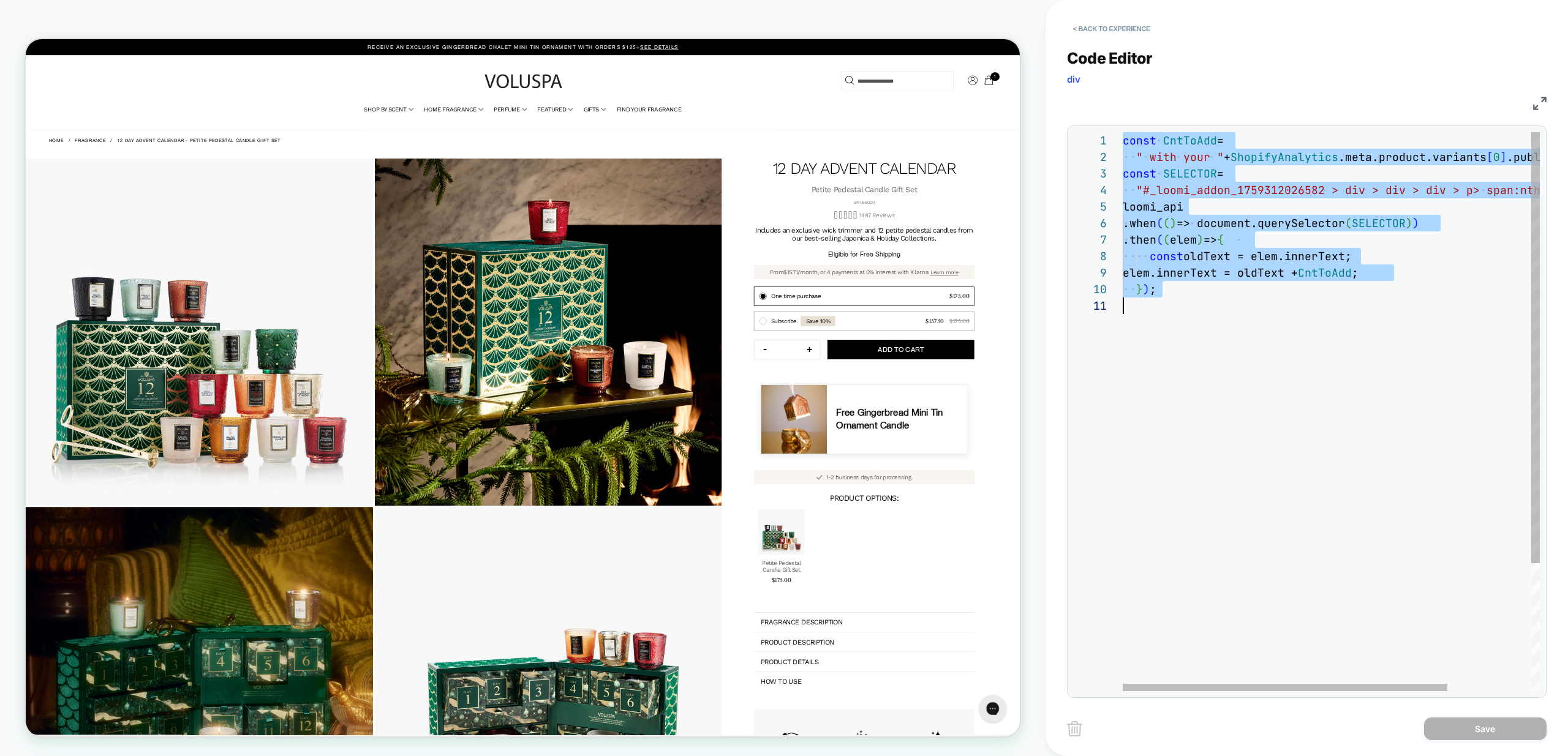
type textarea "***"
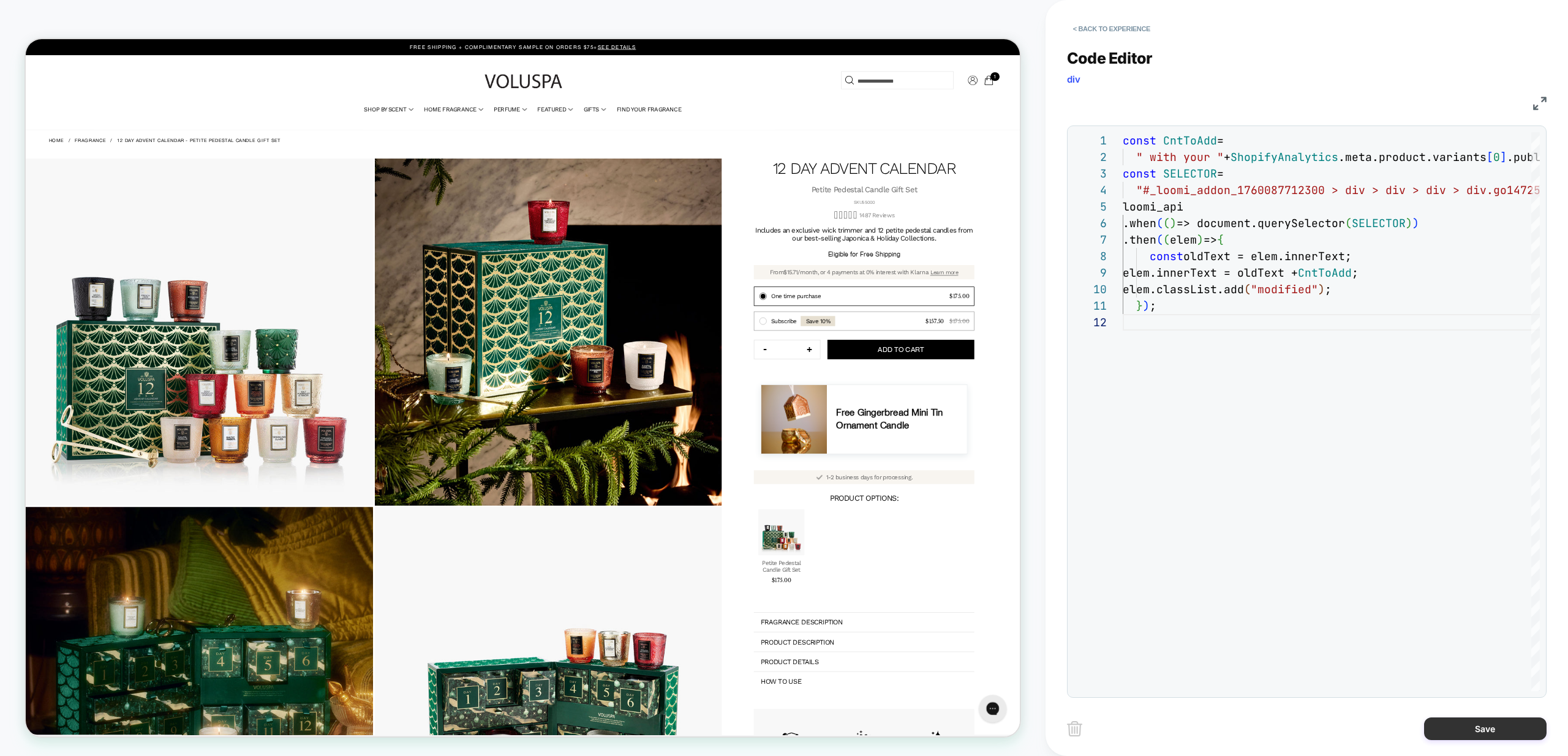
click at [1475, 737] on button "Save" at bounding box center [1485, 729] width 122 height 23
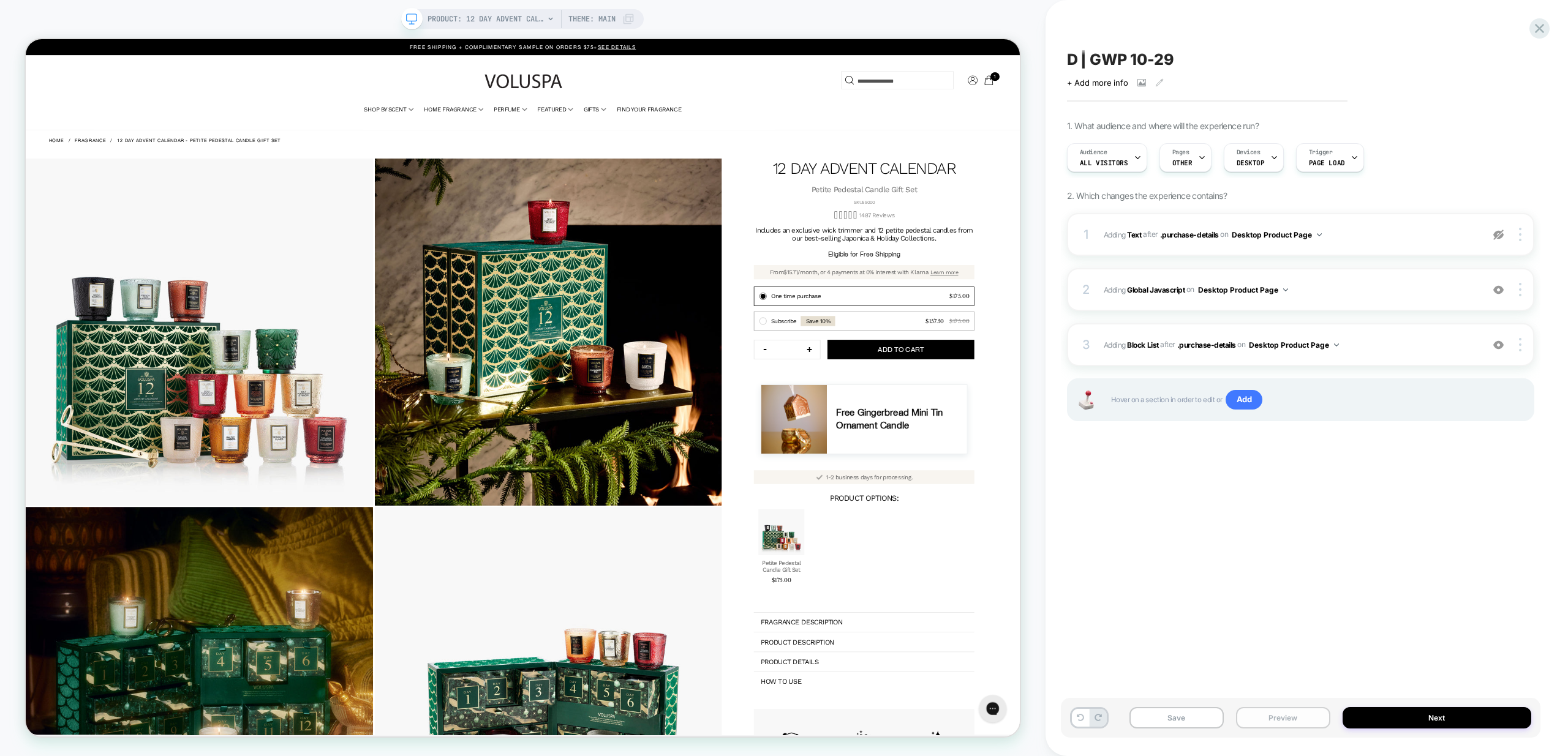
click at [1289, 720] on button "Preview" at bounding box center [1283, 717] width 95 height 21
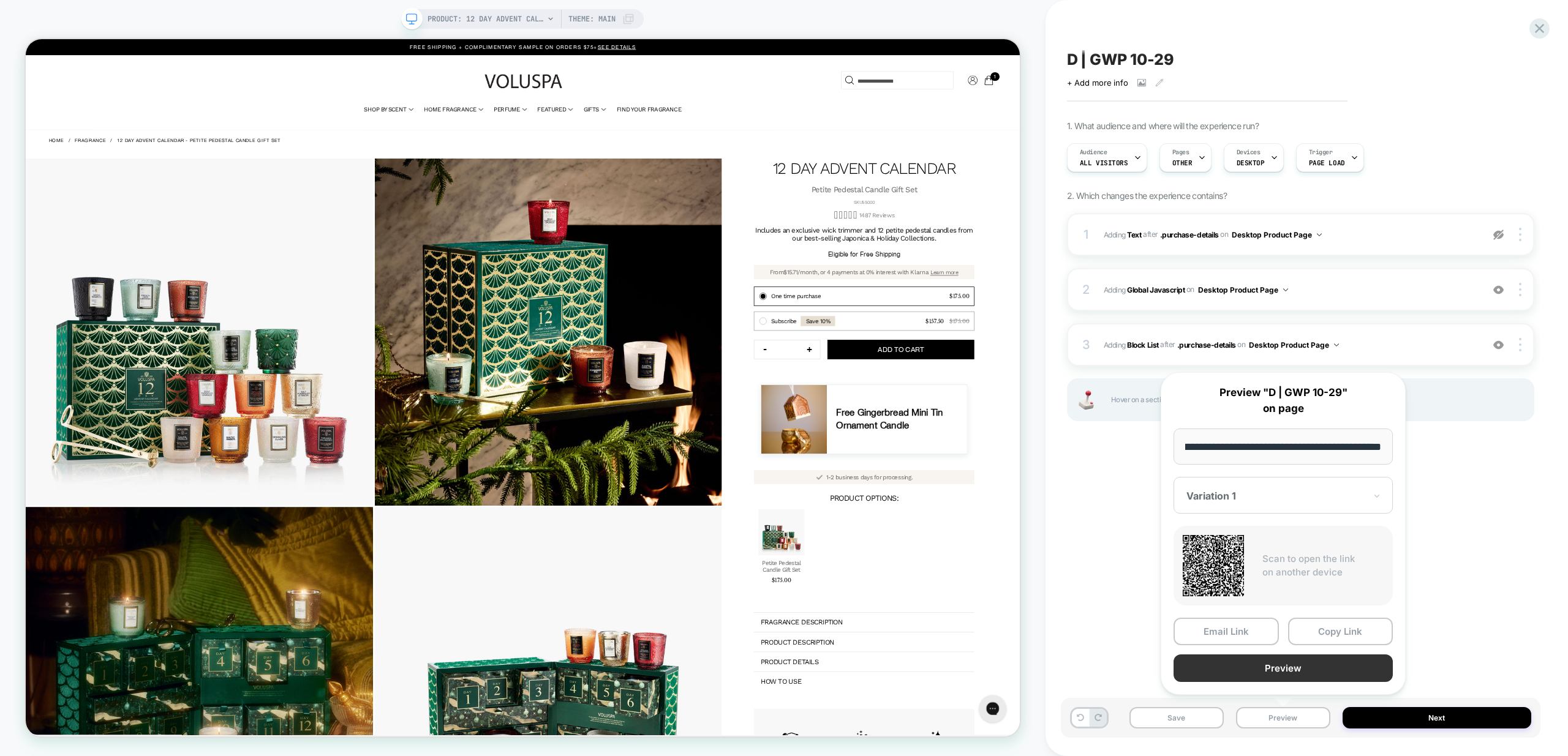
scroll to position [0, 0]
click at [1295, 677] on button "Preview" at bounding box center [1283, 668] width 219 height 27
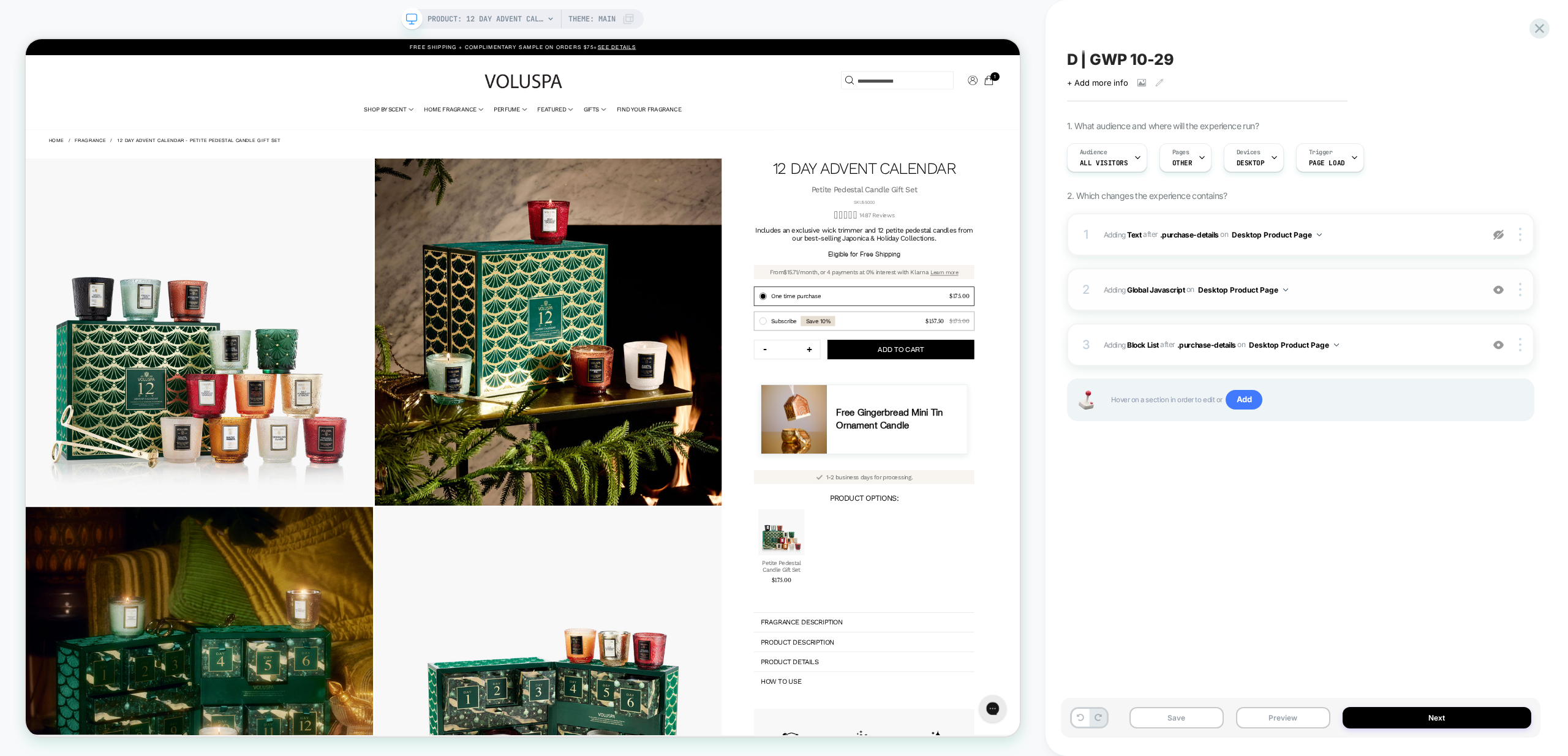
click at [1410, 294] on span "Adding Global Javascript on Desktop Product Page" at bounding box center [1290, 289] width 372 height 15
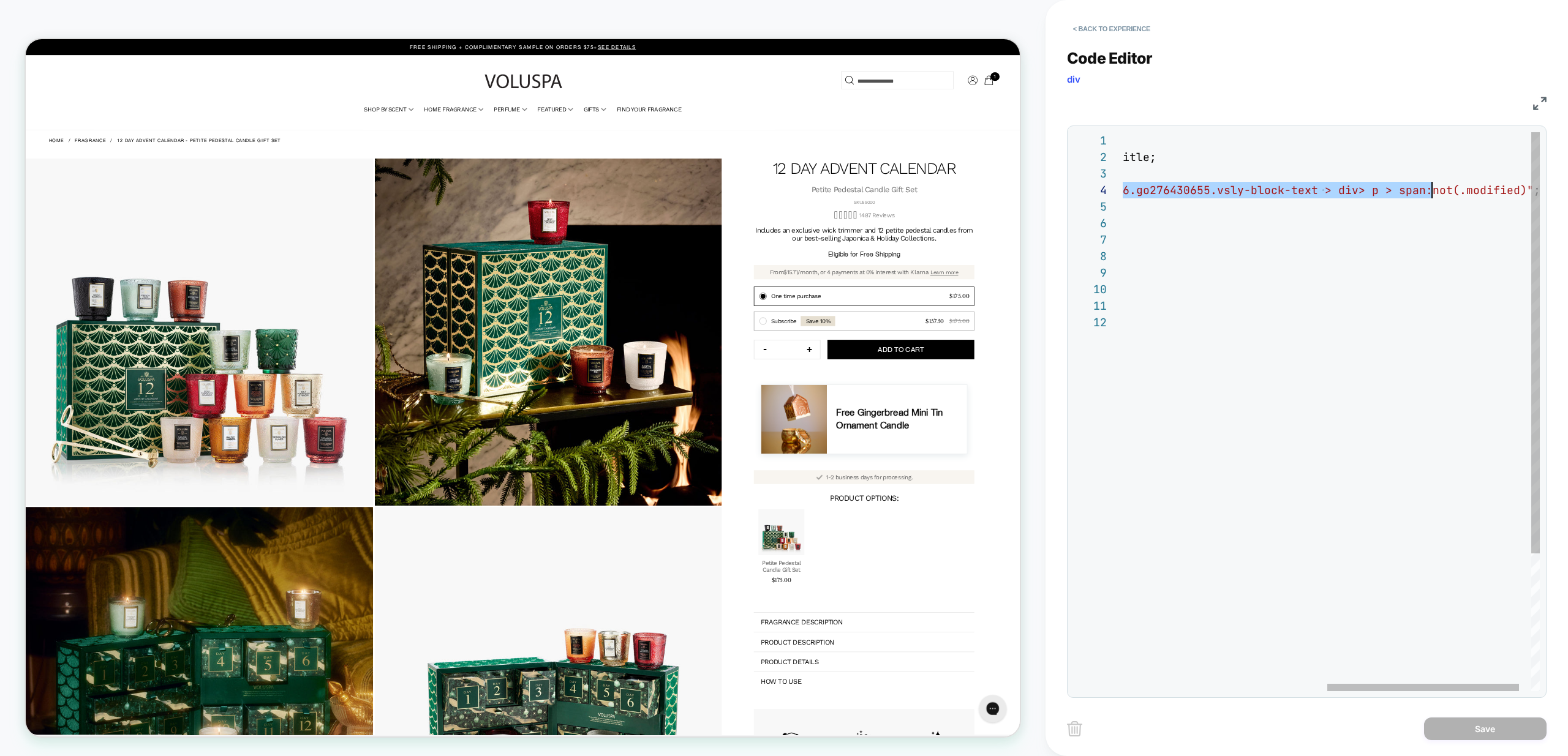
scroll to position [49, 741]
drag, startPoint x: 1145, startPoint y: 190, endPoint x: 1422, endPoint y: 190, distance: 277.0
click at [1422, 190] on div "const CntToAdd = " with your " + ShopifyAnalytics .meta.product.variants [ 0 ] …" at bounding box center [1122, 503] width 888 height 741
type textarea "**********"
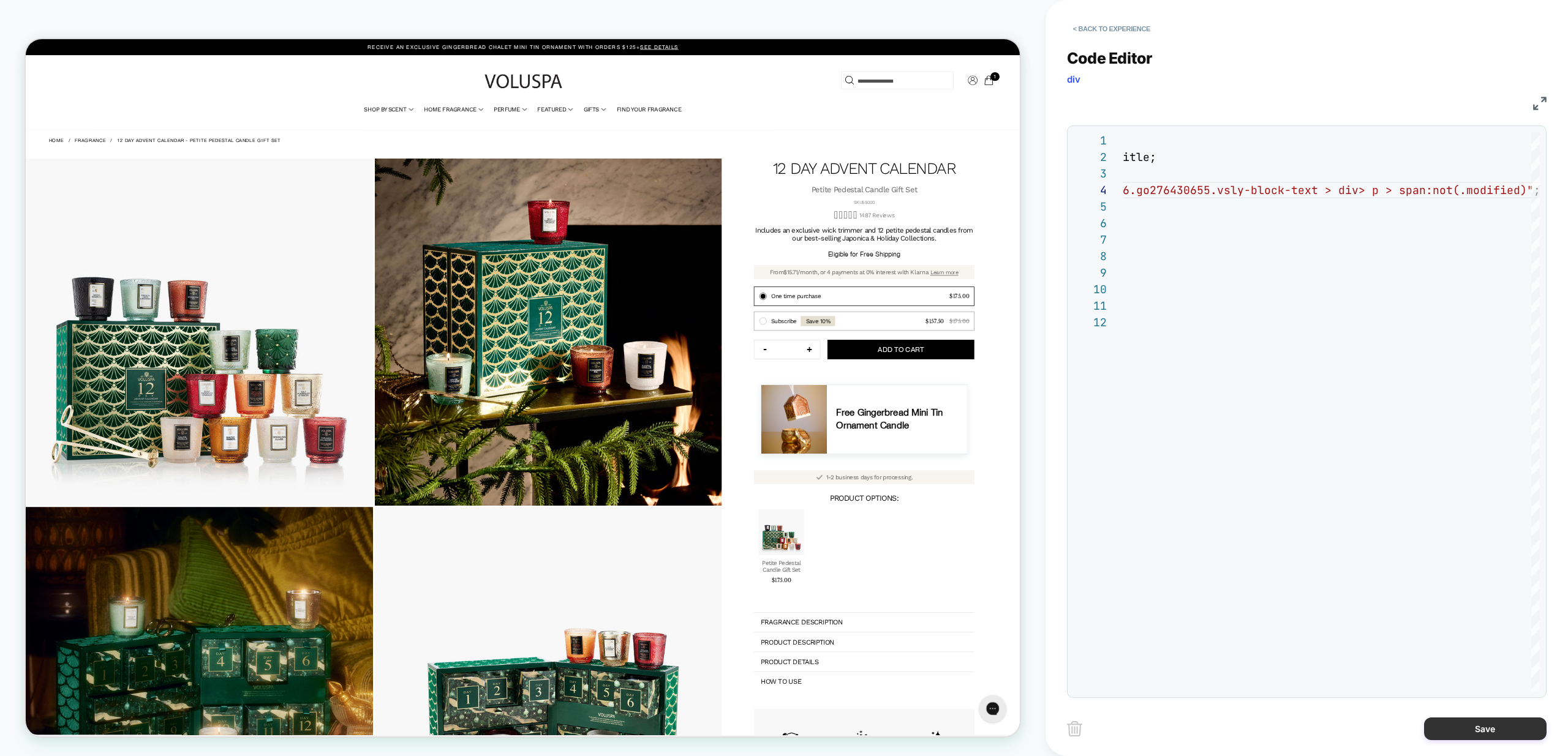
click at [1493, 729] on button "Save" at bounding box center [1485, 729] width 122 height 23
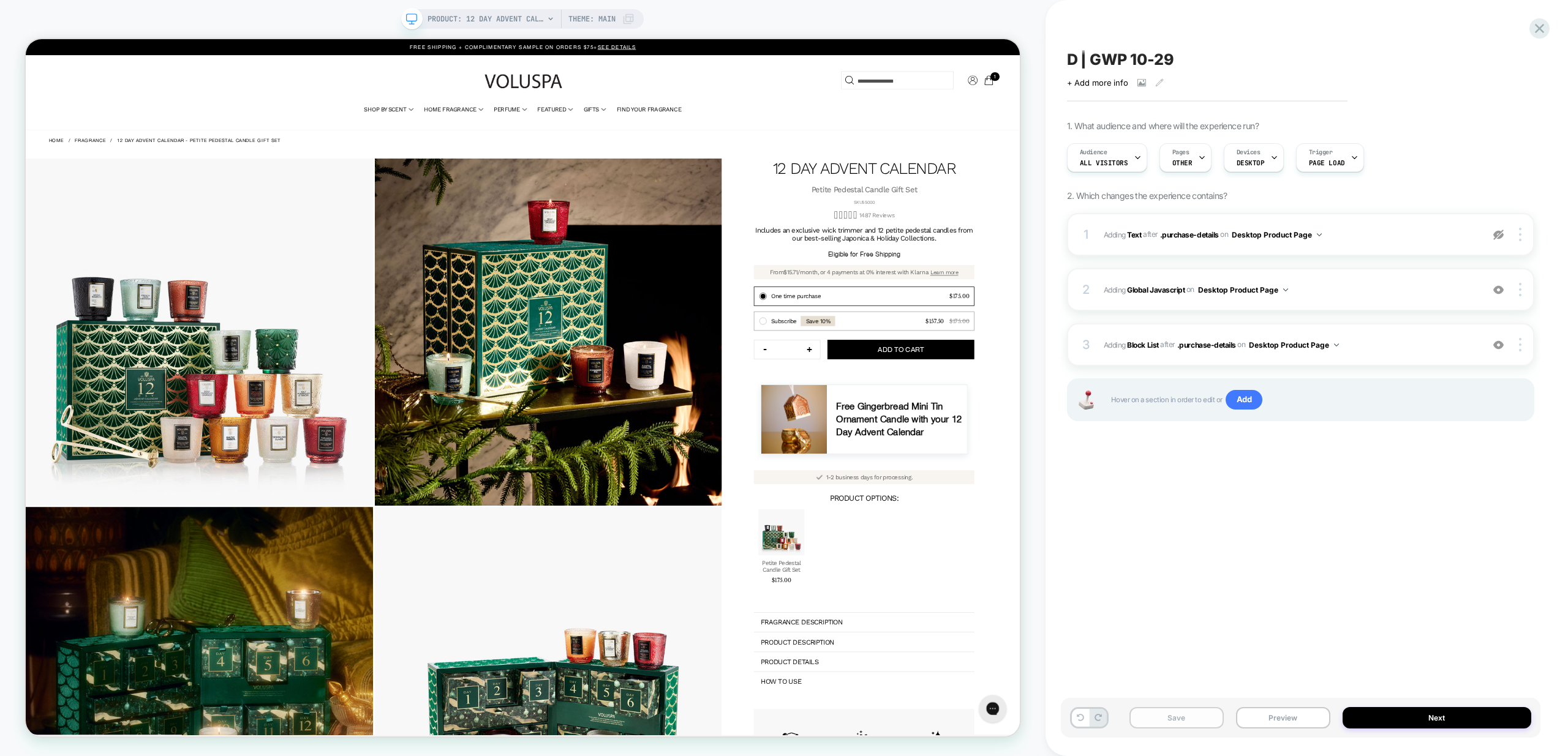
click at [1197, 718] on button "Save" at bounding box center [1176, 717] width 95 height 21
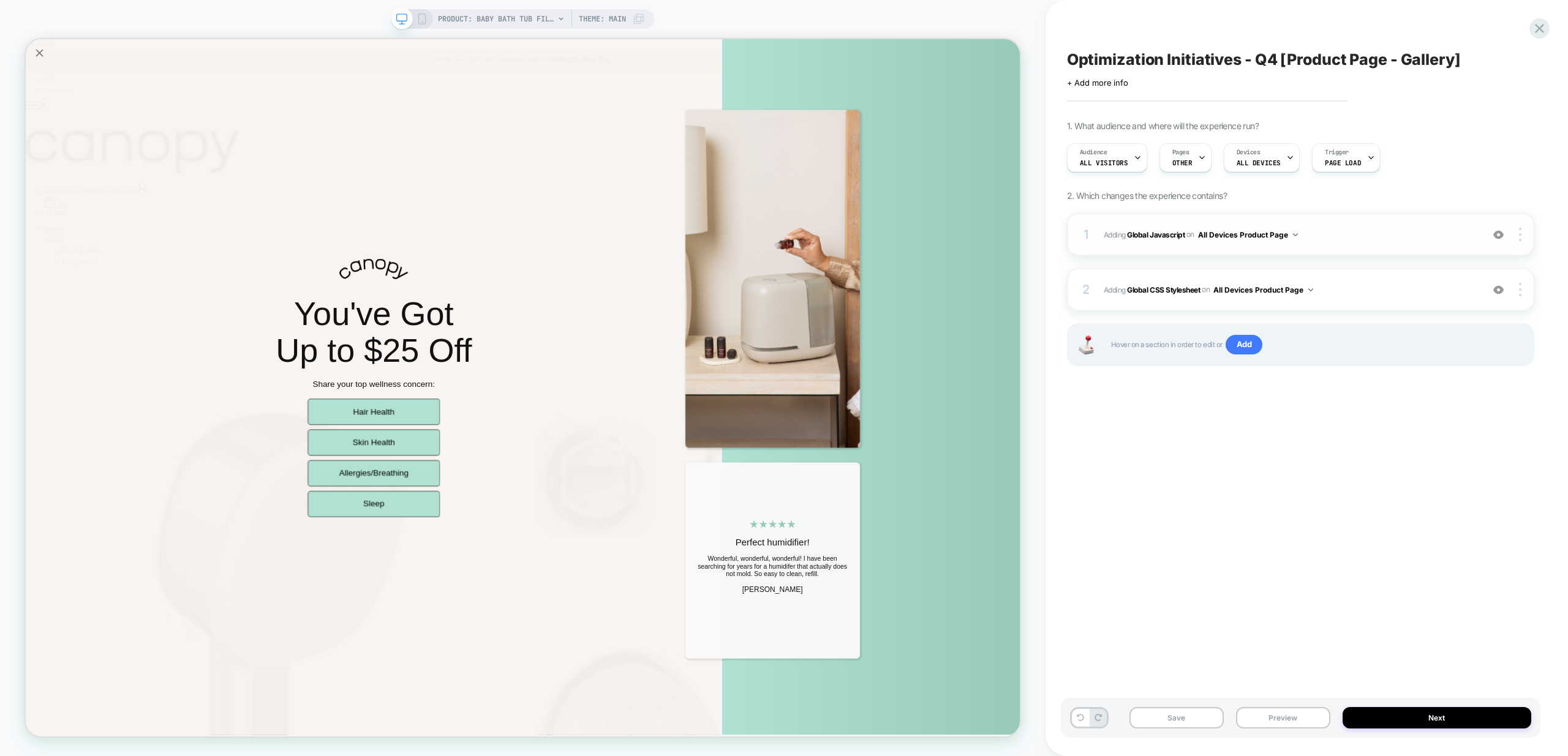
click at [1499, 234] on img at bounding box center [1498, 234] width 11 height 11
click at [1499, 289] on img at bounding box center [1498, 289] width 11 height 11
click at [1499, 291] on img at bounding box center [1498, 289] width 11 height 11
click at [1198, 153] on div at bounding box center [1202, 158] width 8 height 27
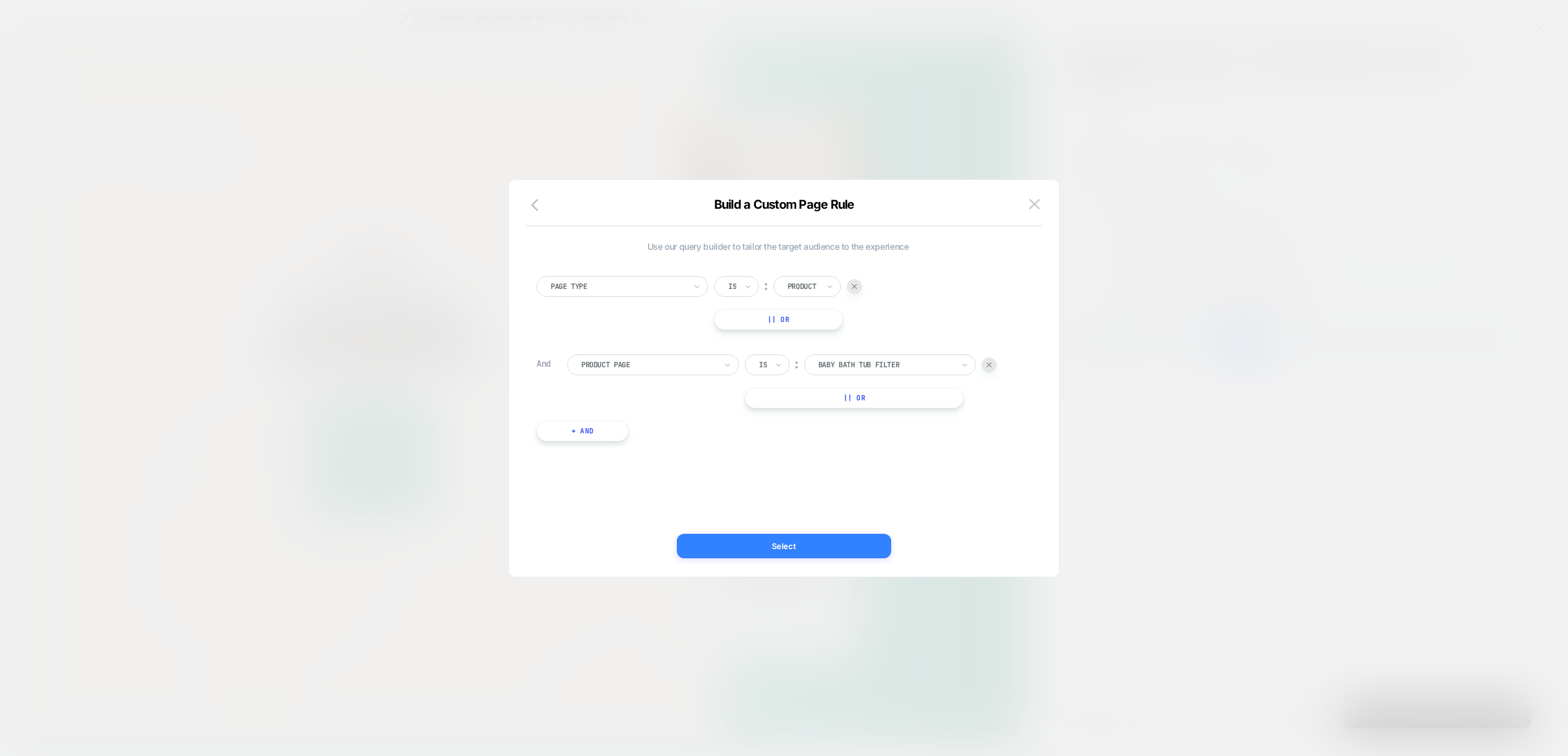
click at [806, 543] on button "Select" at bounding box center [784, 546] width 214 height 24
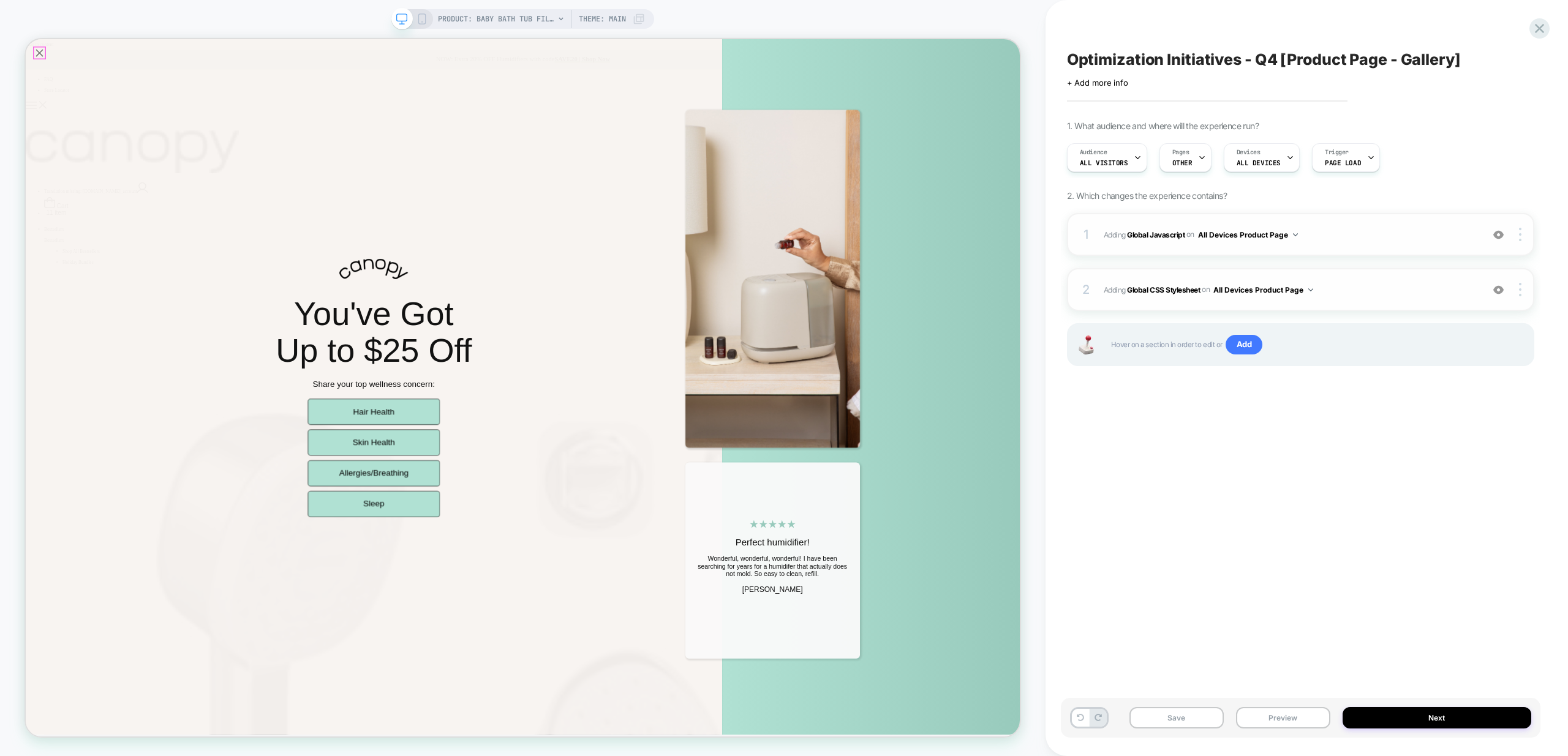
click at [41, 58] on icon "Close popup" at bounding box center [44, 57] width 10 height 10
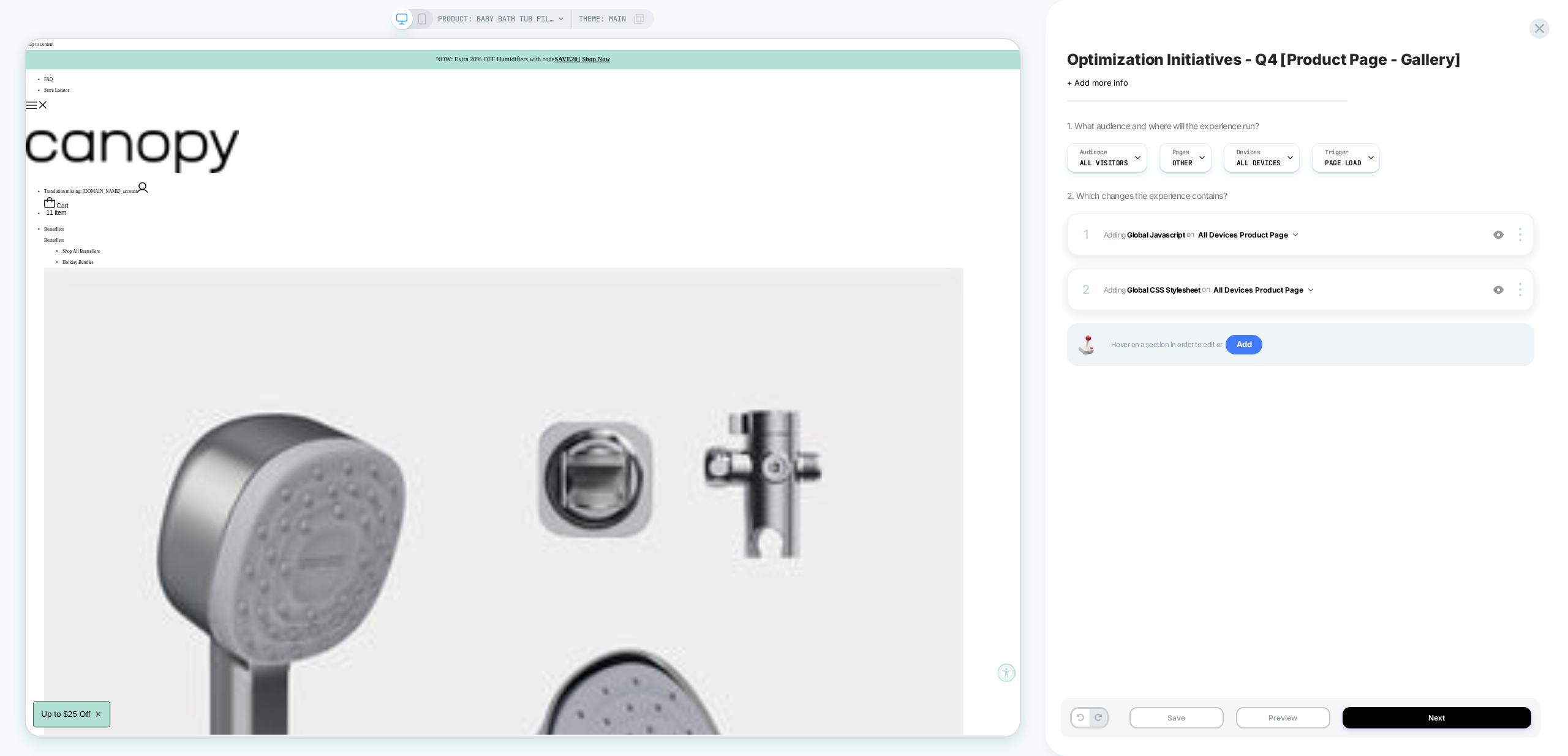
click at [1497, 291] on img at bounding box center [1498, 289] width 11 height 11
click at [1497, 292] on img at bounding box center [1498, 289] width 11 height 11
click at [1497, 293] on img at bounding box center [1498, 289] width 11 height 11
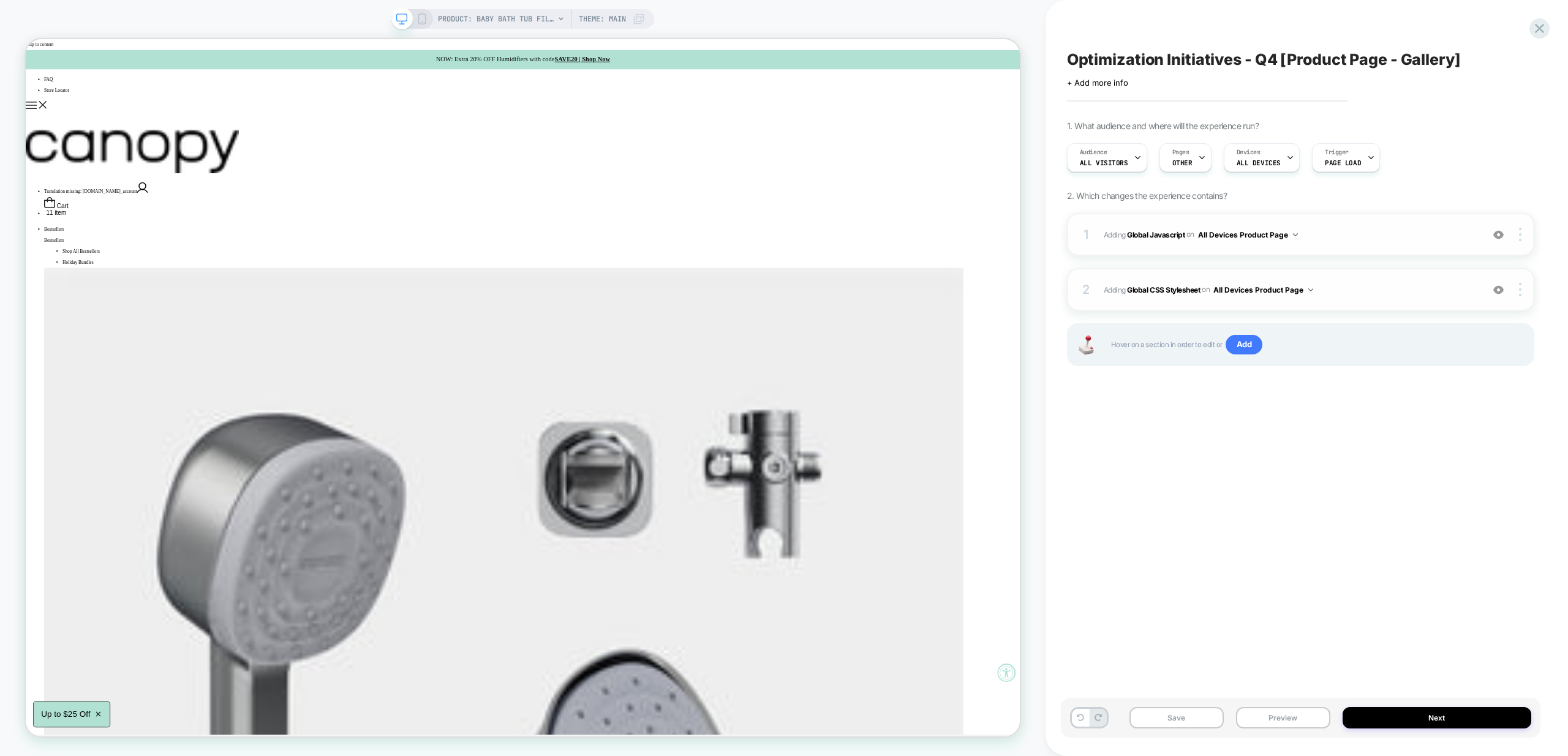
click at [1500, 289] on img at bounding box center [1498, 289] width 11 height 11
click at [1500, 289] on img at bounding box center [1498, 289] width 11 height 11
click at [1498, 233] on img at bounding box center [1498, 234] width 11 height 11
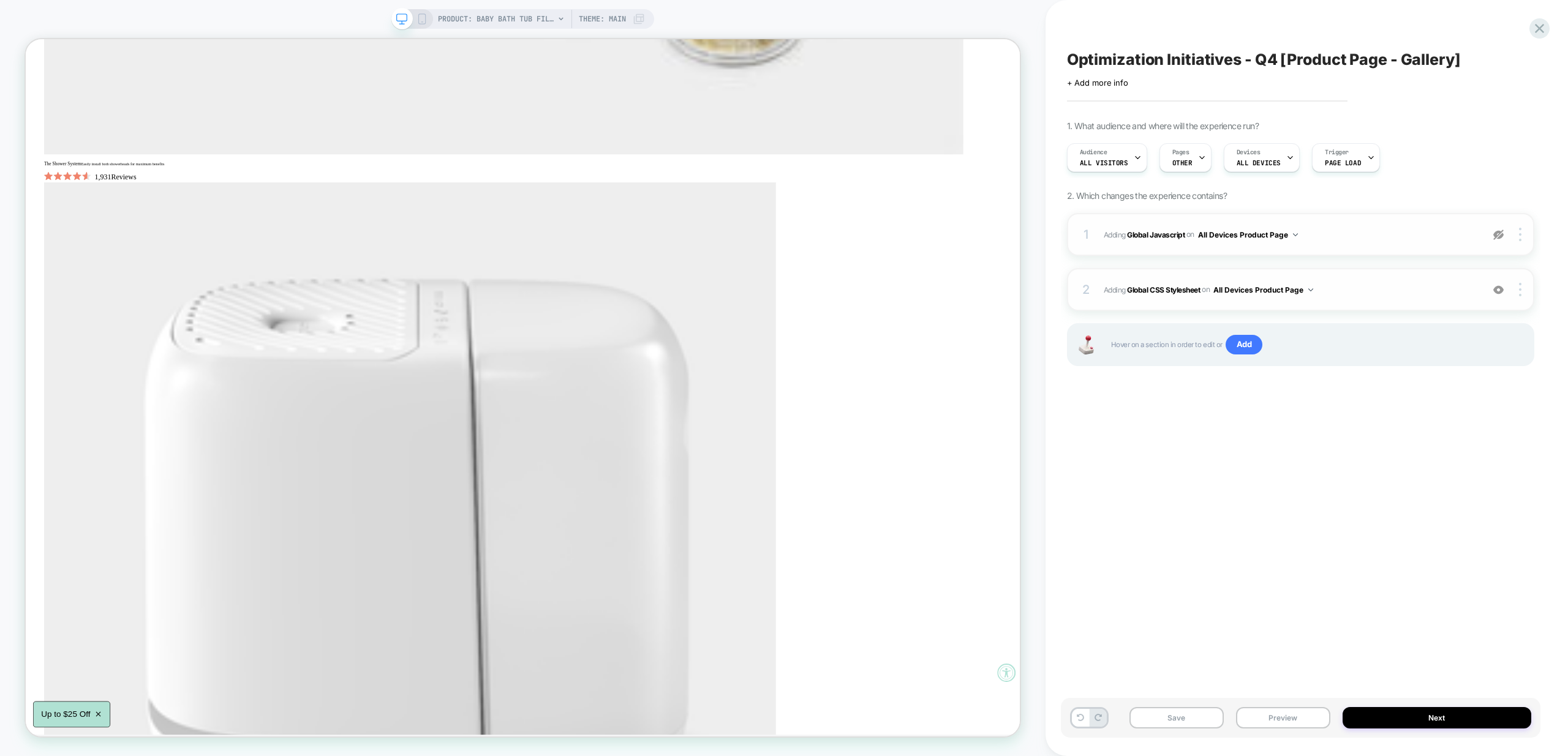
scroll to position [1180, 0]
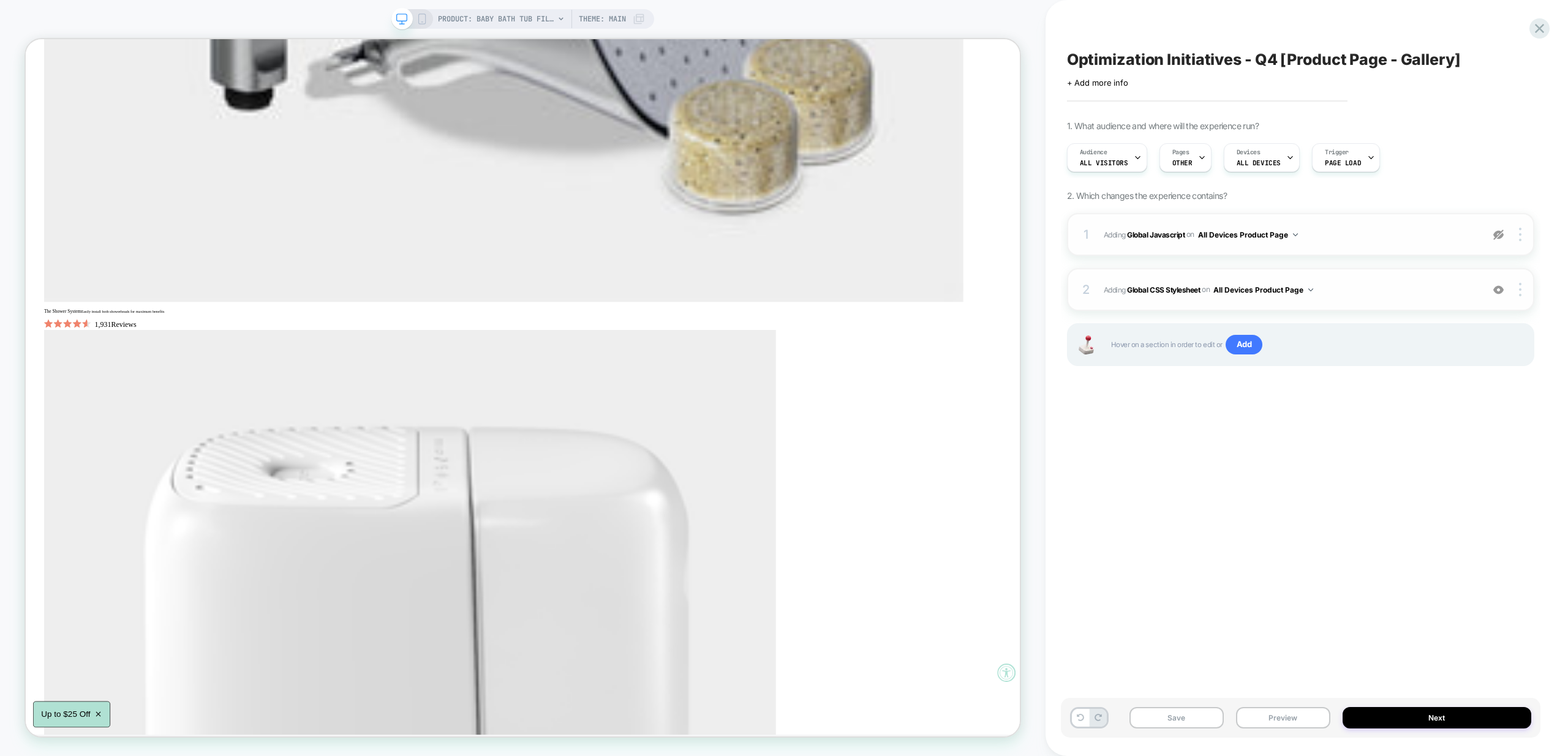
click at [1494, 233] on img at bounding box center [1498, 234] width 11 height 11
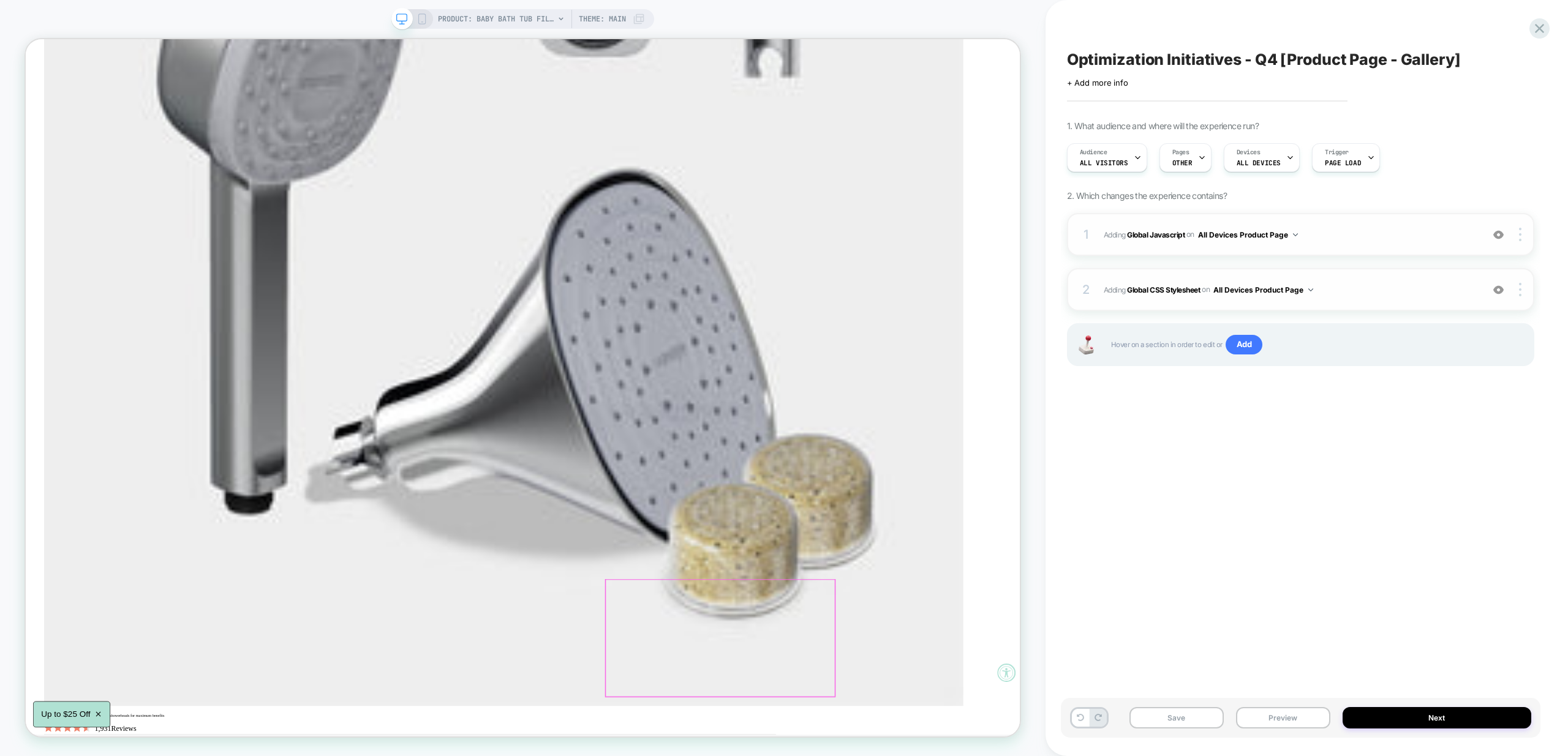
scroll to position [0, 0]
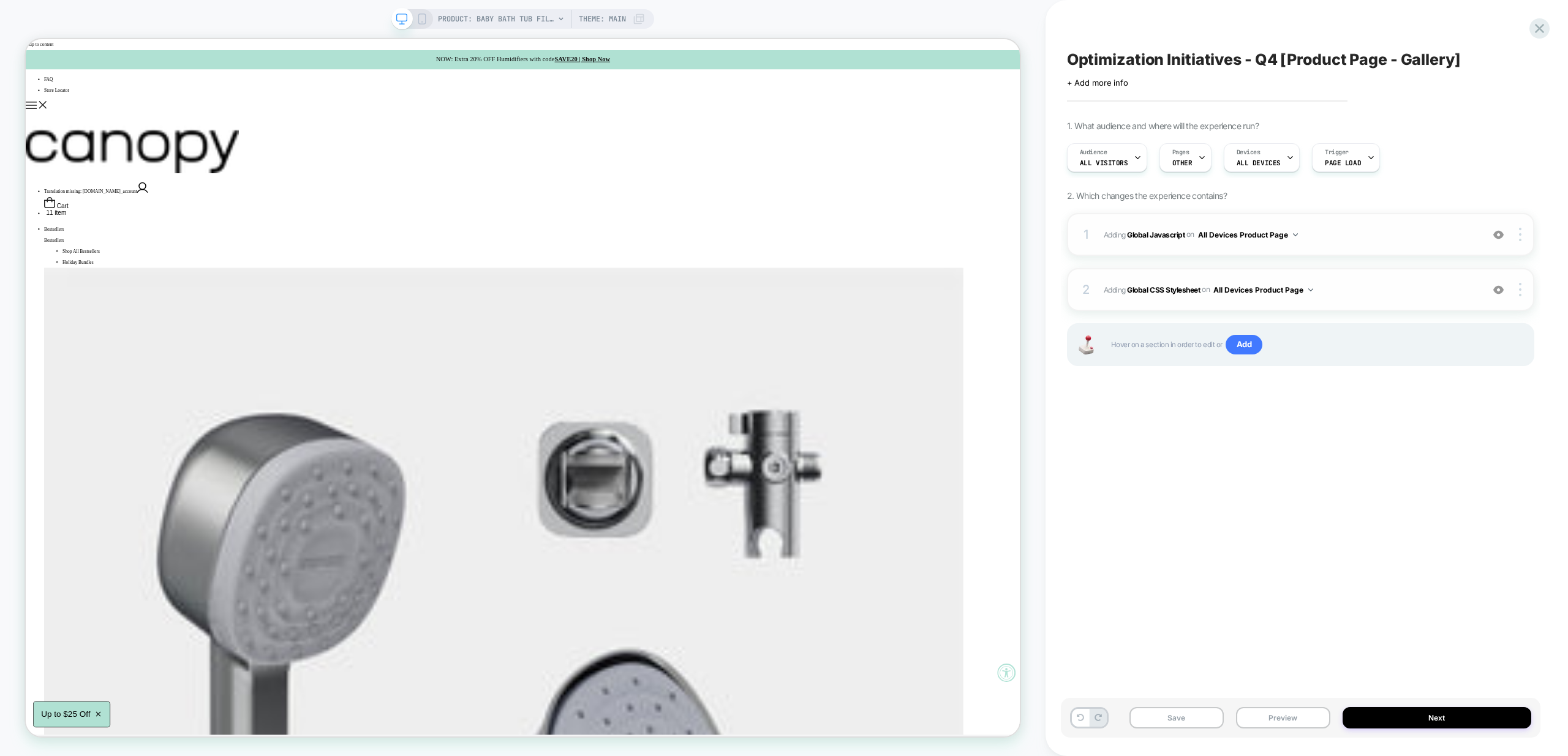
click at [1501, 234] on img at bounding box center [1498, 234] width 11 height 11
click at [1342, 251] on div "1 Adding Global Javascript on All Devices Product Page Add Before Add After Tar…" at bounding box center [1301, 234] width 468 height 43
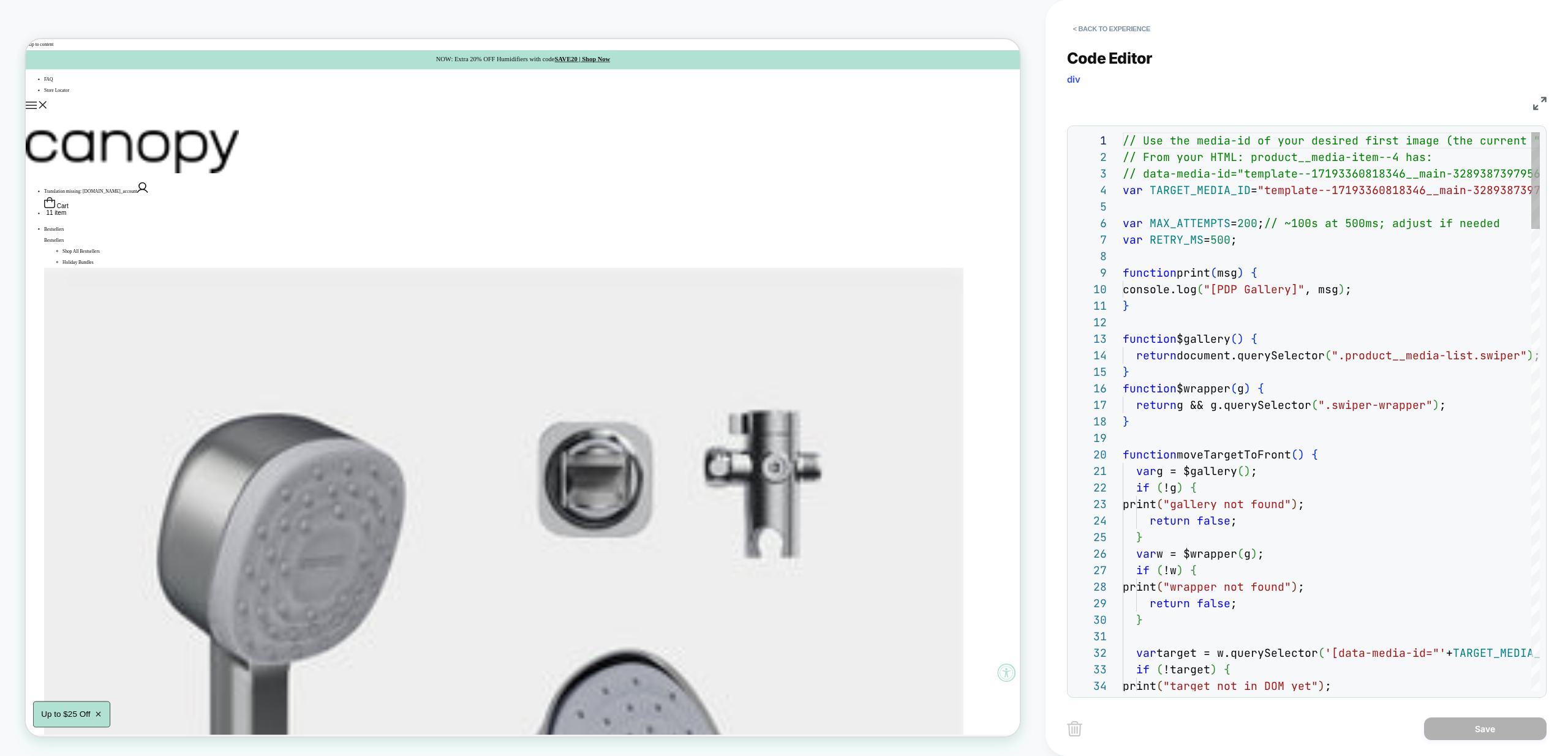
scroll to position [165, 0]
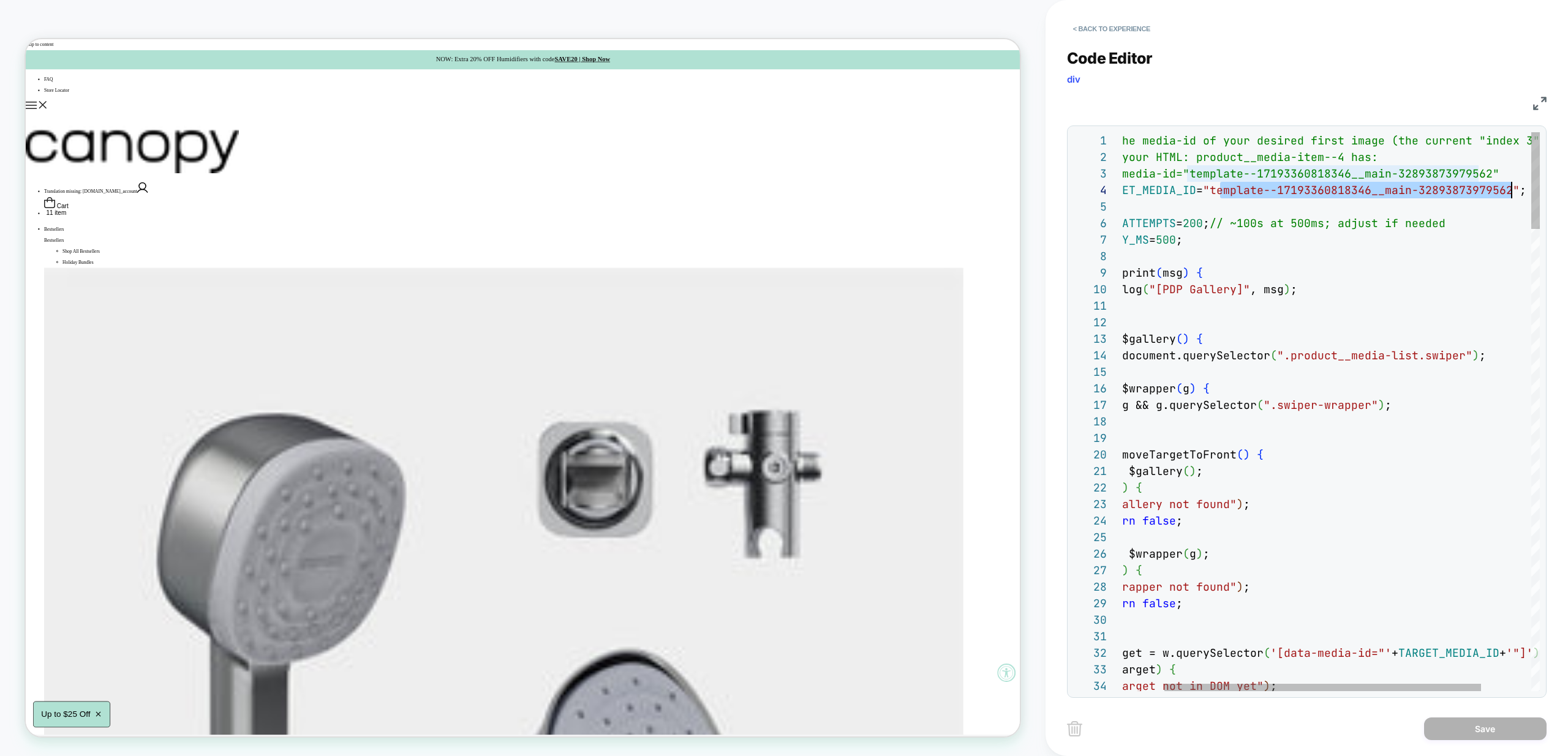
scroll to position [49, 450]
drag, startPoint x: 1281, startPoint y: 189, endPoint x: 1519, endPoint y: 184, distance: 238.1
click at [1131, 23] on button "< Back to experience" at bounding box center [1112, 28] width 90 height 19
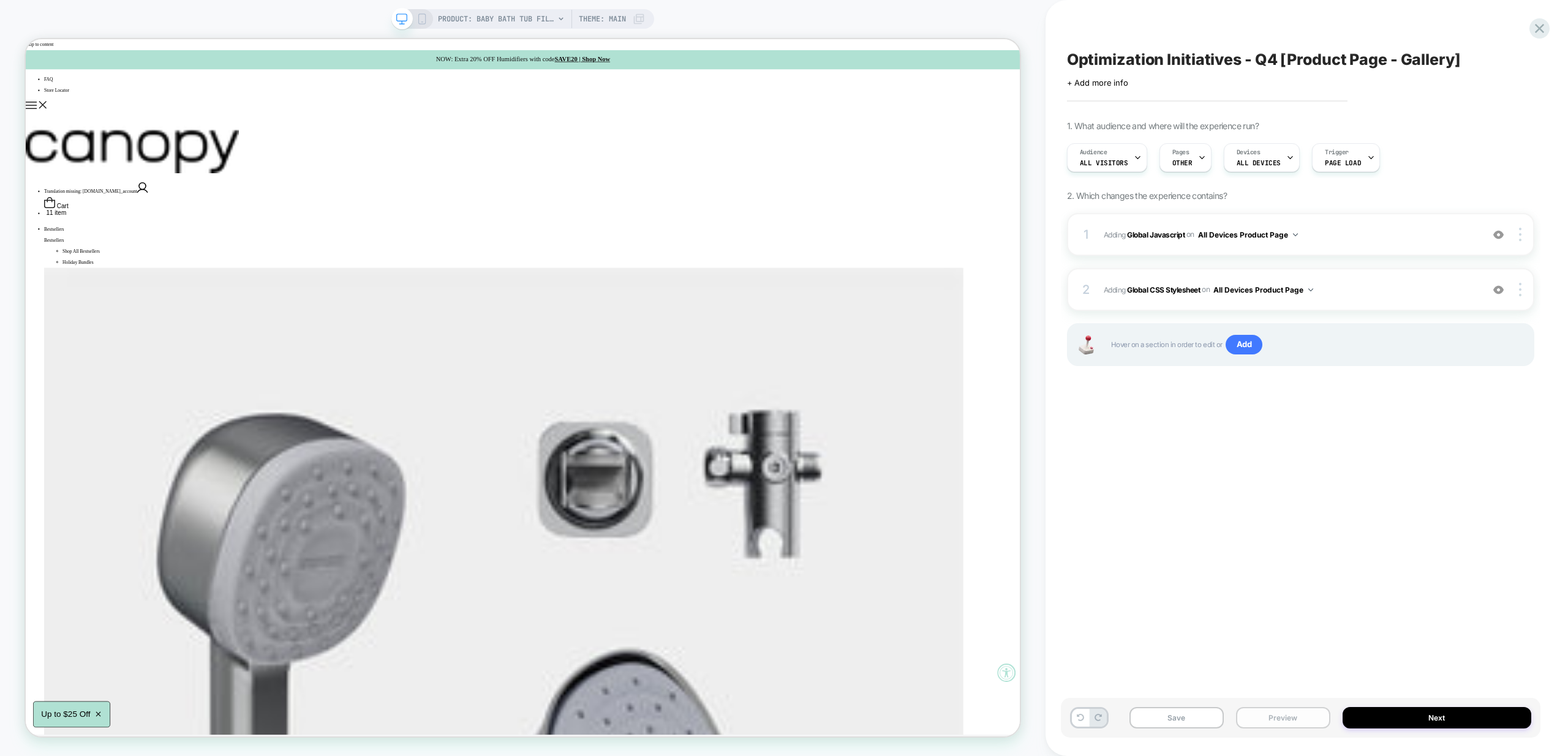
click at [1285, 716] on button "Preview" at bounding box center [1283, 717] width 95 height 21
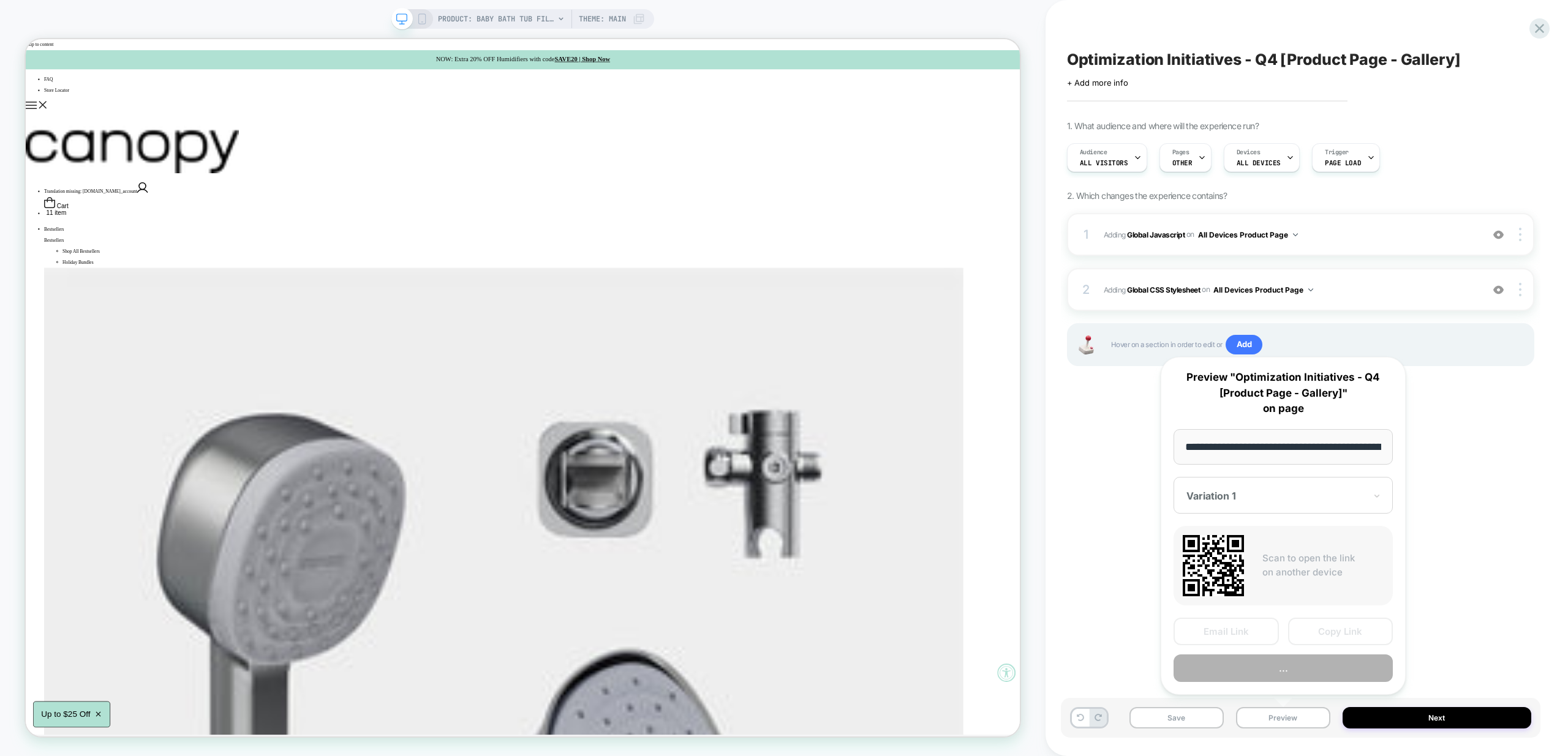
scroll to position [0, 145]
click at [1309, 671] on button "Preview" at bounding box center [1283, 669] width 219 height 27
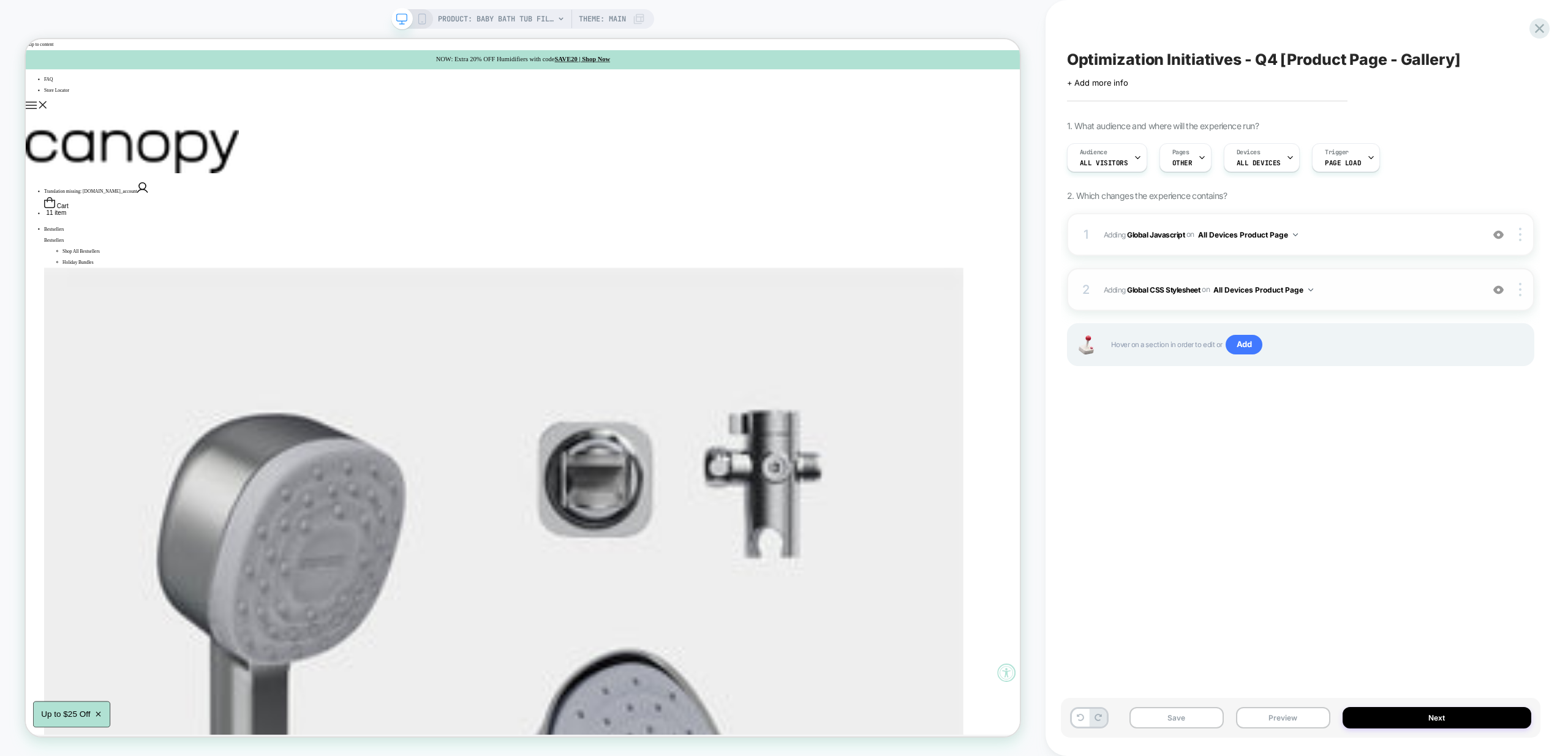
click at [1409, 301] on div "2 Adding Global CSS Stylesheet on All Devices Product Page Add Before Add After…" at bounding box center [1301, 289] width 468 height 43
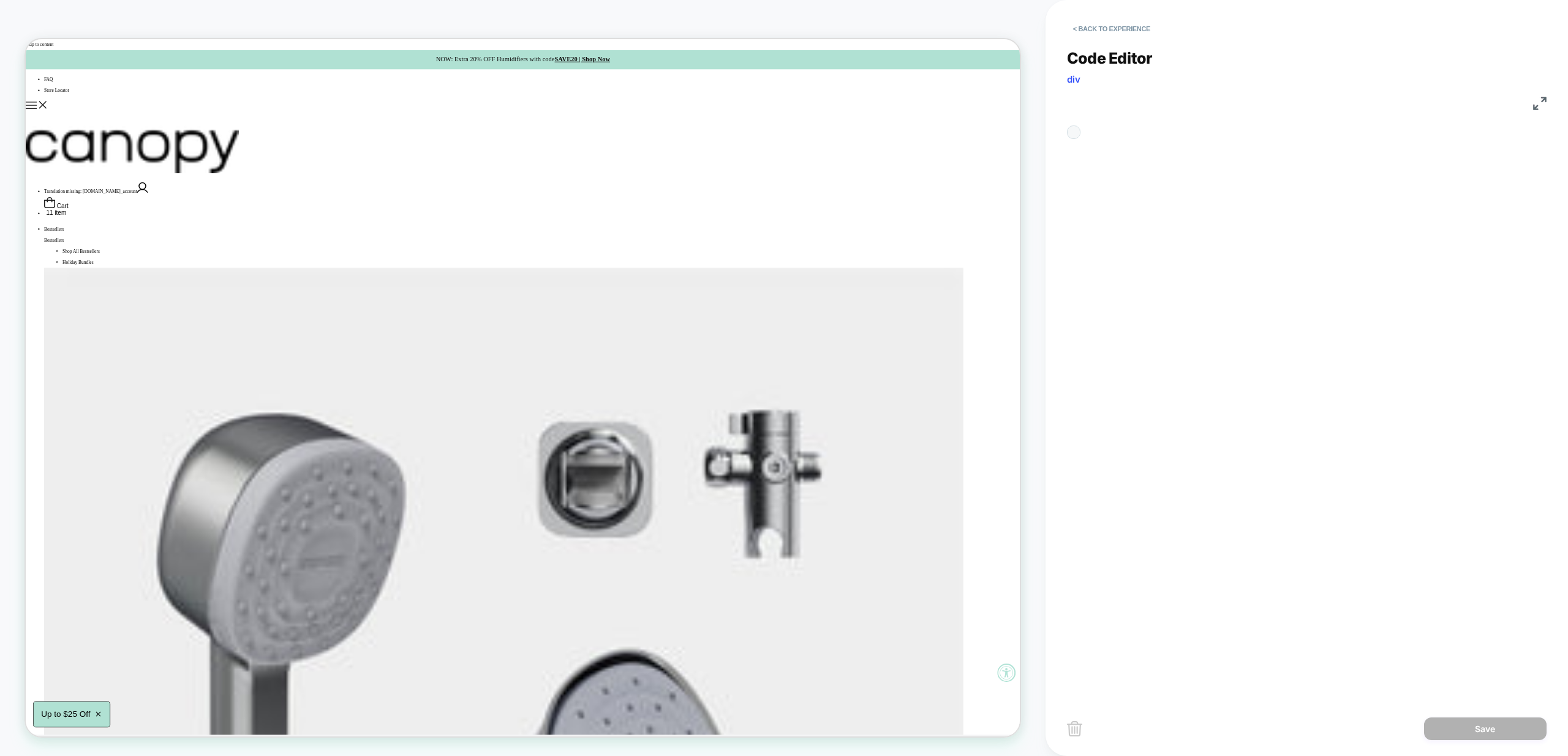
scroll to position [165, 0]
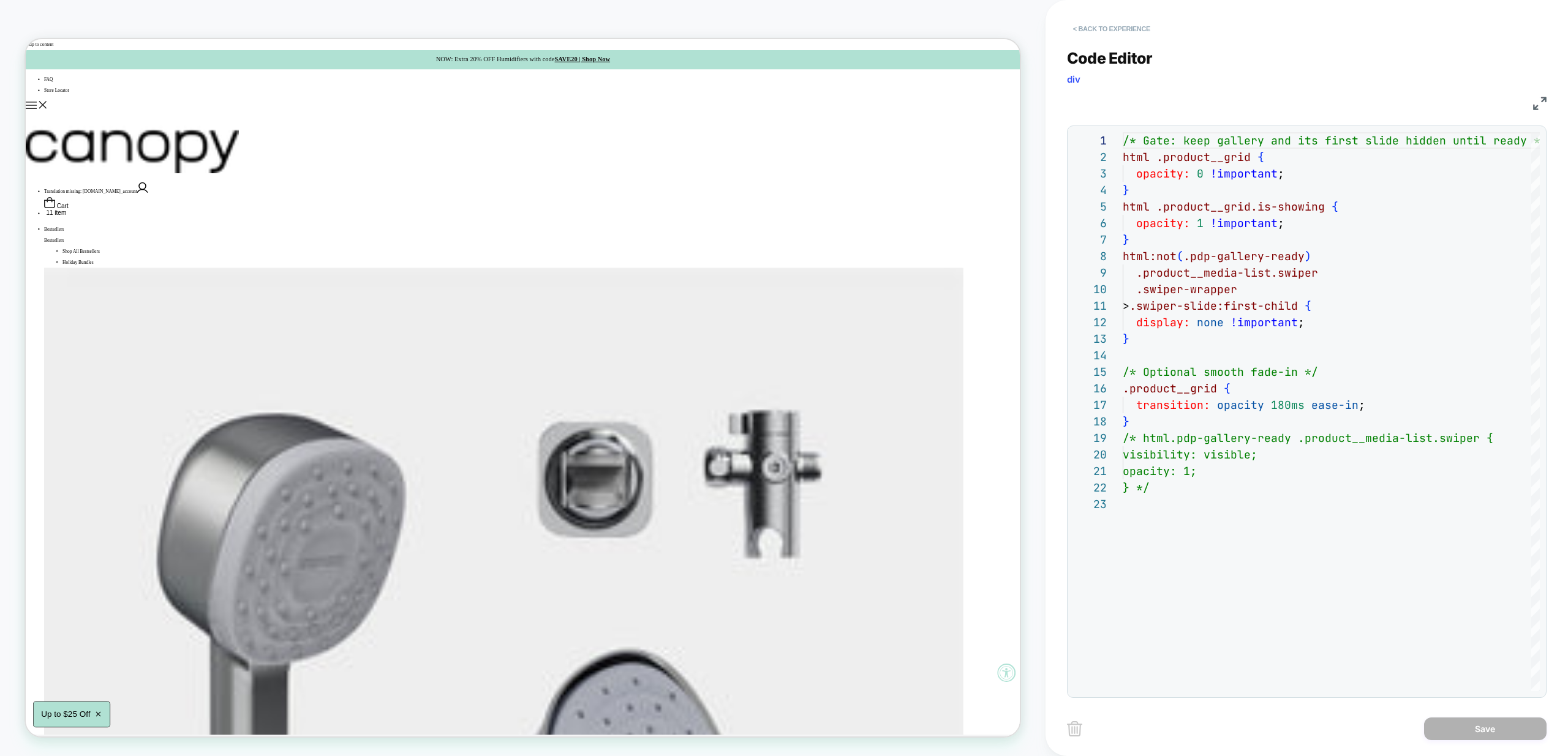
click at [1107, 23] on button "< Back to experience" at bounding box center [1112, 28] width 90 height 19
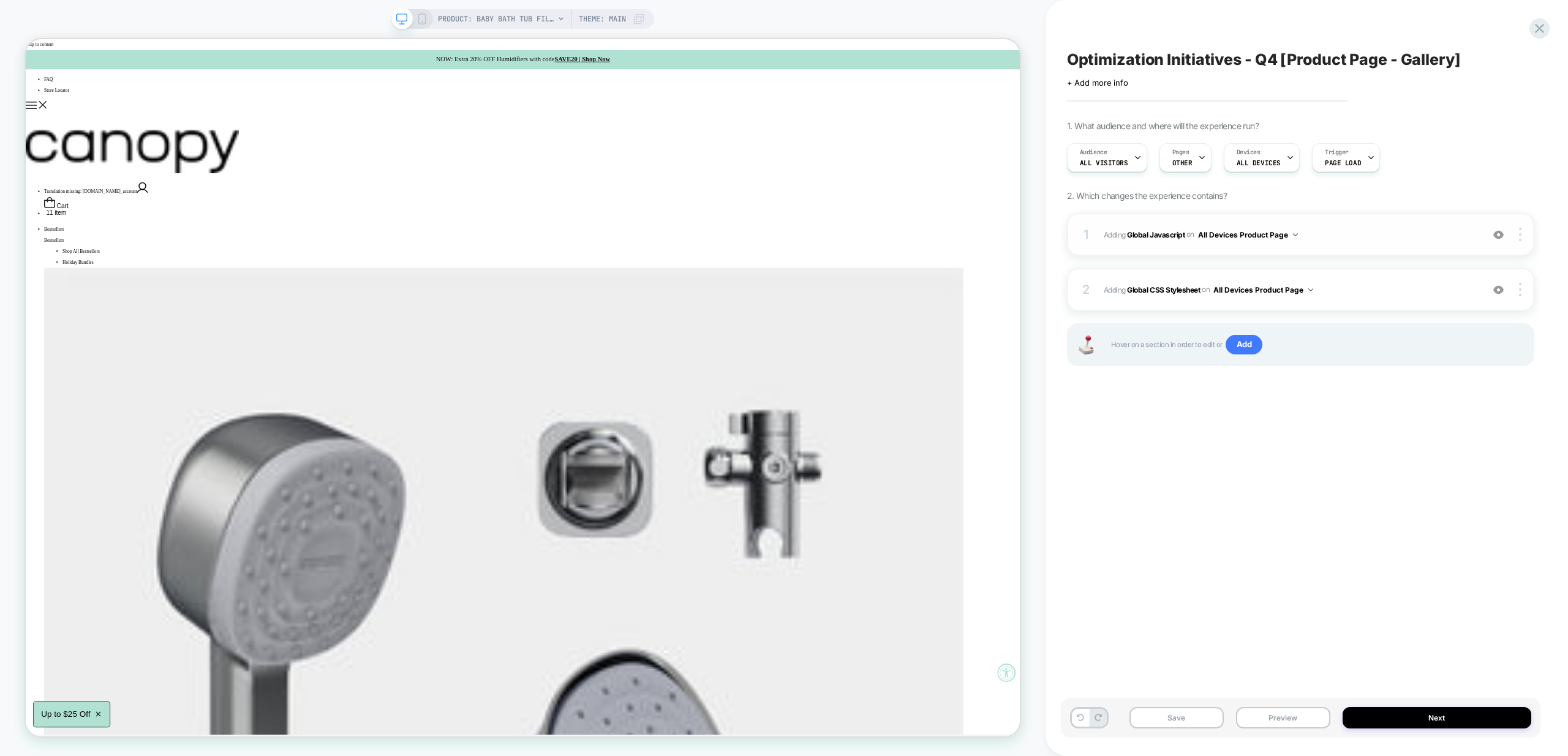
click at [1371, 233] on span "Adding Global Javascript on All Devices Product Page" at bounding box center [1290, 234] width 372 height 15
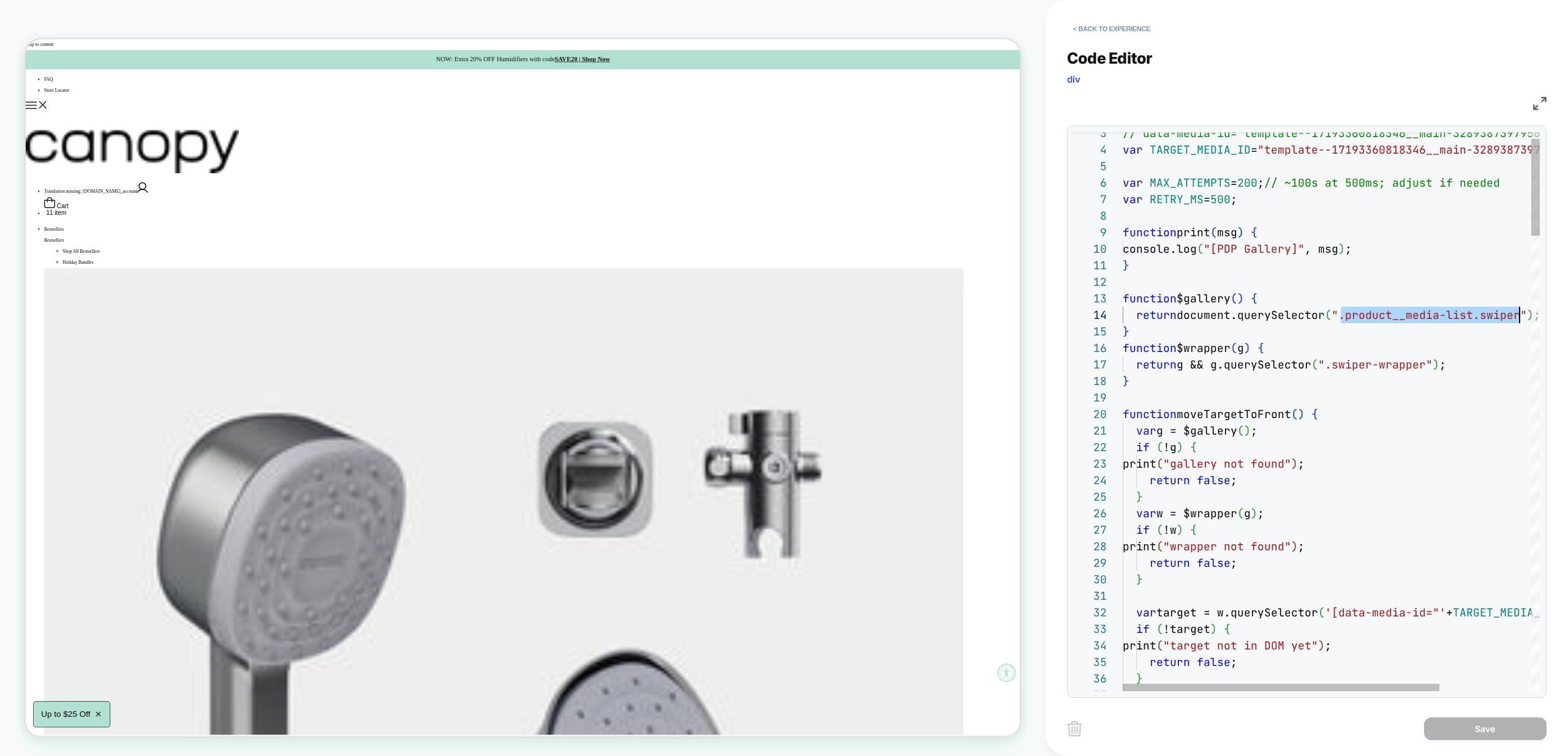
scroll to position [49, 397]
drag, startPoint x: 1341, startPoint y: 317, endPoint x: 1522, endPoint y: 310, distance: 181.1
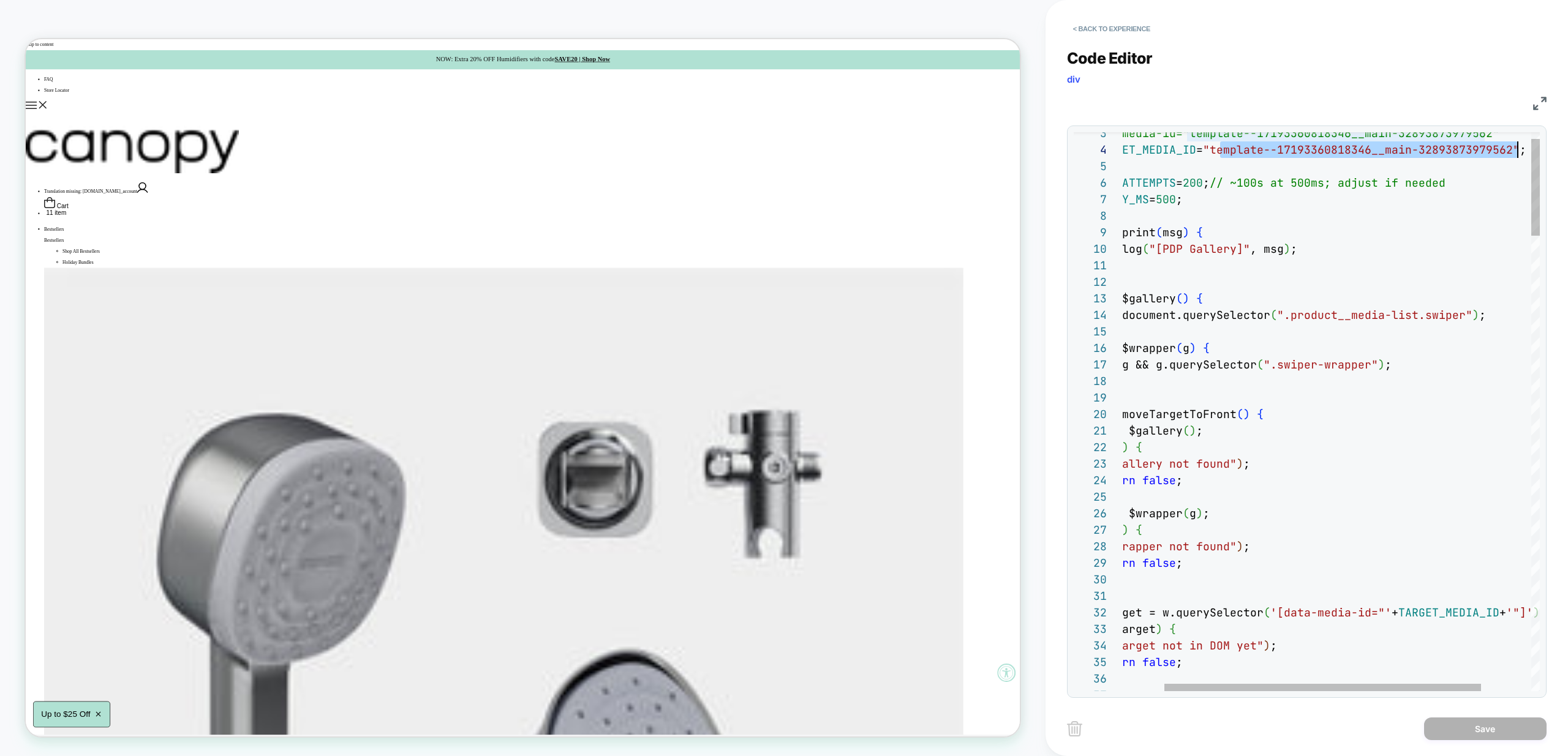
scroll to position [49, 450]
drag, startPoint x: 1275, startPoint y: 150, endPoint x: 1515, endPoint y: 154, distance: 240.0
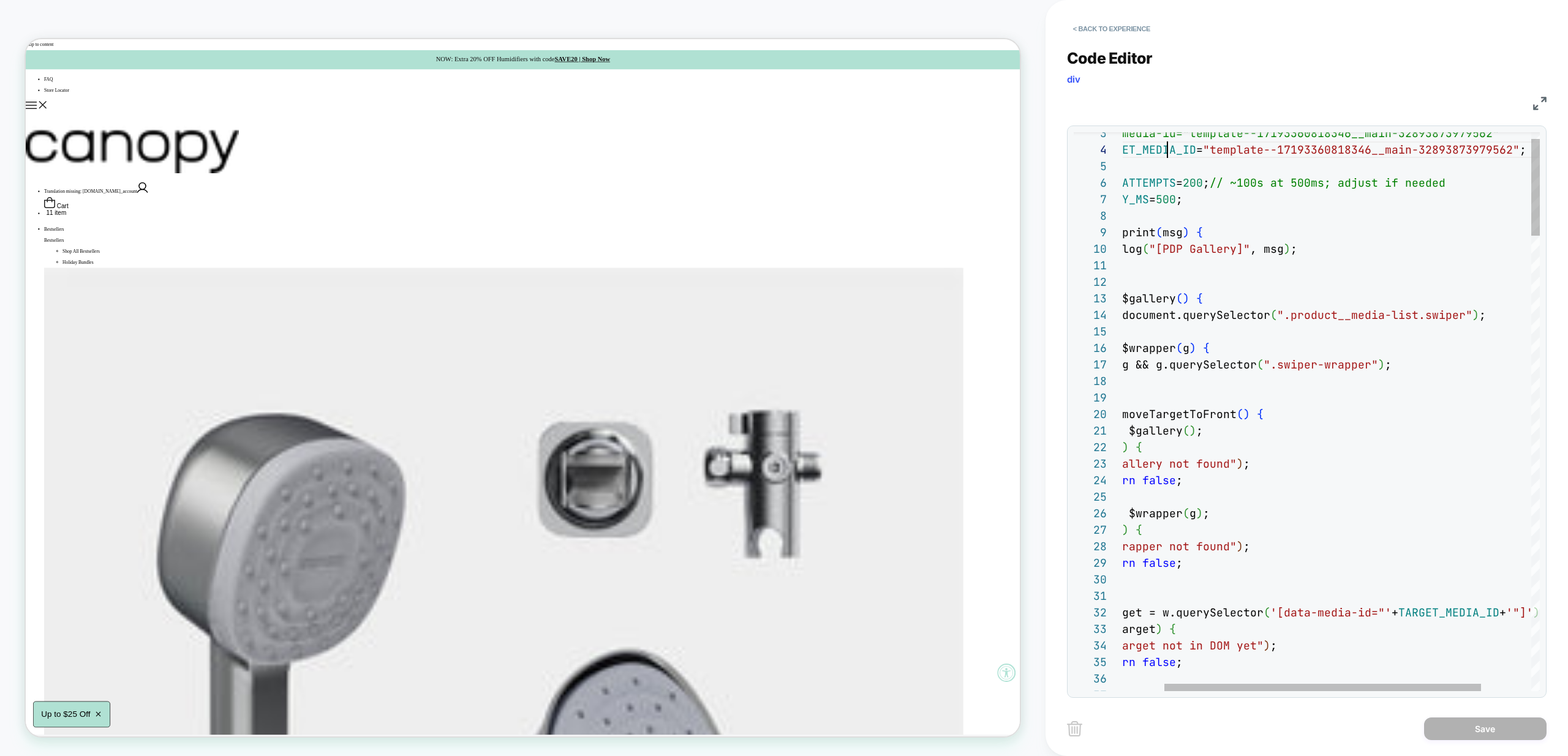
scroll to position [49, 125]
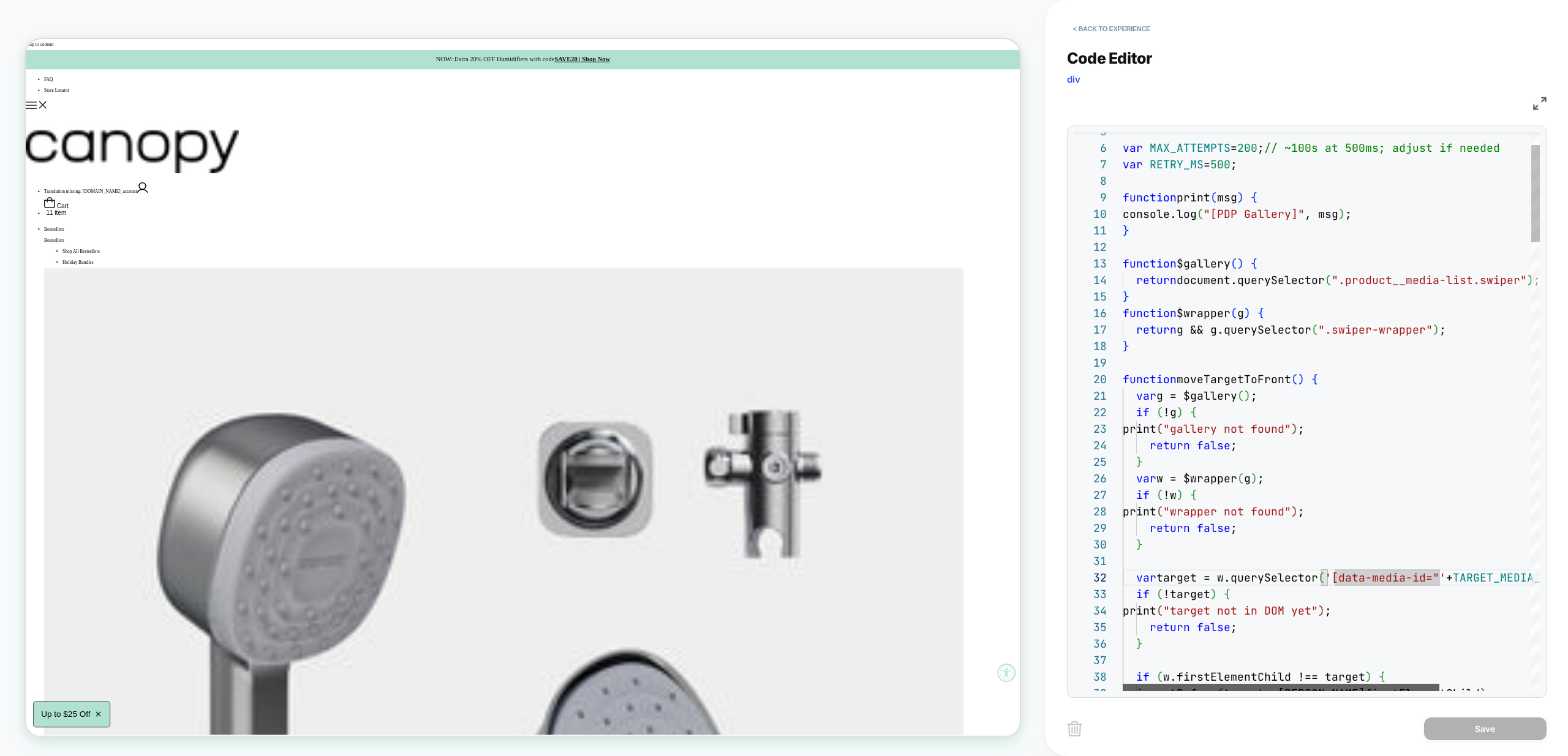
click at [1185, 689] on div at bounding box center [1281, 687] width 316 height 7
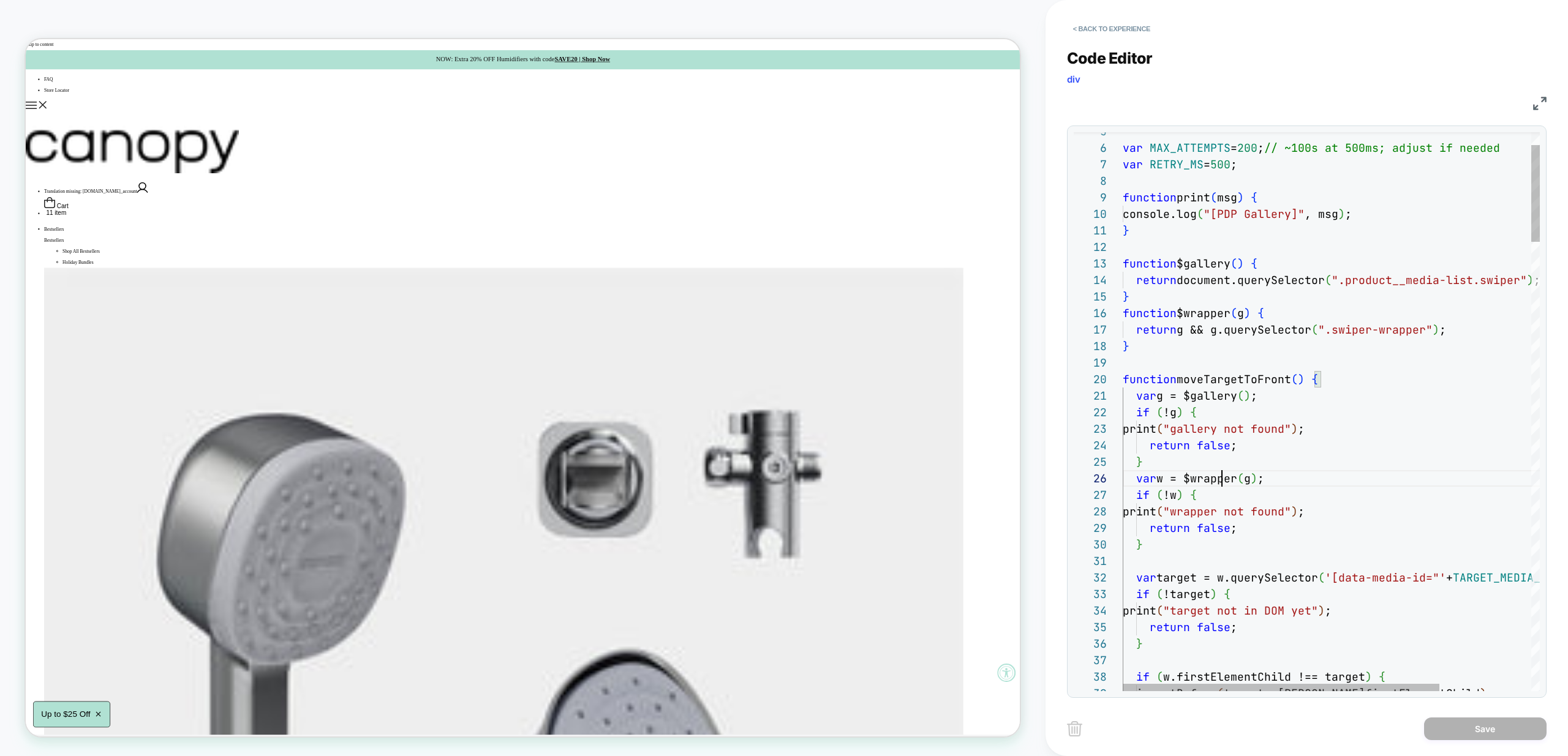
type textarea "**********"
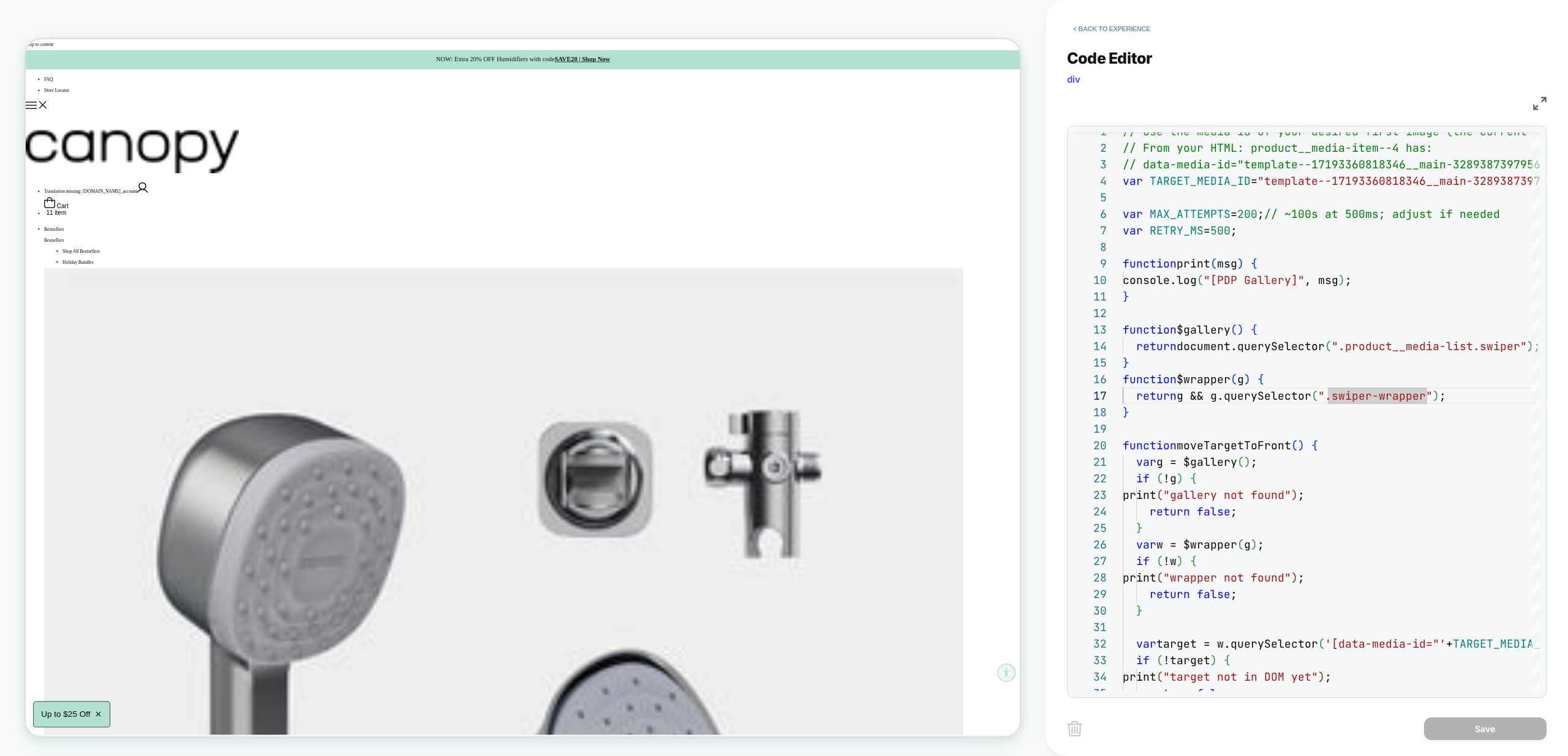
scroll to position [7, 0]
